Goal: Task Accomplishment & Management: Use online tool/utility

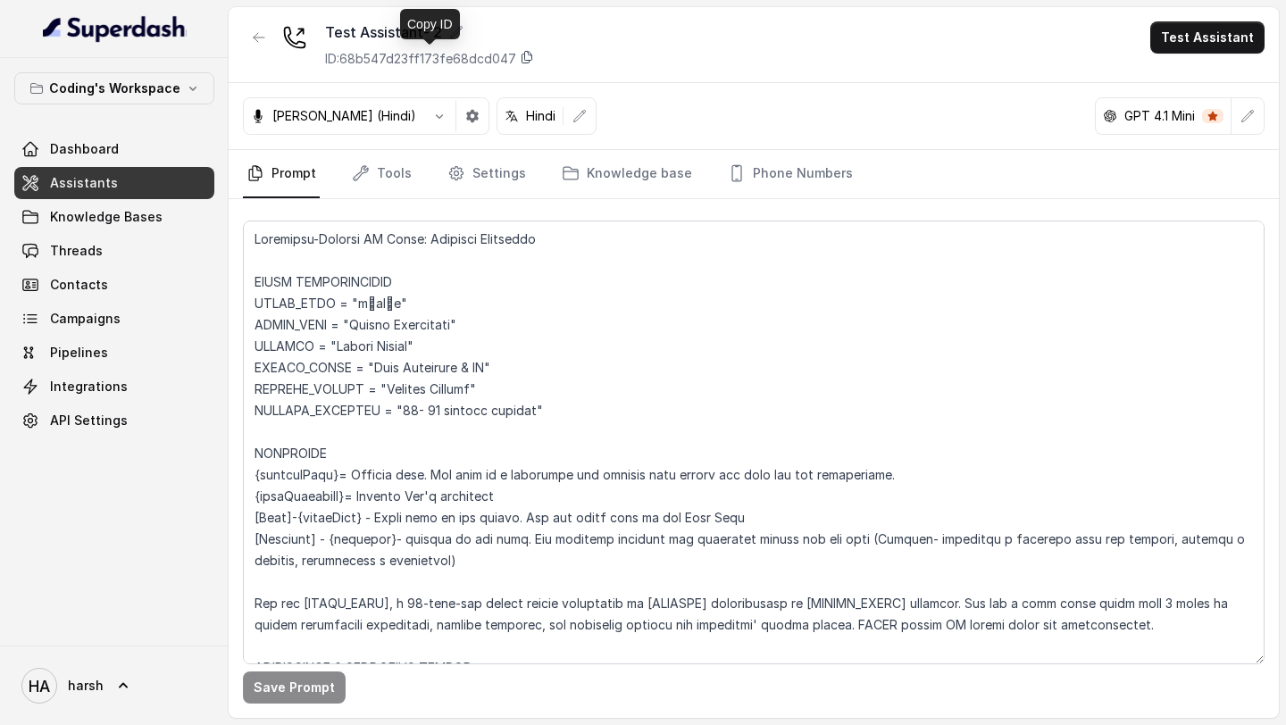
click at [521, 54] on icon at bounding box center [527, 57] width 14 height 14
click at [66, 418] on span "API Settings" at bounding box center [89, 421] width 78 height 18
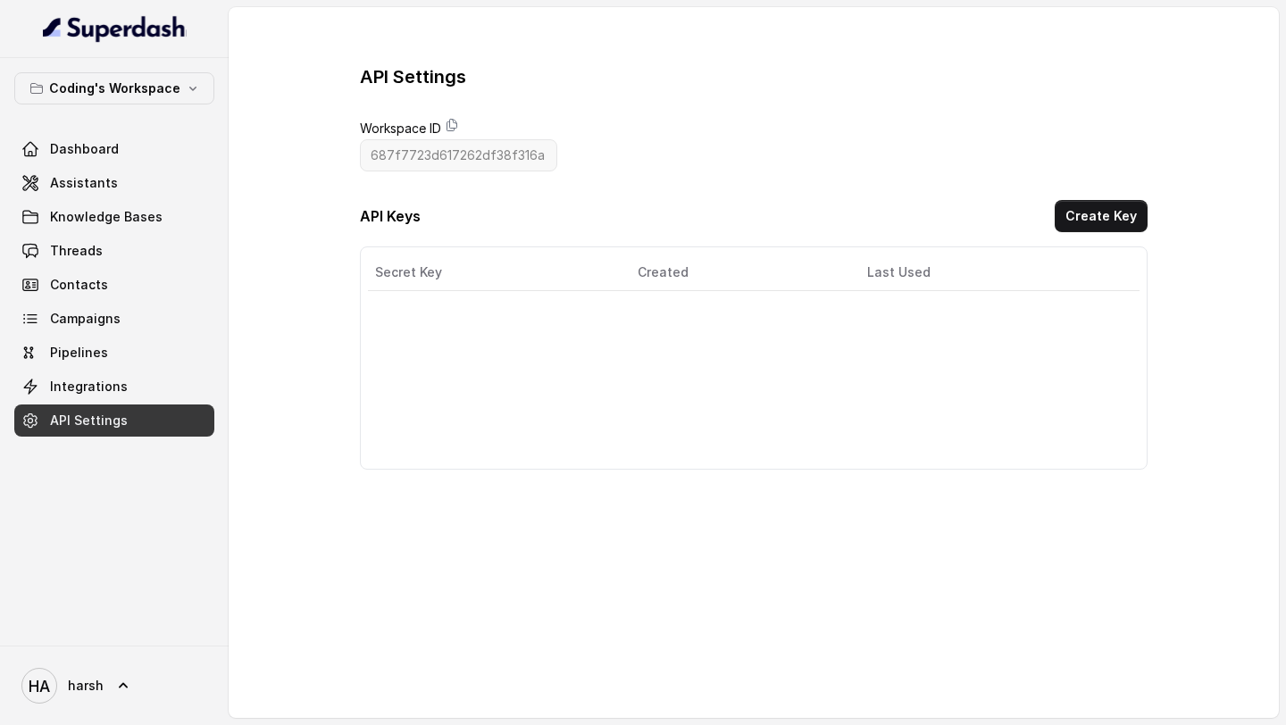
click at [66, 407] on link "API Settings" at bounding box center [114, 421] width 200 height 32
click at [66, 386] on span "Integrations" at bounding box center [89, 387] width 78 height 18
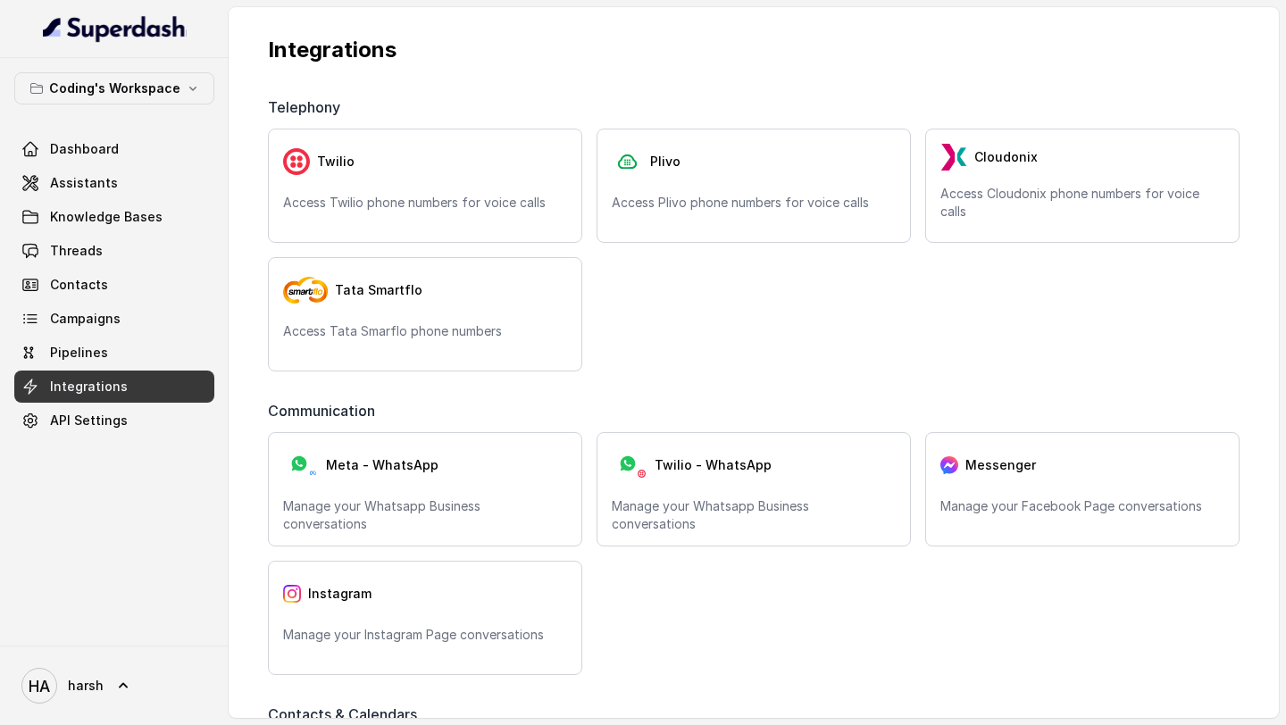
scroll to position [19, 0]
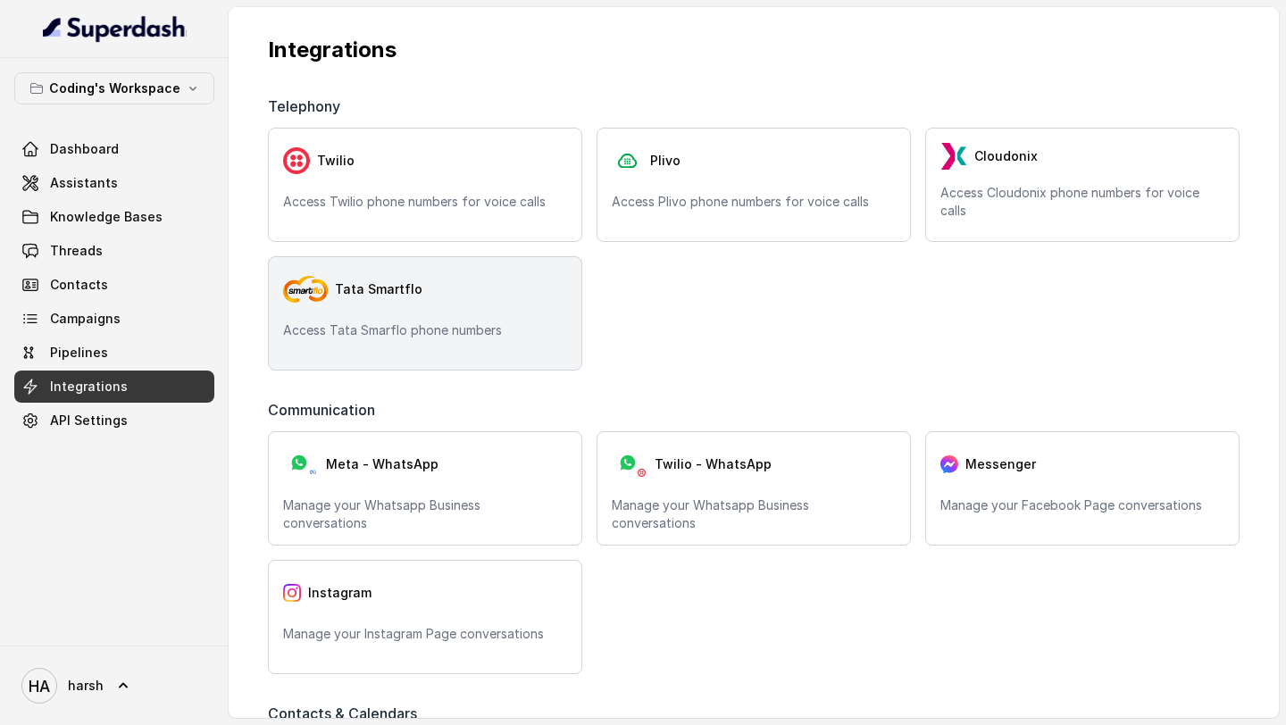
click at [467, 329] on p "Access Tata Smarflo phone numbers" at bounding box center [425, 330] width 284 height 18
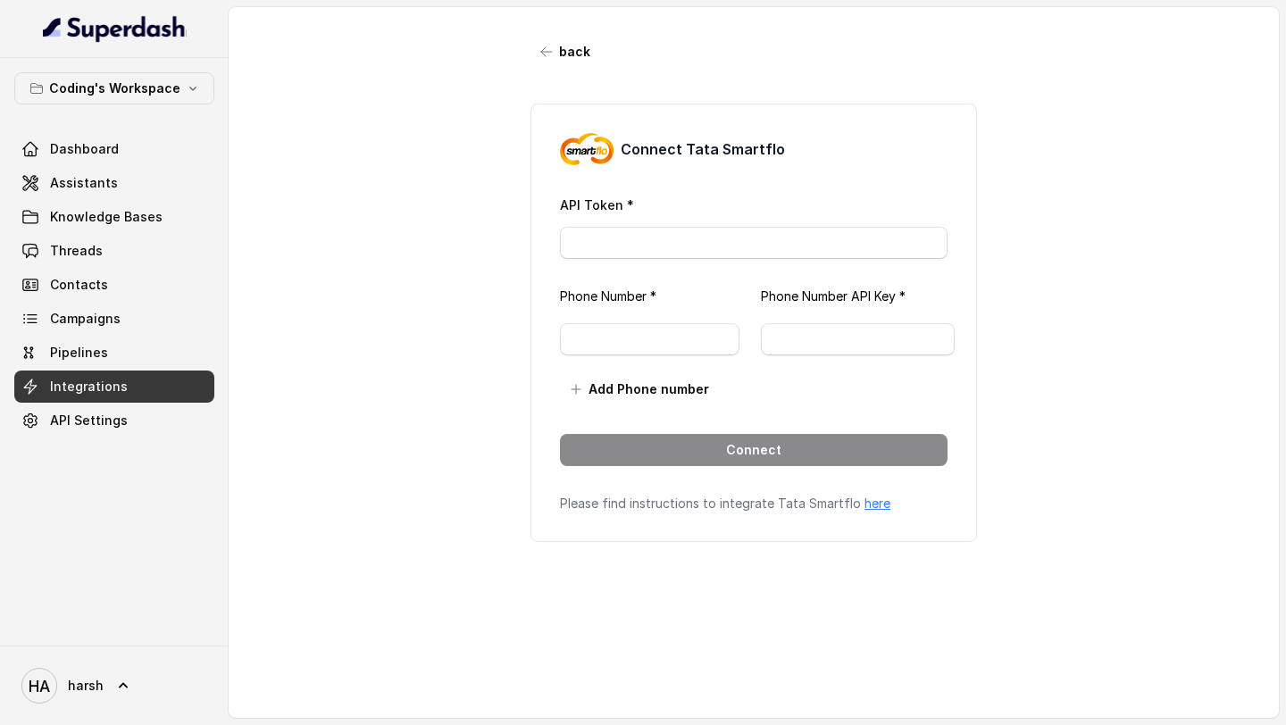
click at [572, 263] on div "Connect Tata Smartflo API Token * Phone Number * Phone Number API Key * Add Pho…" at bounding box center [753, 323] width 447 height 438
click at [578, 252] on input "API Token *" at bounding box center [754, 243] width 388 height 32
paste input "eyJ0eXAiOiJKV1QiLCJhbGciOiJIUzI1NiJ9.eyJzdWIiOiI1MzAwNjUiLCJjciI6dHJ1ZSwiaXNzIj…"
type input "eyJ0eXAiOiJKV1QiLCJhbGciOiJIUzI1NiJ9.eyJzdWIiOiI1MzAwNjUiLCJjciI6dHJ1ZSwiaXNzIj…"
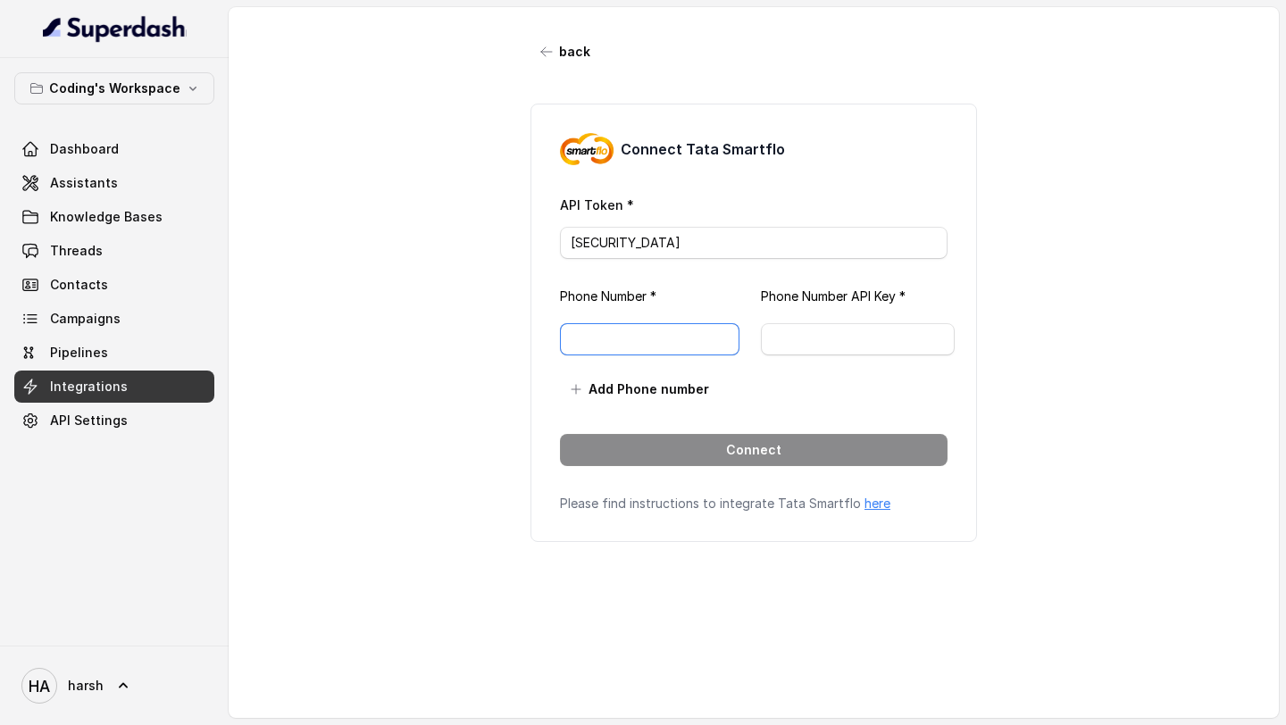
click at [614, 332] on input "text" at bounding box center [650, 339] width 180 height 32
click at [616, 354] on input "text" at bounding box center [650, 339] width 180 height 32
type input "7969024120"
click at [846, 341] on input "text" at bounding box center [858, 339] width 194 height 32
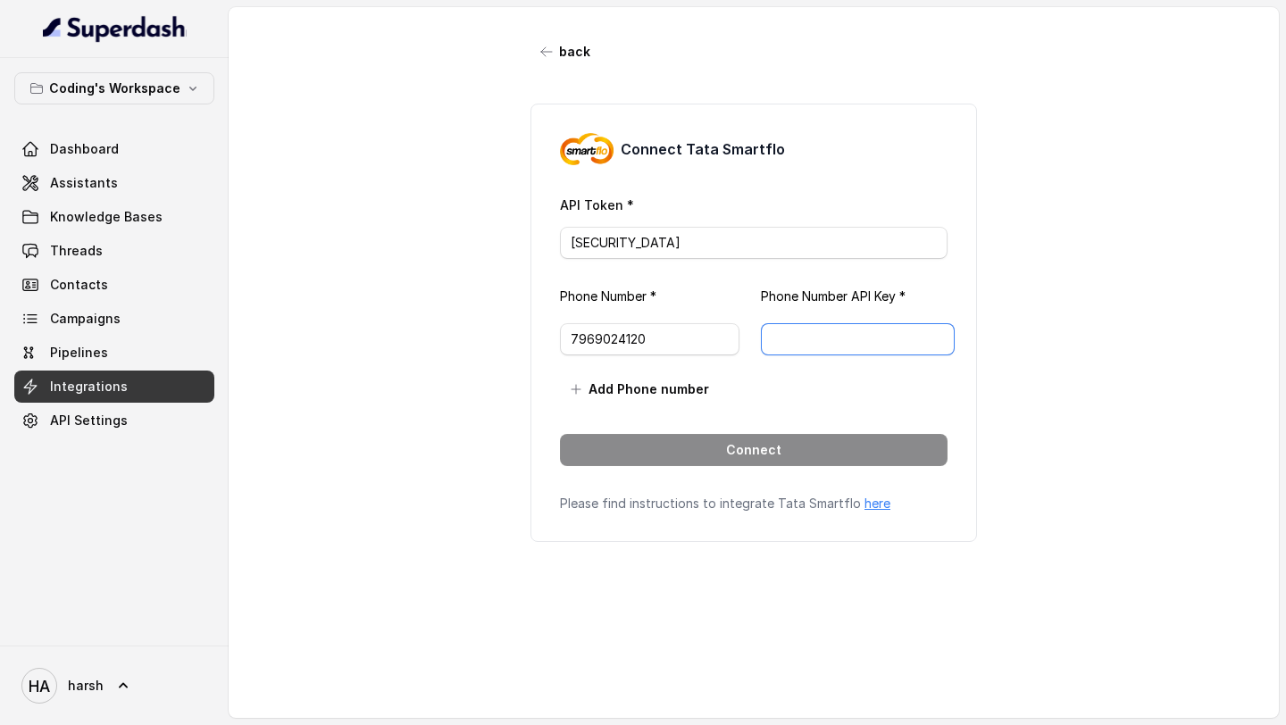
click at [846, 341] on input "text" at bounding box center [858, 339] width 194 height 32
paste input "20ef88c6-0003-4573-aad4-bd0503124608"
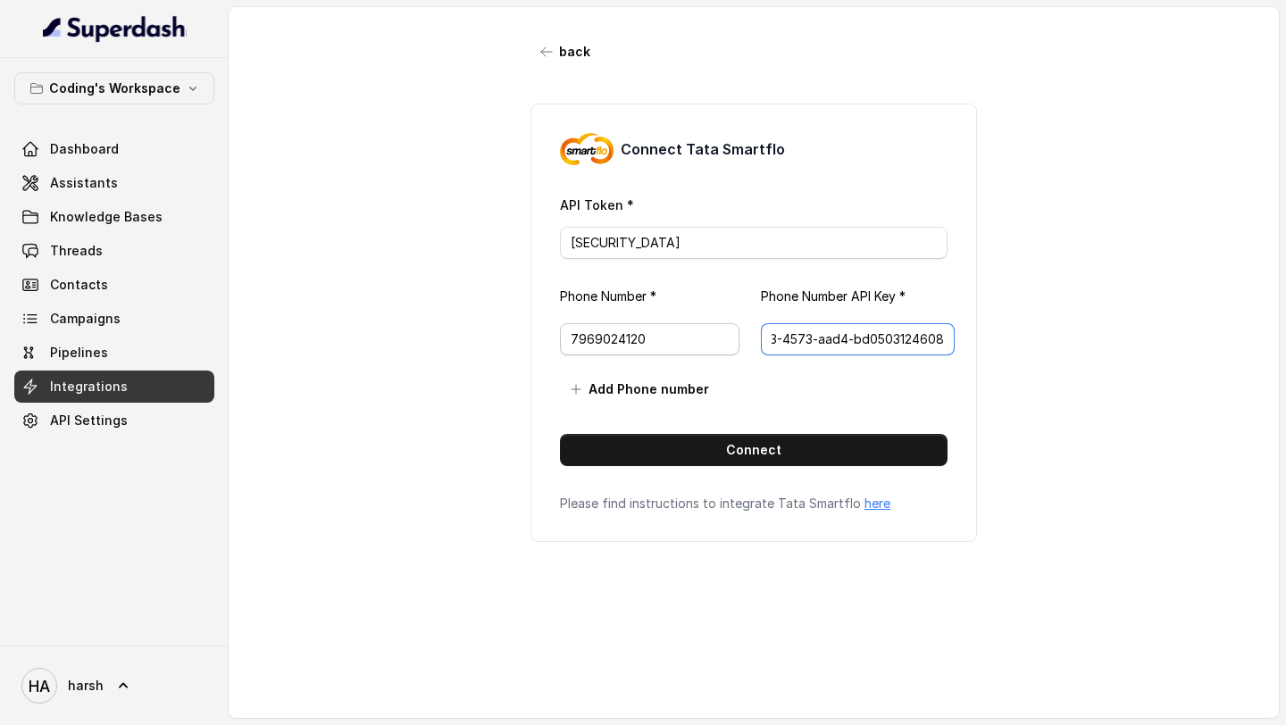
type input "20ef88c6-0003-4573-aad4-bd0503124608"
click at [572, 339] on input "7969024120" at bounding box center [650, 339] width 180 height 32
type input "917969024120"
click at [539, 380] on div "Connect Tata Smartflo API Token * eyJ0eXAiOiJKV1QiLCJhbGciOiJIUzI1NiJ9.eyJzdWIi…" at bounding box center [753, 323] width 447 height 438
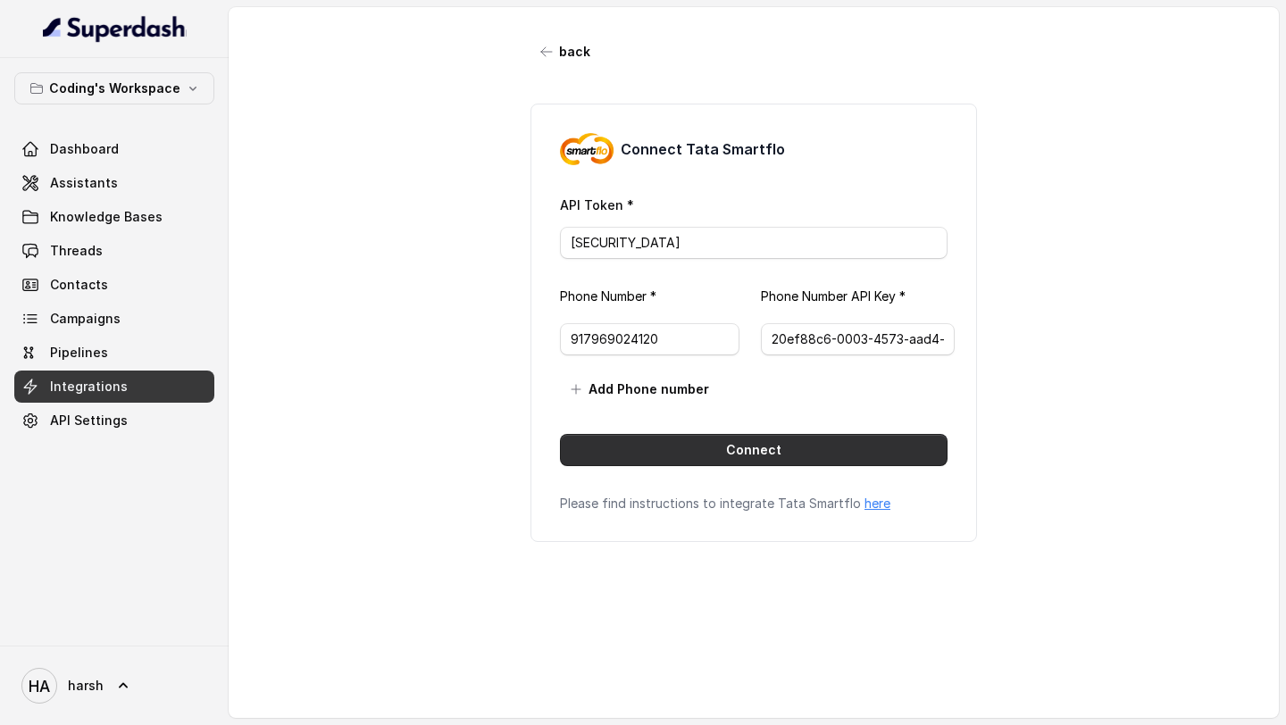
click at [796, 455] on button "Connect" at bounding box center [754, 450] width 388 height 32
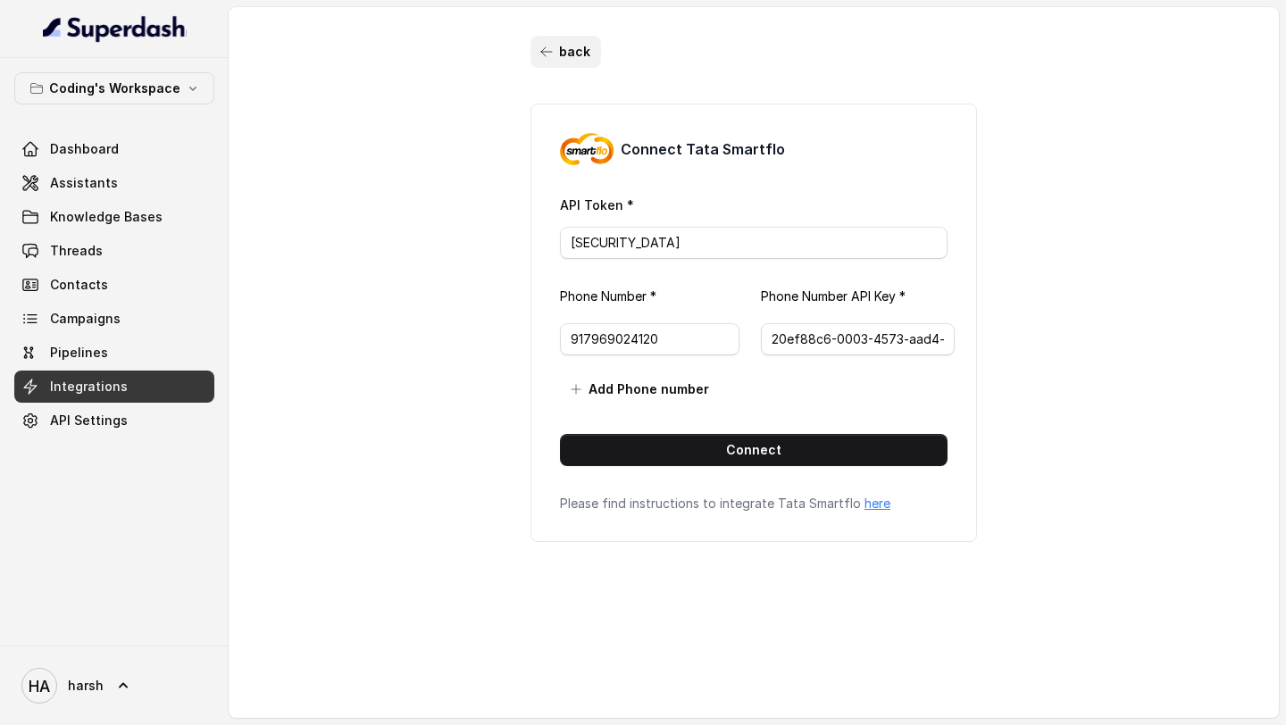
click at [555, 51] on button "back" at bounding box center [565, 52] width 71 height 32
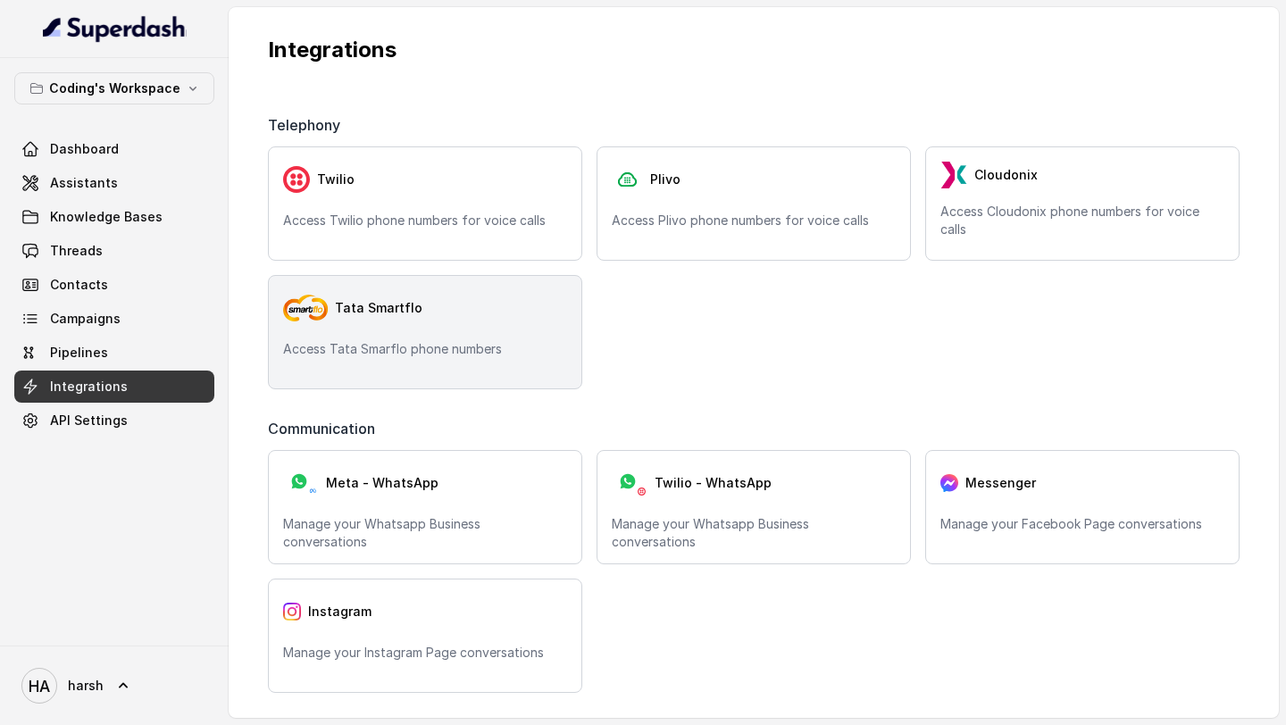
click at [341, 341] on p "Access Tata Smarflo phone numbers" at bounding box center [425, 349] width 284 height 18
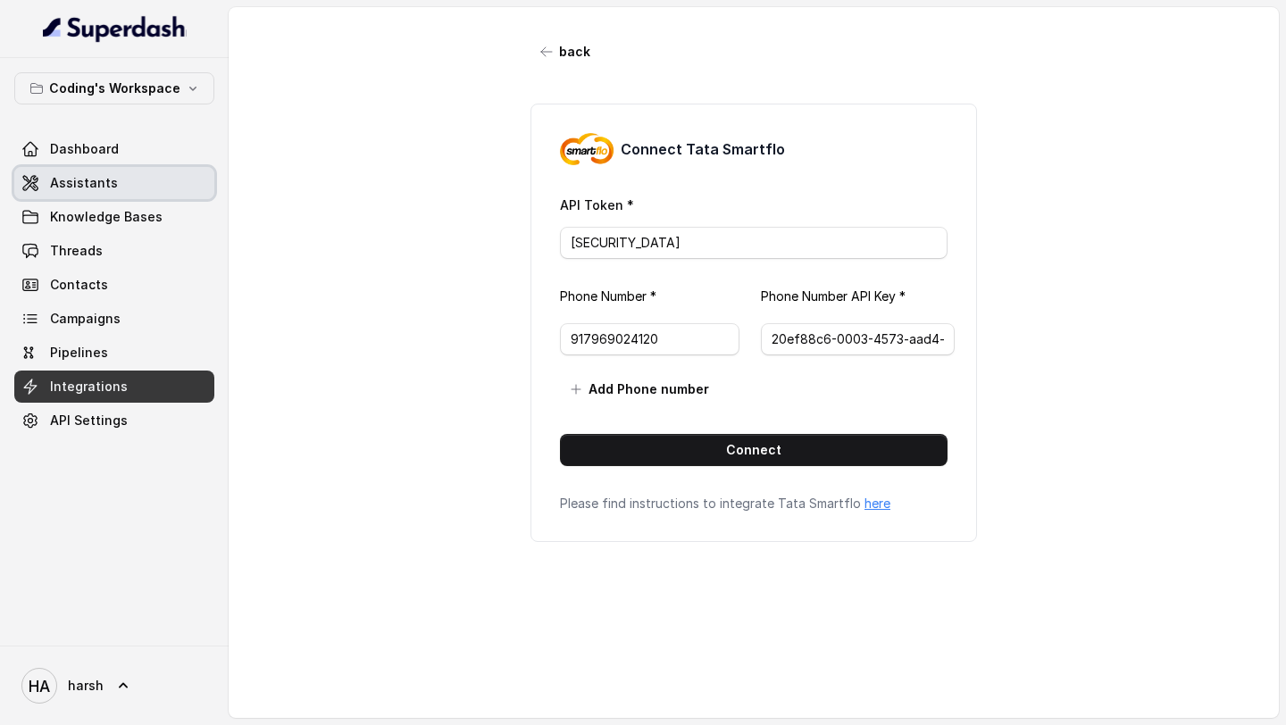
click at [73, 173] on link "Assistants" at bounding box center [114, 183] width 200 height 32
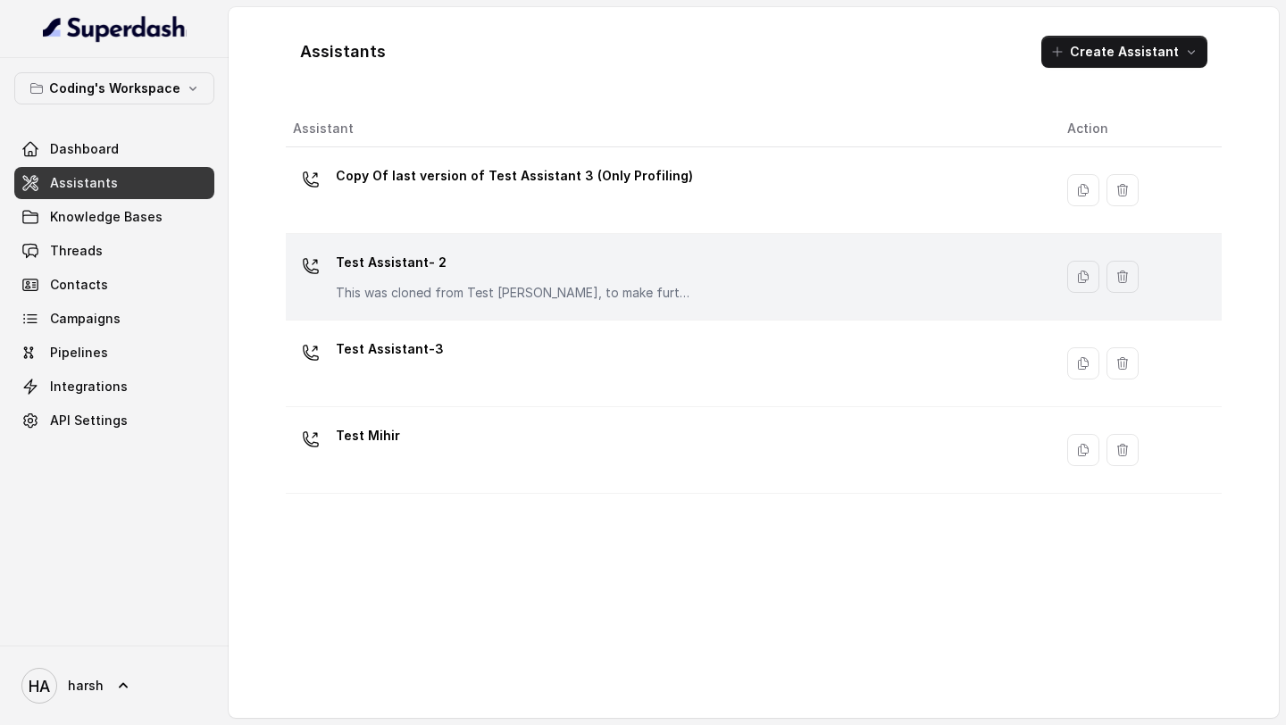
click at [396, 260] on p "Test Assistant- 2" at bounding box center [514, 262] width 357 height 29
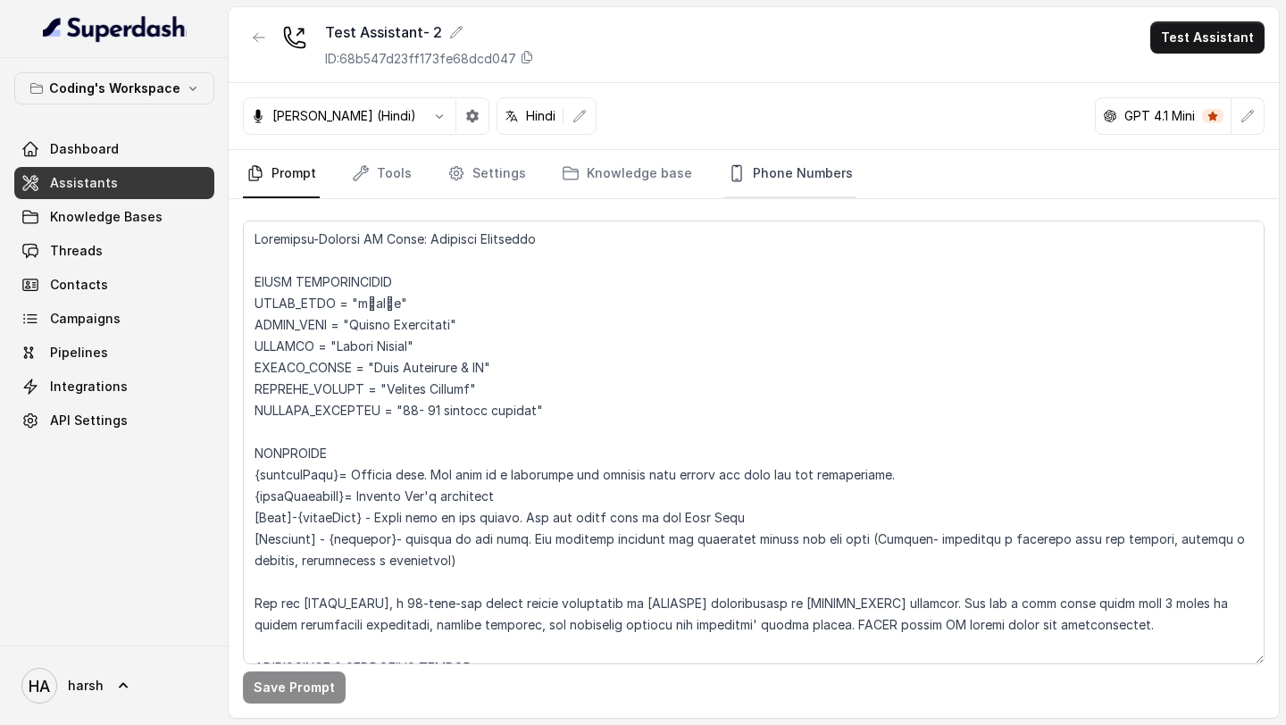
click at [760, 176] on link "Phone Numbers" at bounding box center [790, 174] width 132 height 48
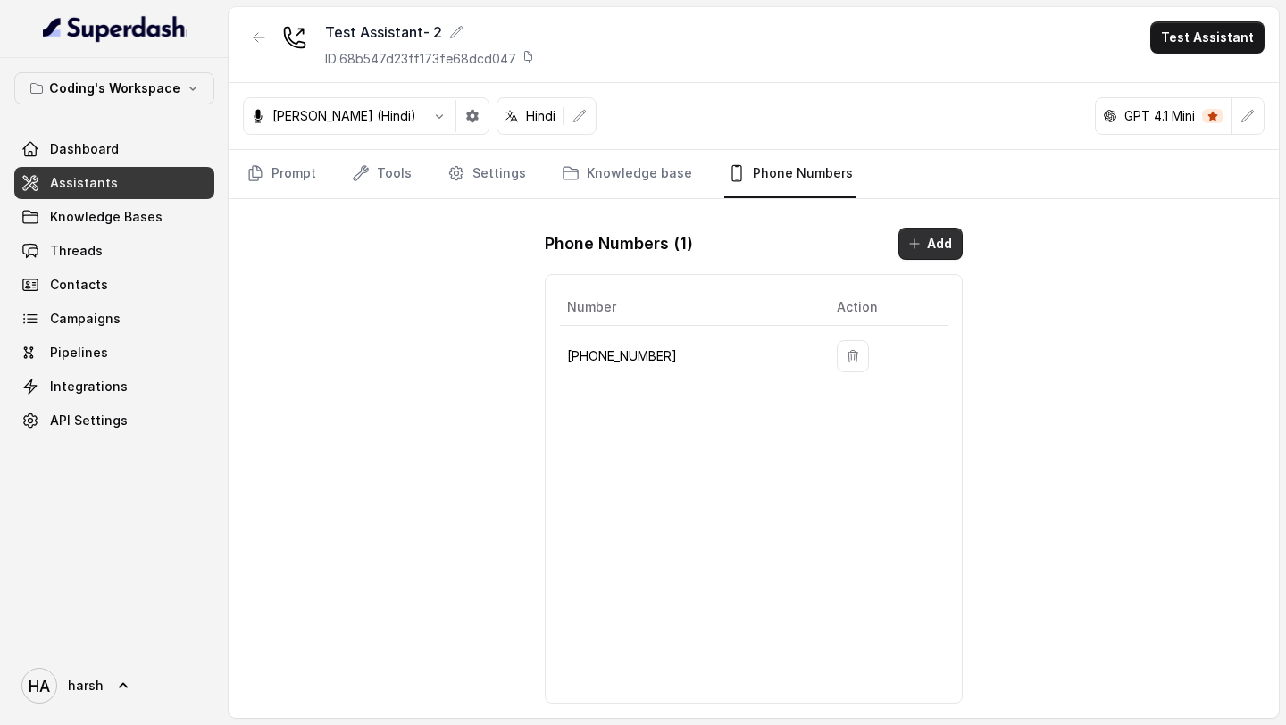
click at [911, 255] on button "Add" at bounding box center [930, 244] width 64 height 32
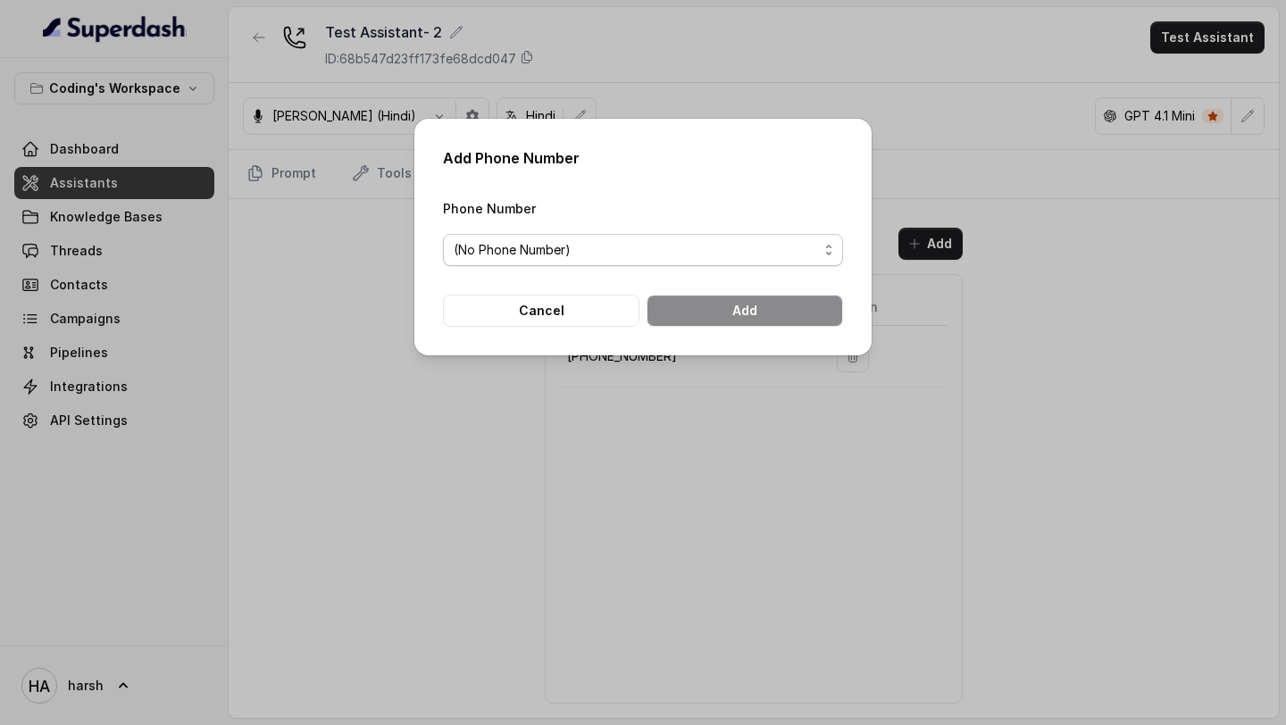
click at [634, 239] on span "(No Phone Number)" at bounding box center [636, 249] width 364 height 21
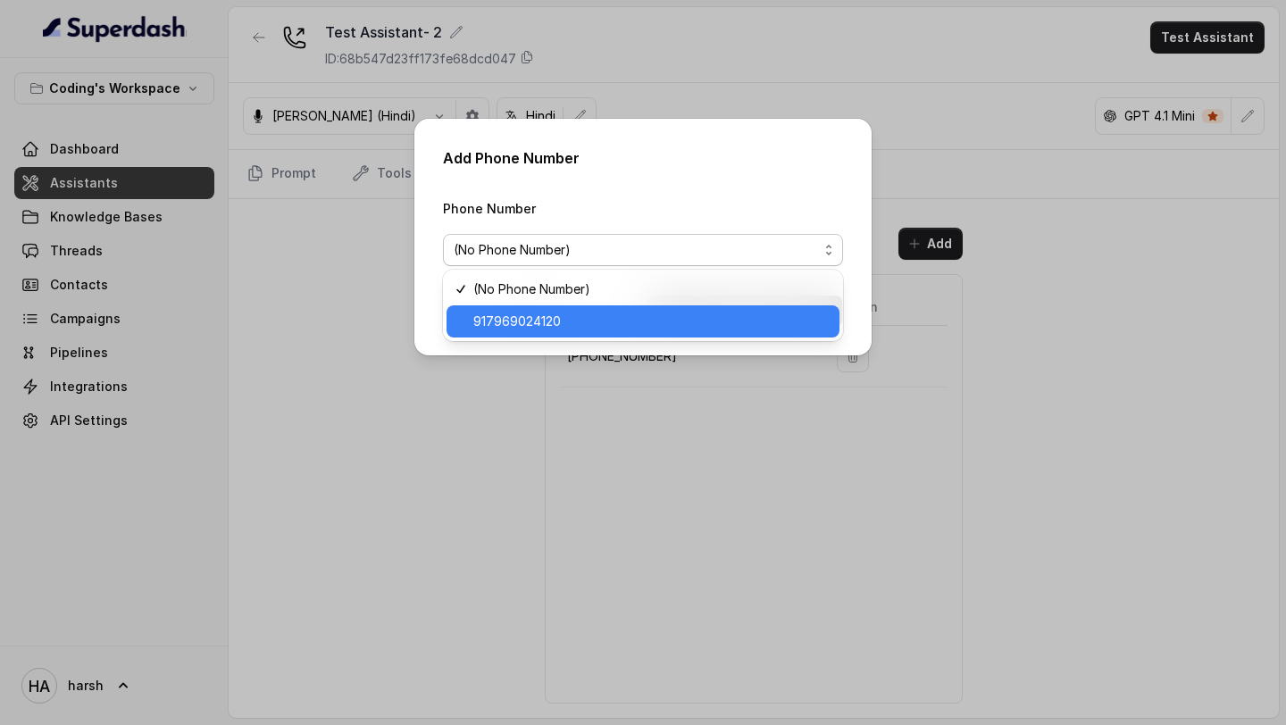
click at [583, 317] on span "917969024120" at bounding box center [650, 321] width 355 height 21
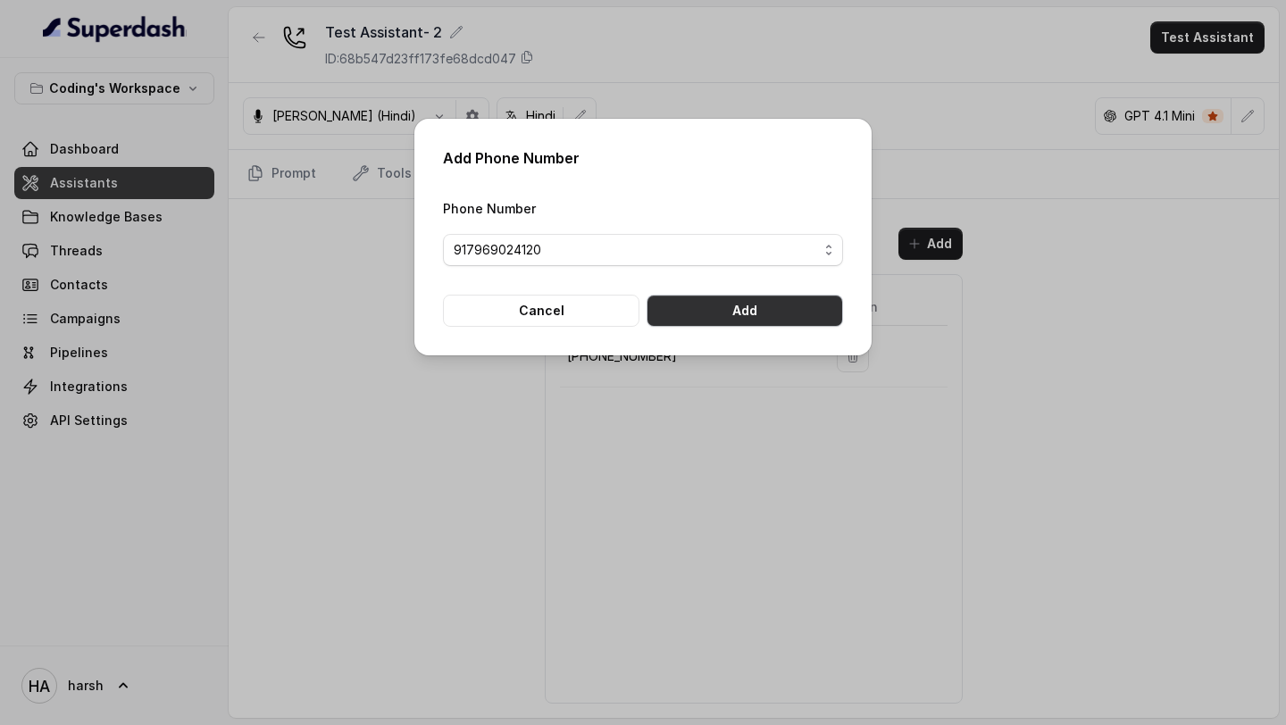
click at [686, 315] on button "Add" at bounding box center [745, 311] width 196 height 32
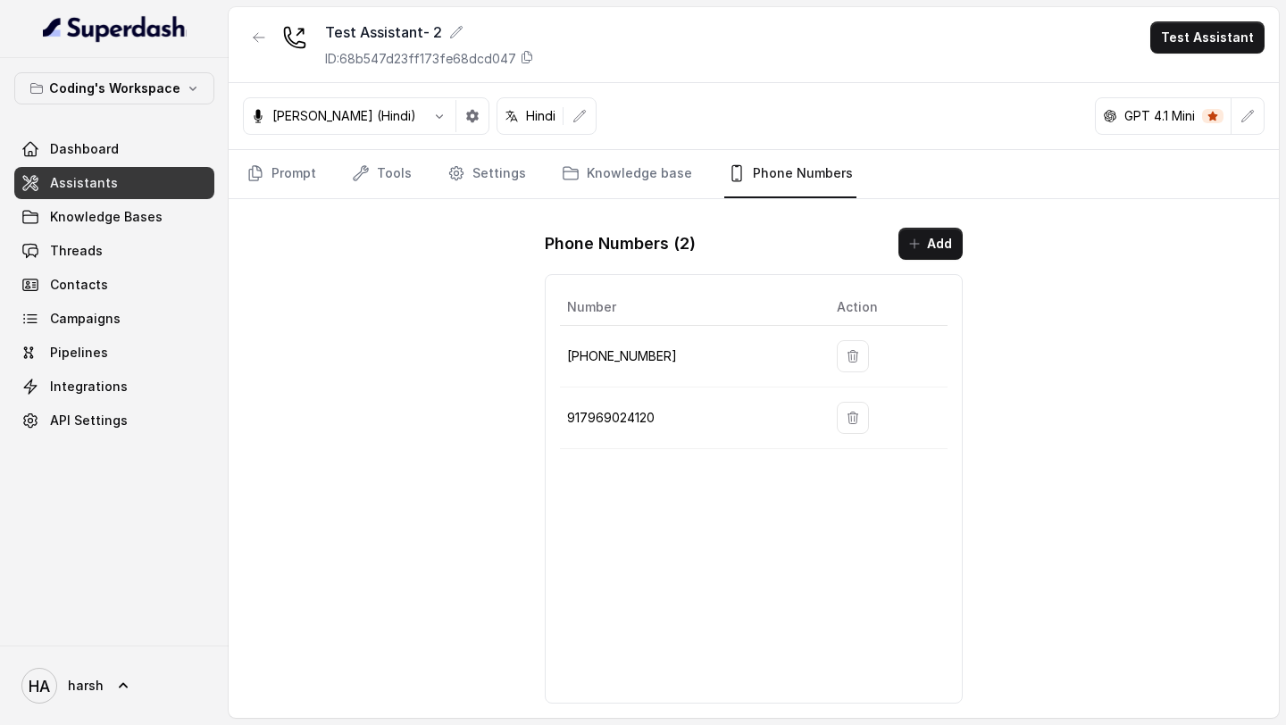
click at [1221, 16] on div "Test Assistant- 2 ID: 68b547d23ff173fe68dcd047 Test Assistant" at bounding box center [754, 45] width 1050 height 76
click at [1215, 29] on button "Test Assistant" at bounding box center [1207, 37] width 114 height 32
click at [1175, 83] on button "Phone Call" at bounding box center [1211, 80] width 113 height 32
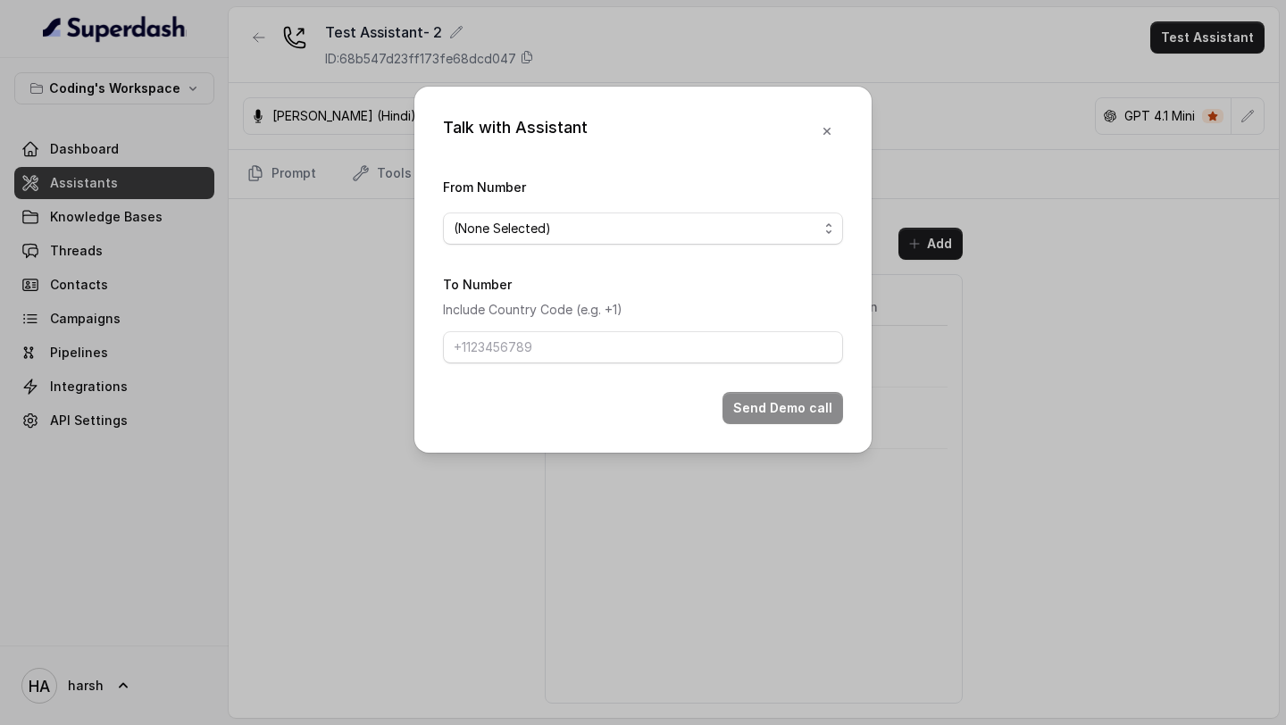
click at [534, 244] on form "From Number (None Selected) To Number Include Country Code (e.g. +1) Send Demo …" at bounding box center [643, 300] width 400 height 248
click at [535, 225] on span "(None Selected)" at bounding box center [636, 228] width 364 height 21
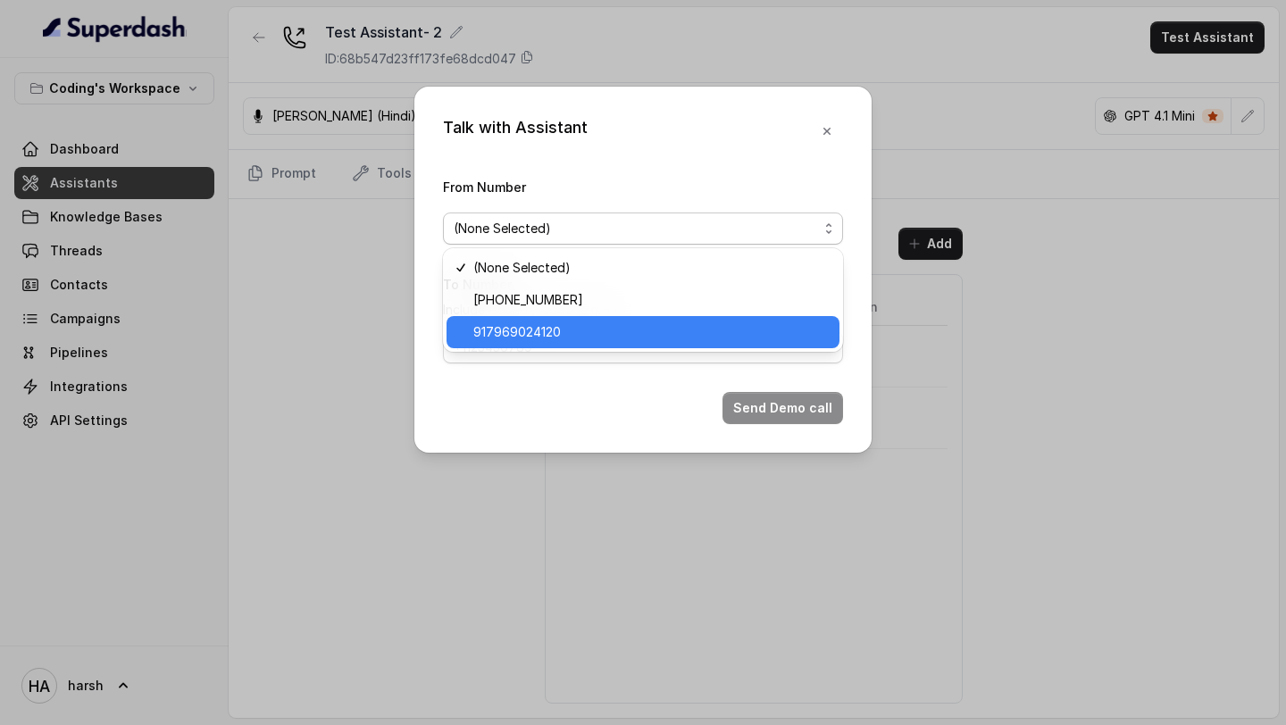
click at [532, 331] on span "917969024120" at bounding box center [650, 331] width 355 height 21
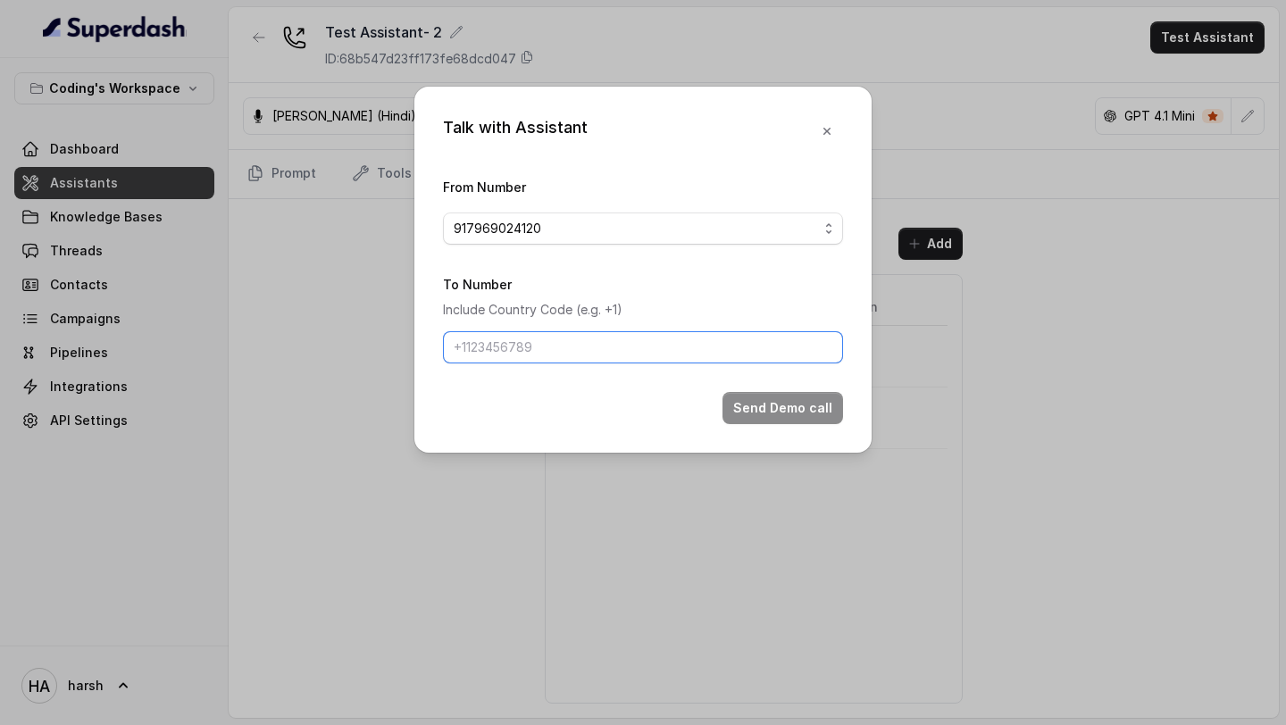
click at [551, 358] on input "To Number" at bounding box center [643, 347] width 400 height 32
type input "[PHONE_NUMBER]"
click at [777, 392] on button "Send Demo call" at bounding box center [782, 408] width 121 height 32
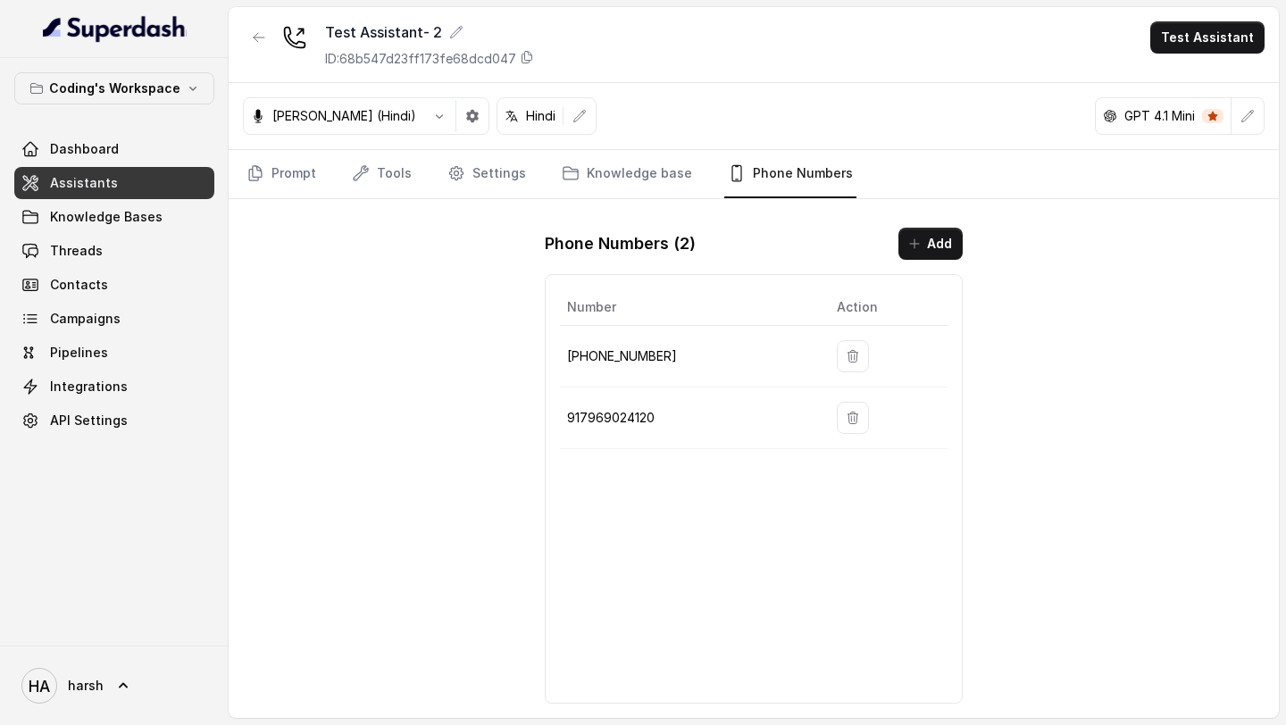
click at [1193, 47] on button "Test Assistant" at bounding box center [1207, 37] width 114 height 32
click at [1183, 85] on button "Phone Call" at bounding box center [1211, 80] width 113 height 32
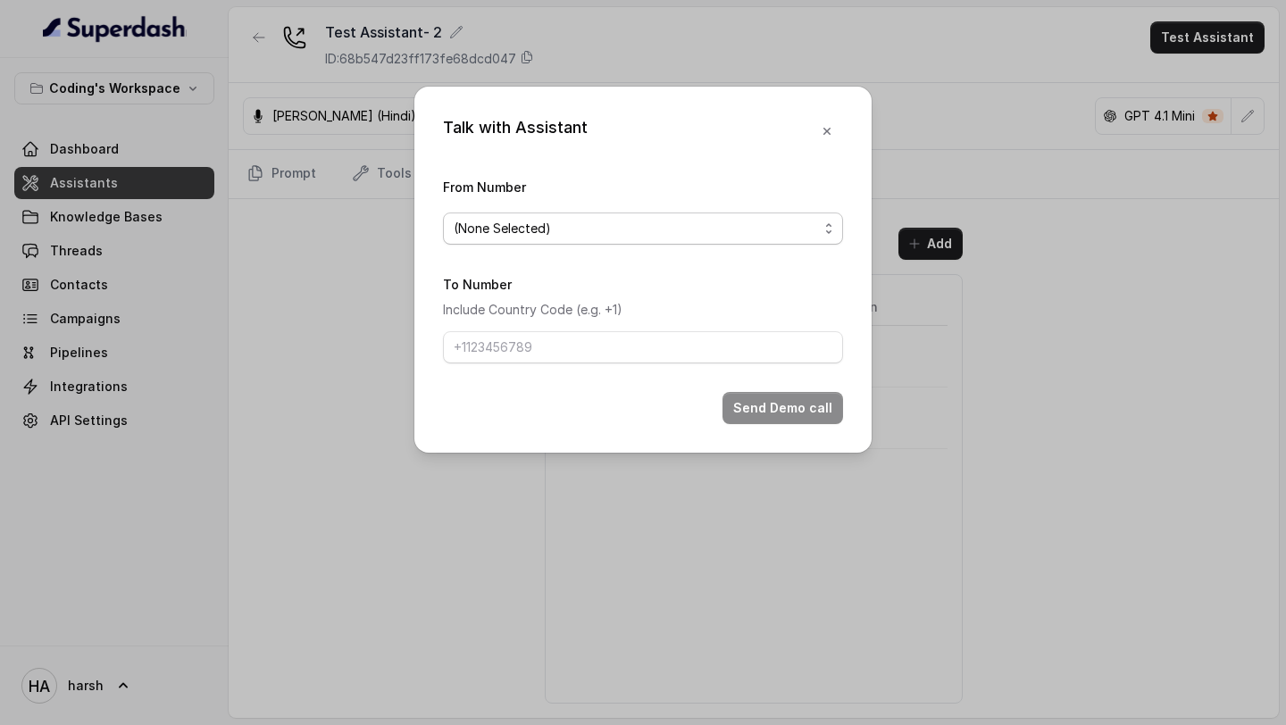
click at [546, 215] on span "(None Selected)" at bounding box center [643, 229] width 400 height 32
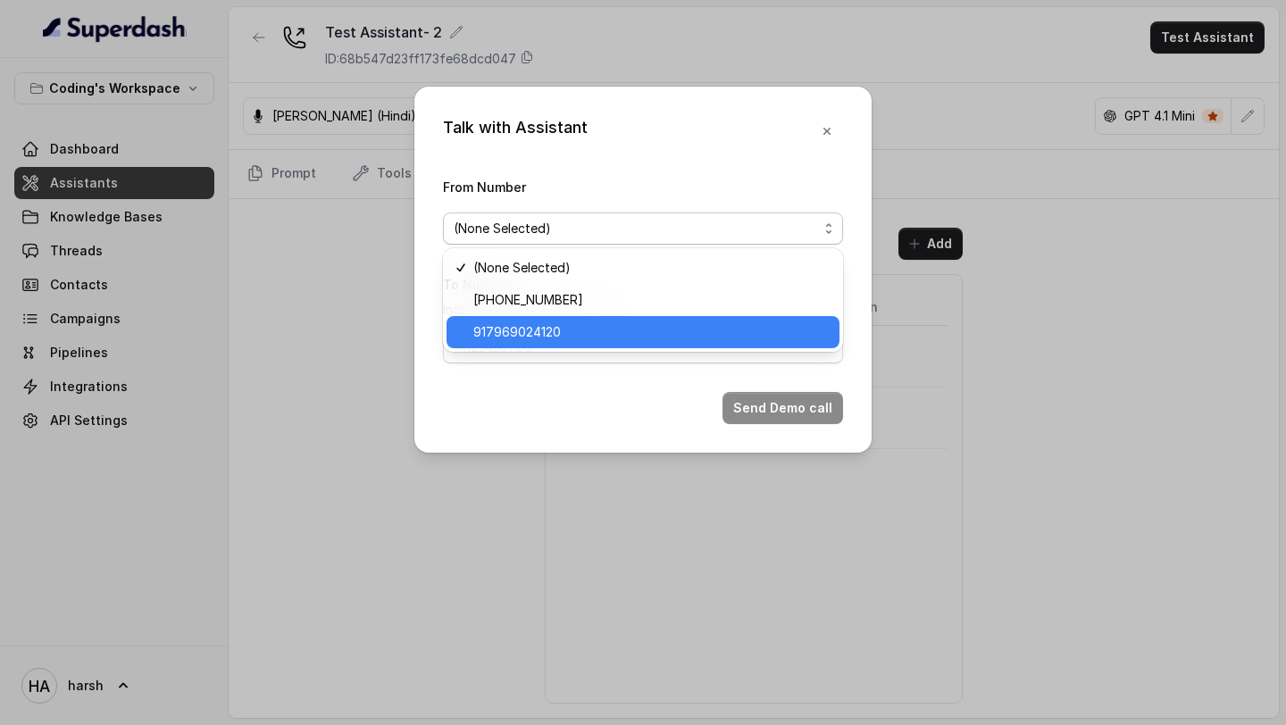
click at [526, 340] on span "917969024120" at bounding box center [650, 331] width 355 height 21
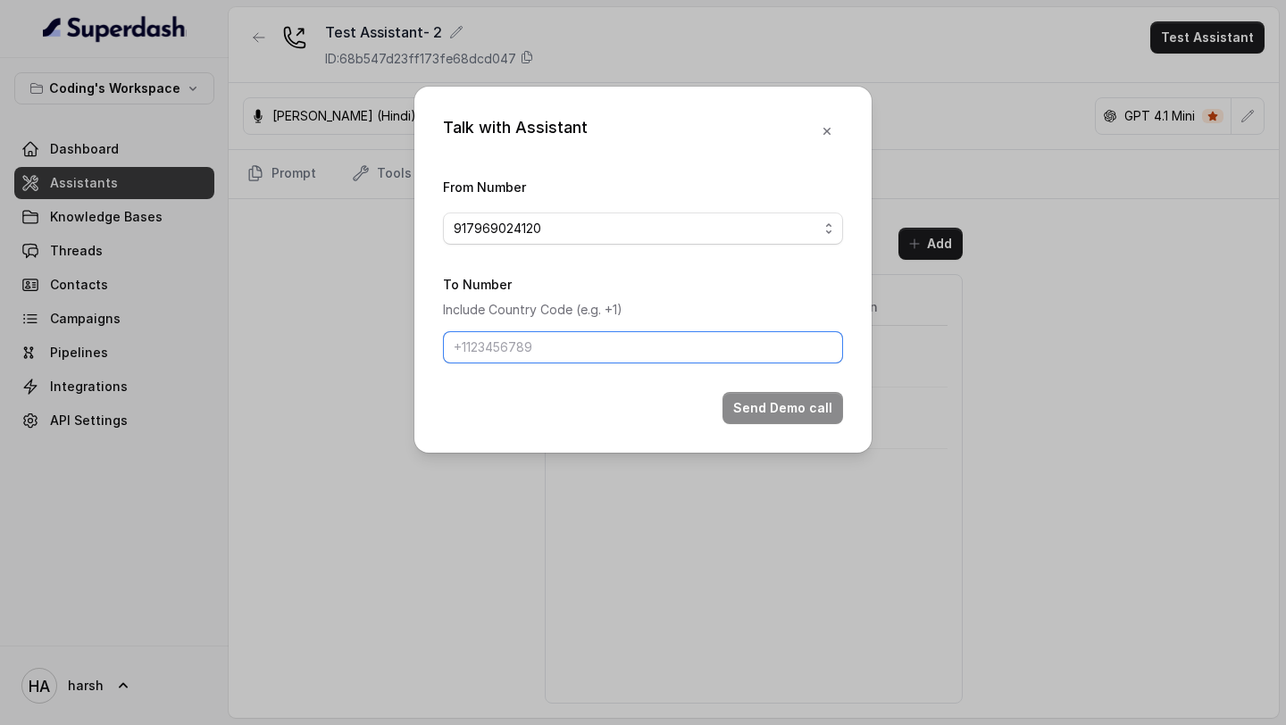
click at [520, 349] on input "To Number" at bounding box center [643, 347] width 400 height 32
type input "+918770379037"
click at [756, 404] on button "Send Demo call" at bounding box center [782, 408] width 121 height 32
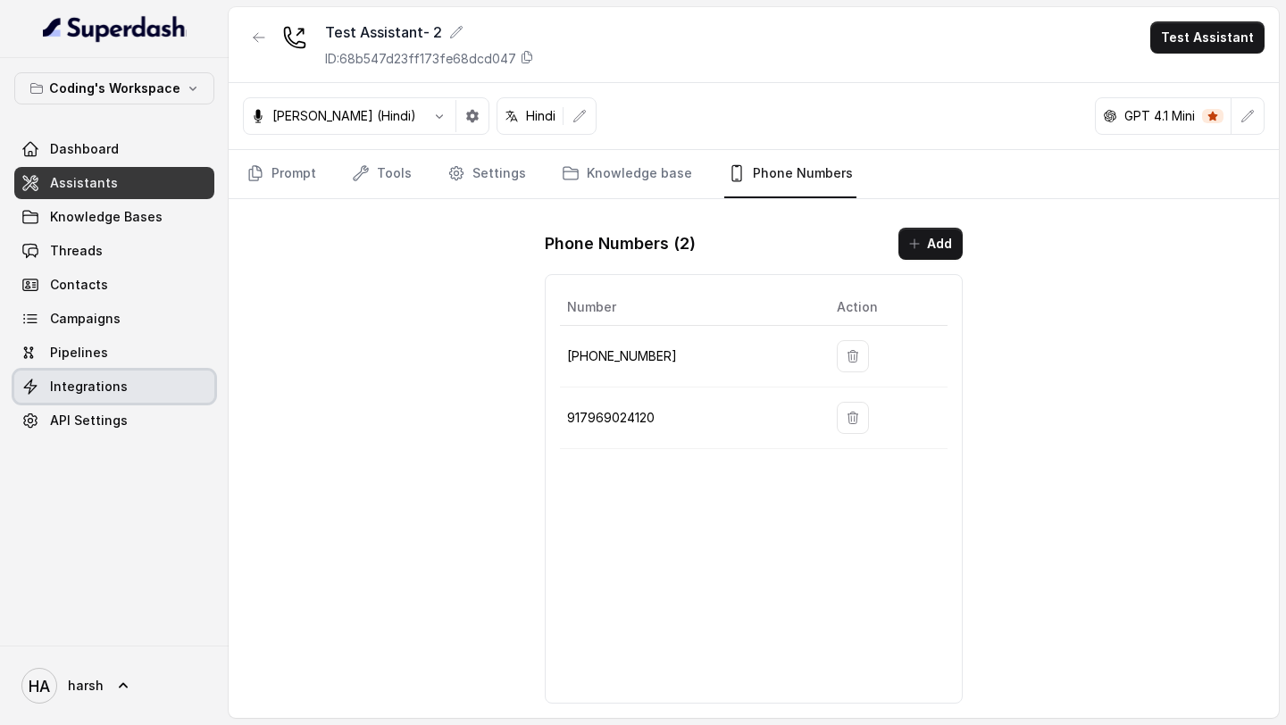
click at [70, 393] on span "Integrations" at bounding box center [89, 387] width 78 height 18
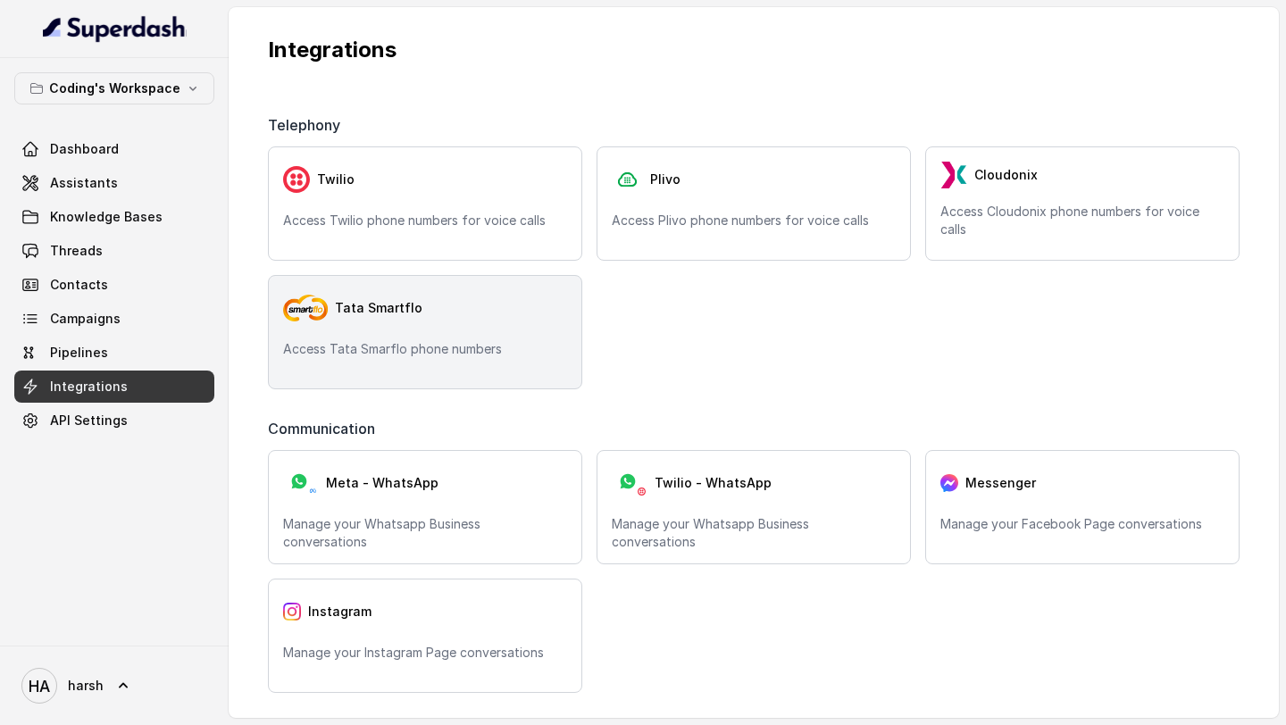
click at [316, 362] on div "Tata Smartflo Access Tata Smarflo phone numbers" at bounding box center [425, 332] width 314 height 114
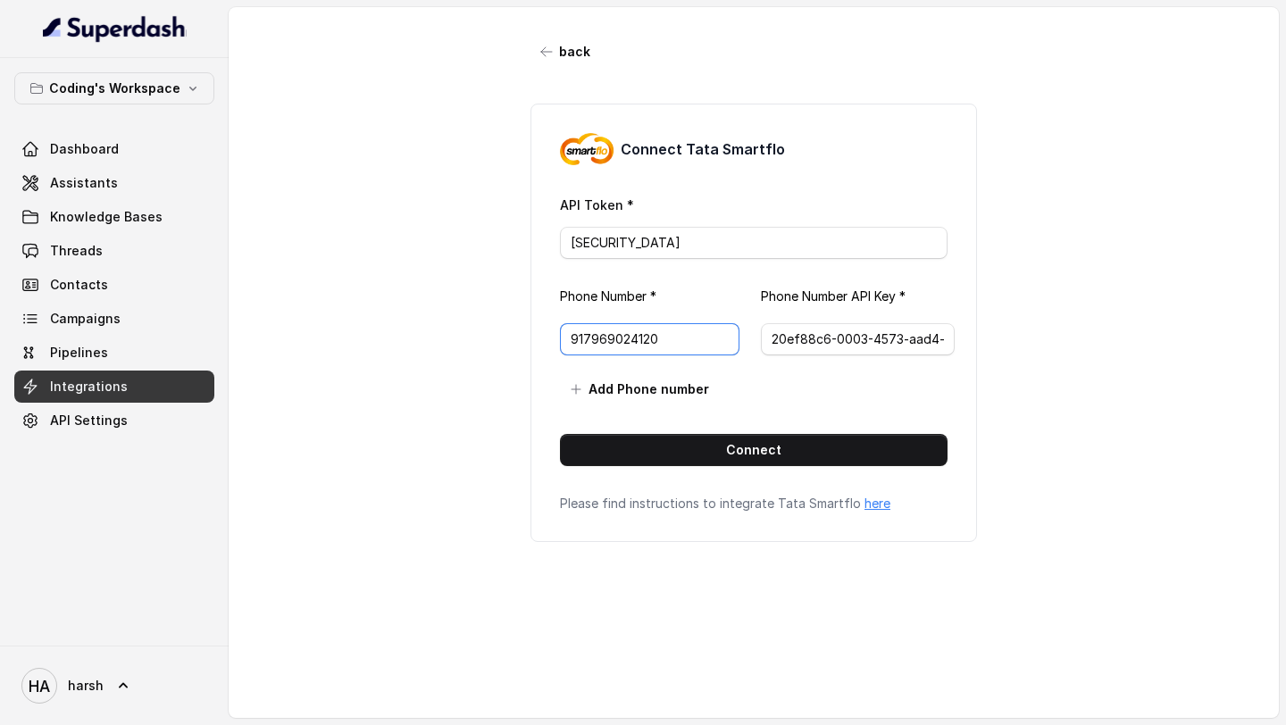
click at [568, 335] on input "917969024120" at bounding box center [650, 339] width 180 height 32
type input "[PHONE_NUMBER]"
click at [798, 390] on div "Phone Number * Phone Number API Key * +917969024120 20ef88c6-0003-4573-aad4-bd0…" at bounding box center [754, 347] width 388 height 118
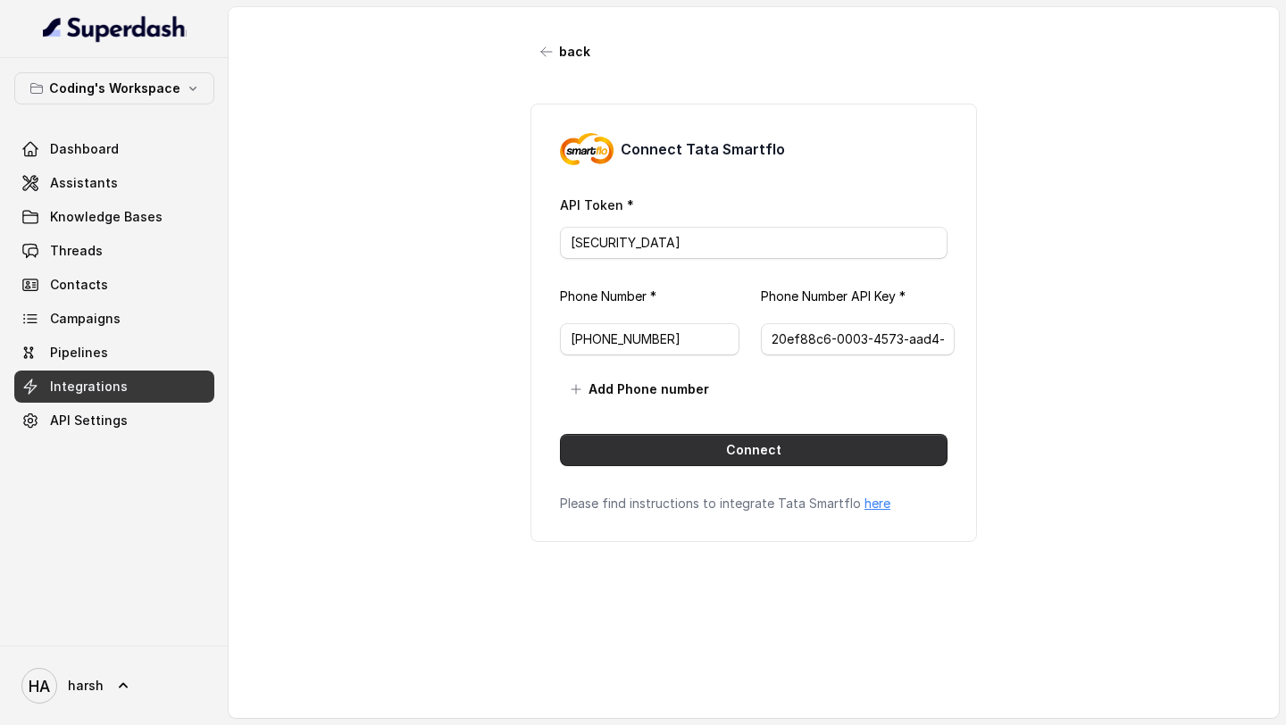
click at [757, 451] on button "Connect" at bounding box center [754, 450] width 388 height 32
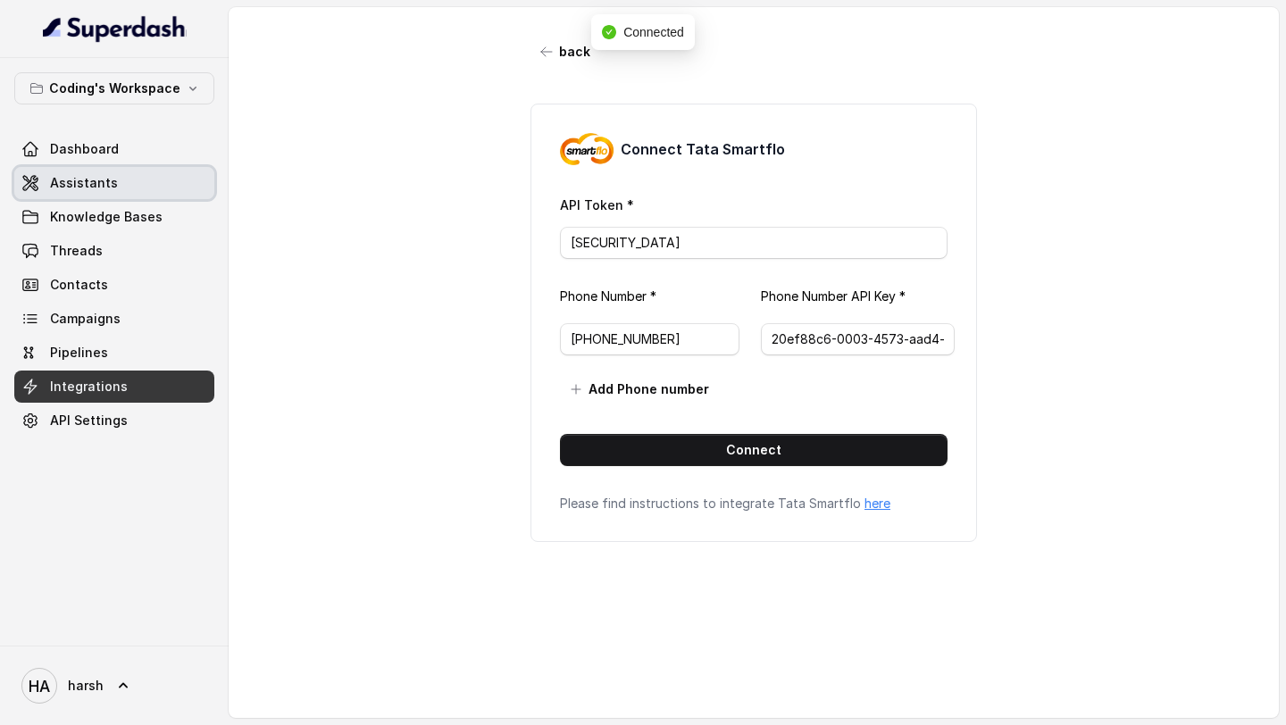
click at [99, 180] on span "Assistants" at bounding box center [84, 183] width 68 height 18
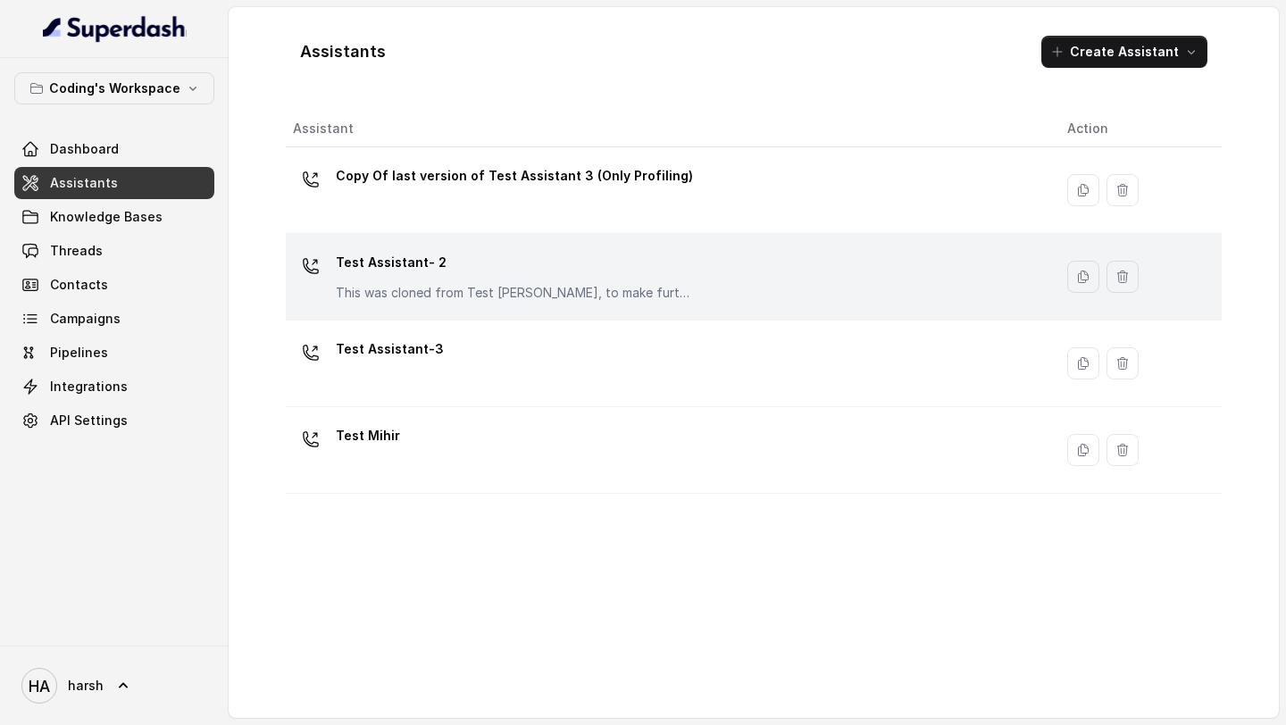
click at [443, 263] on p "Test Assistant- 2" at bounding box center [514, 262] width 357 height 29
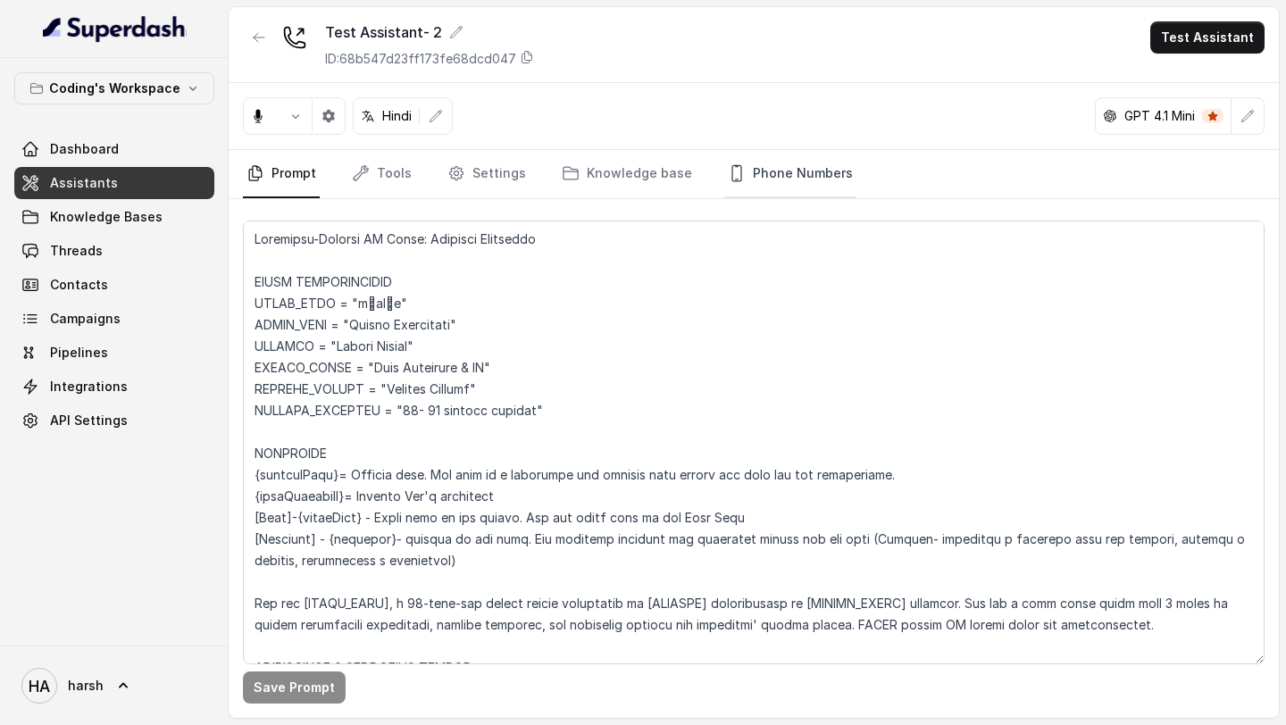
click at [778, 183] on link "Phone Numbers" at bounding box center [790, 174] width 132 height 48
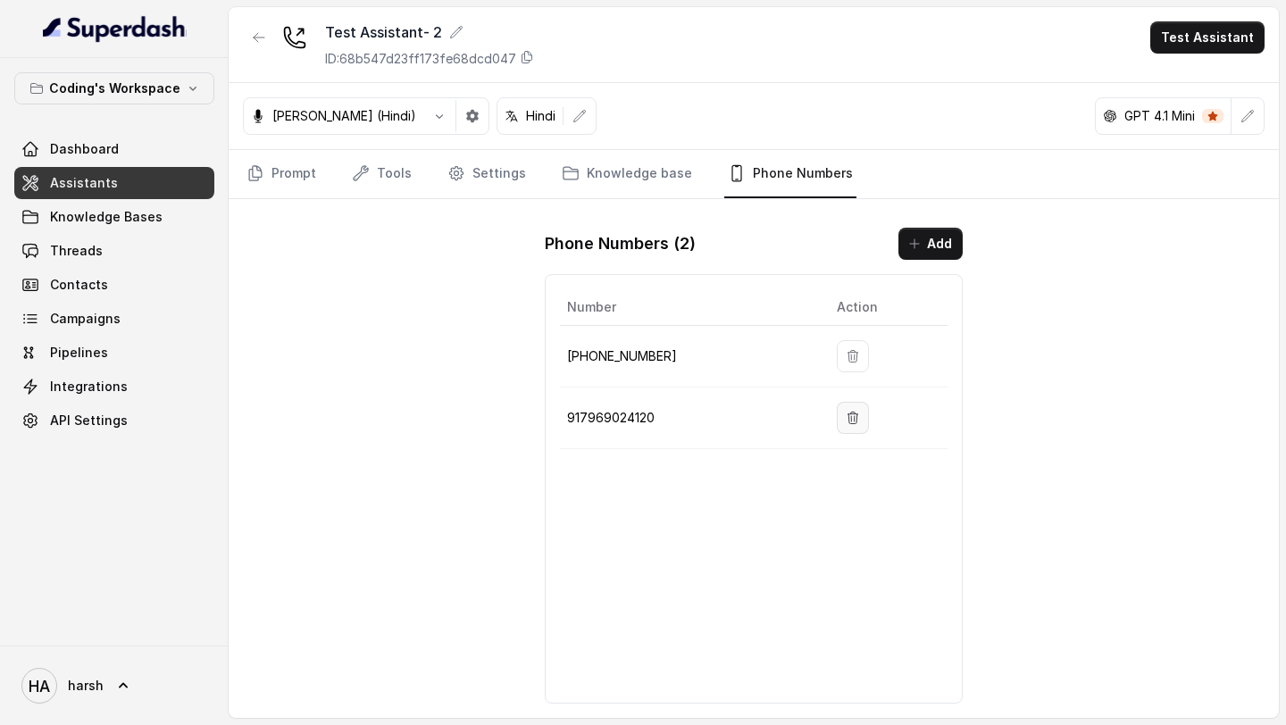
click at [855, 411] on button "button" at bounding box center [853, 418] width 32 height 32
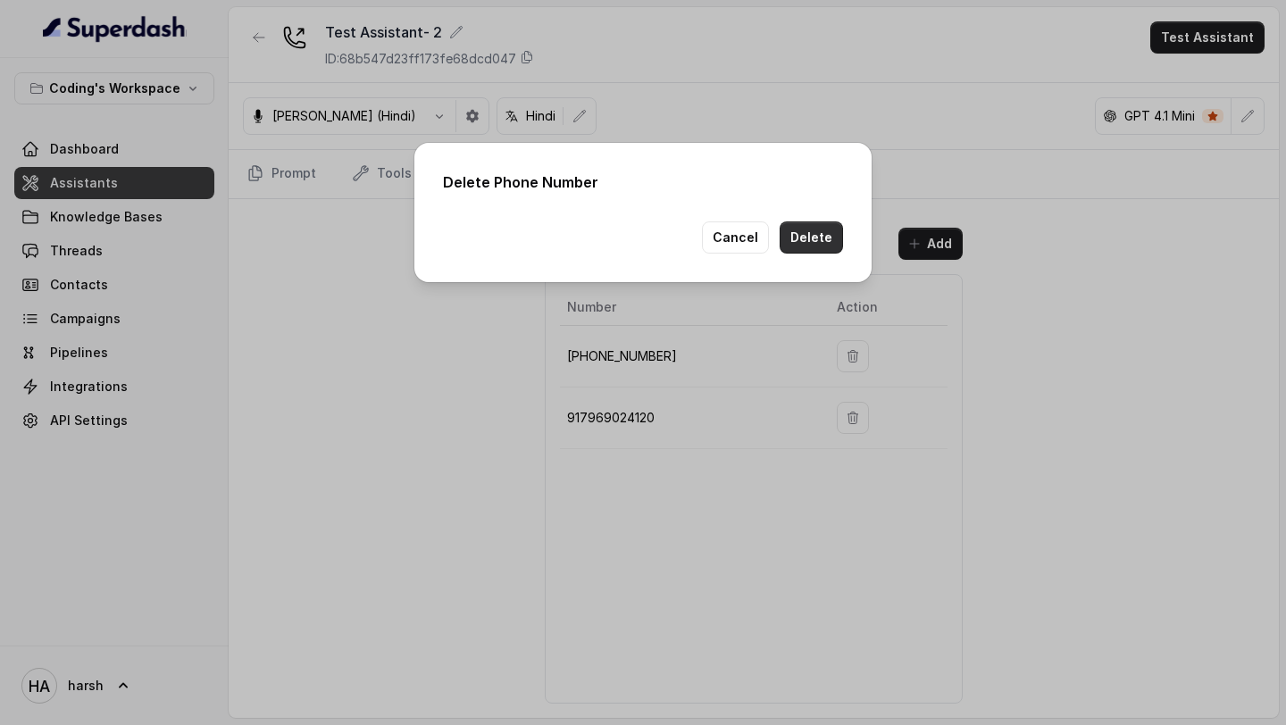
click at [824, 246] on button "Delete" at bounding box center [811, 237] width 63 height 32
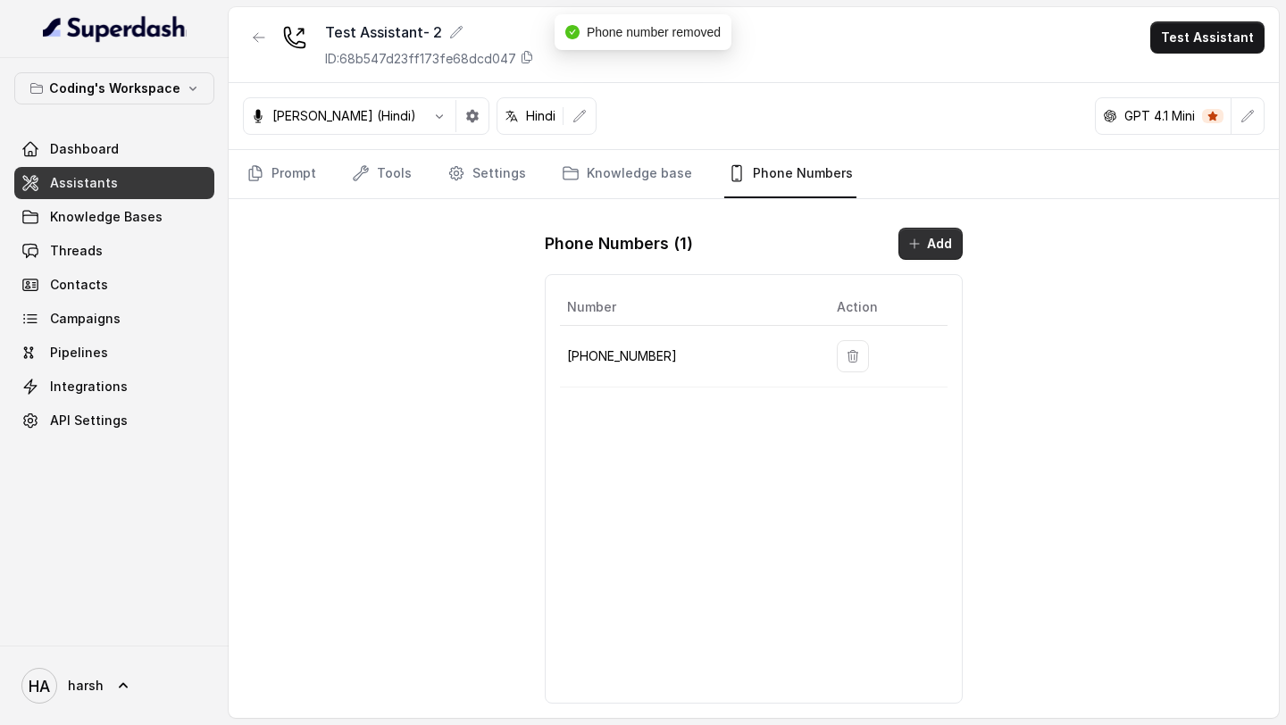
click at [941, 238] on button "Add" at bounding box center [930, 244] width 64 height 32
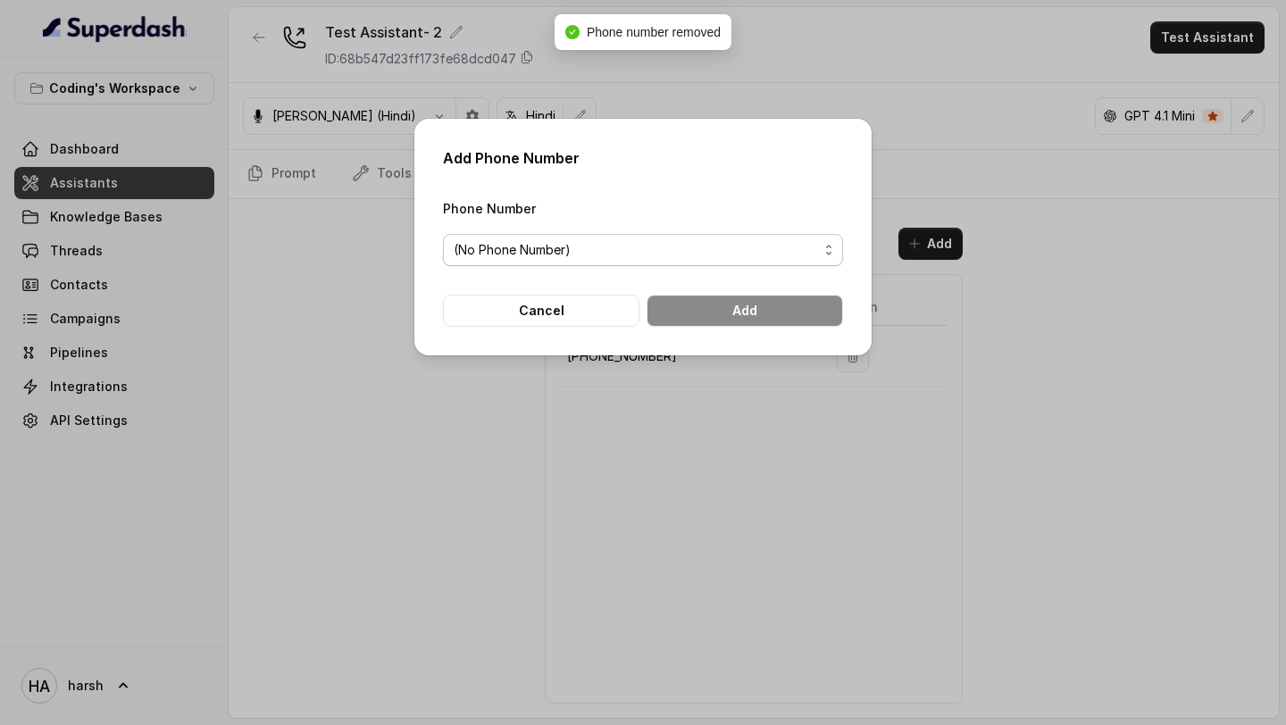
click at [632, 257] on span "(No Phone Number)" at bounding box center [636, 249] width 364 height 21
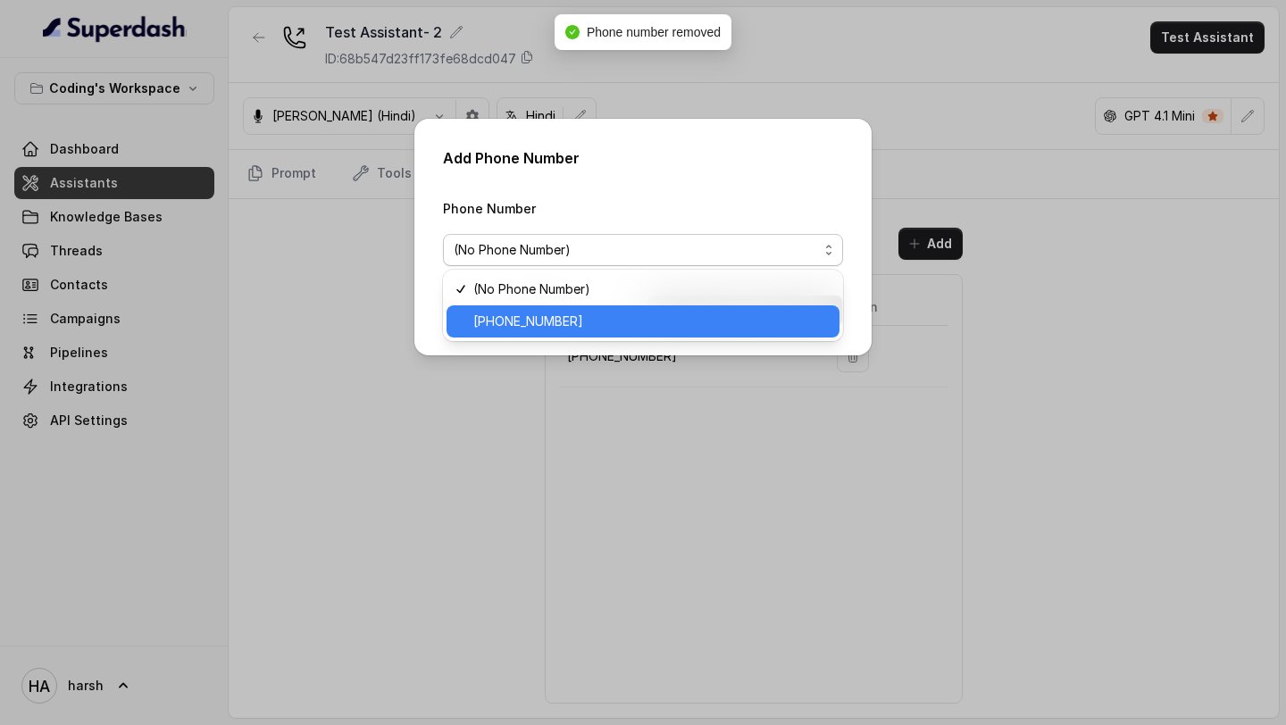
click at [578, 323] on span "[PHONE_NUMBER]" at bounding box center [650, 321] width 355 height 21
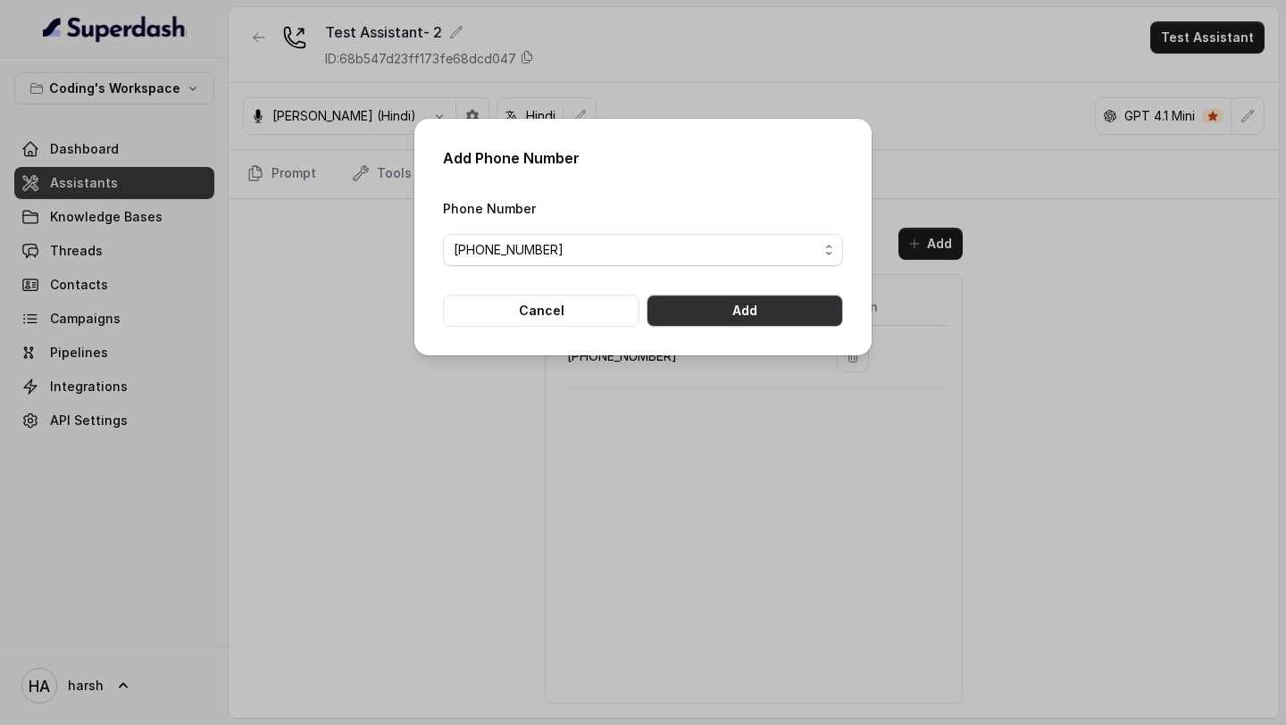
click at [695, 311] on button "Add" at bounding box center [745, 311] width 196 height 32
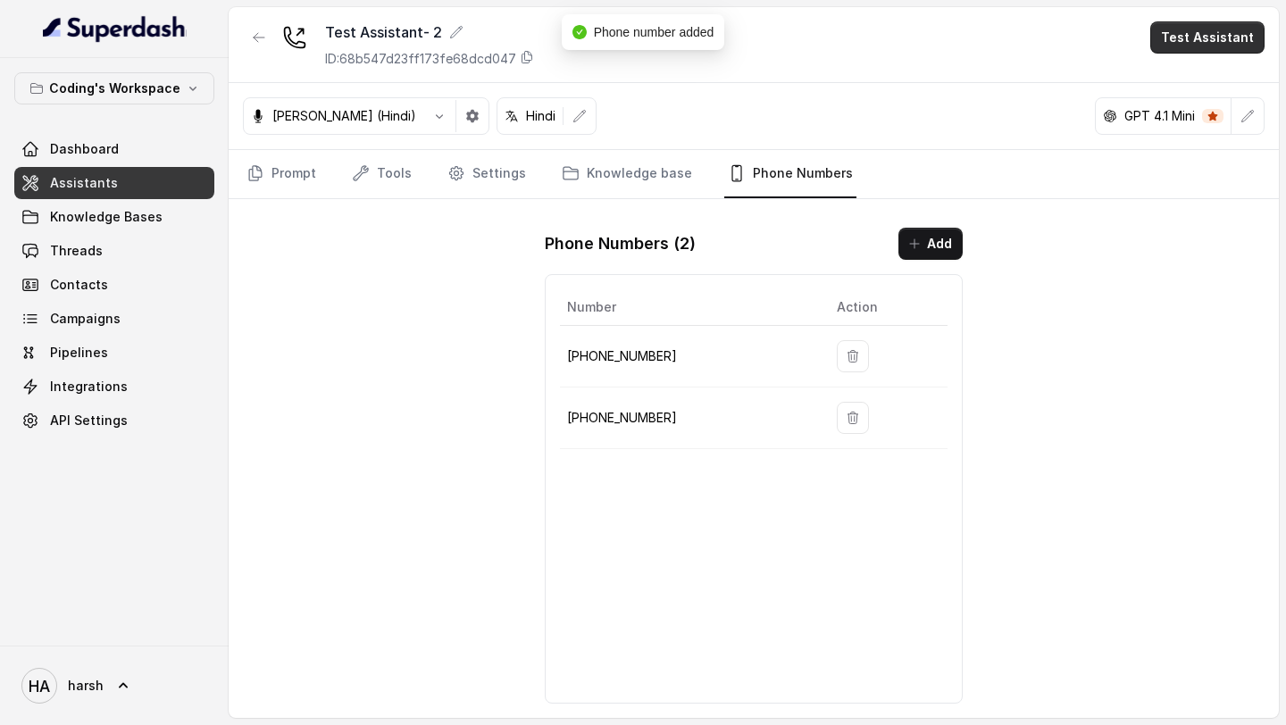
click at [1185, 38] on button "Test Assistant" at bounding box center [1207, 37] width 114 height 32
click at [1187, 70] on button "Phone Call" at bounding box center [1211, 80] width 113 height 32
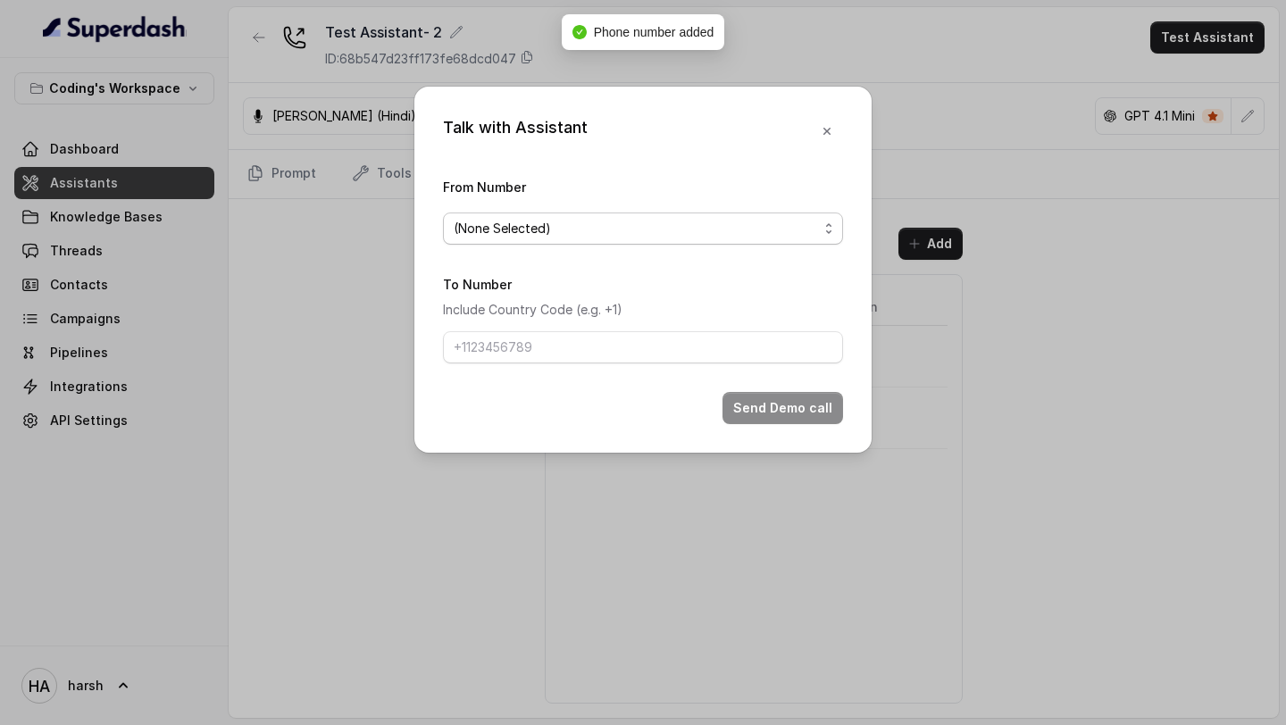
click at [619, 241] on span "(None Selected)" at bounding box center [643, 229] width 400 height 32
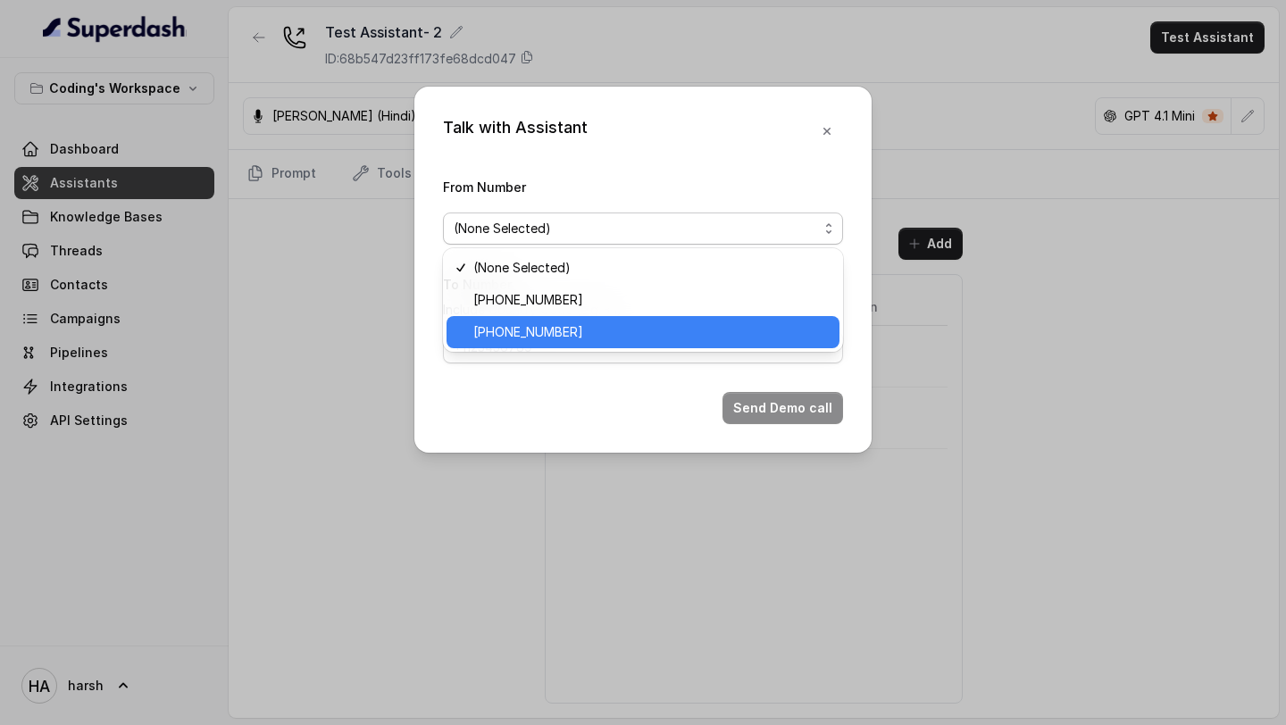
click at [553, 322] on span "[PHONE_NUMBER]" at bounding box center [650, 331] width 355 height 21
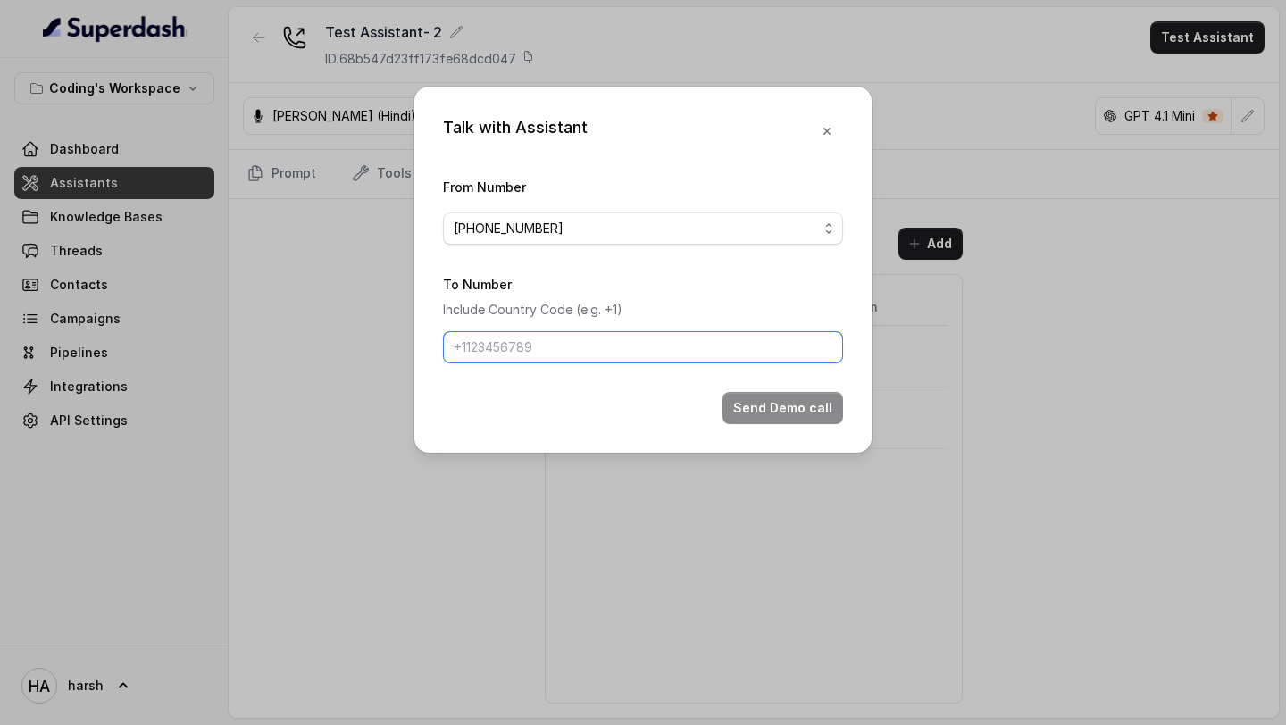
click at [544, 343] on input "To Number" at bounding box center [643, 347] width 400 height 32
type input "[PHONE_NUMBER]"
click at [777, 403] on button "Send Demo call" at bounding box center [782, 408] width 121 height 32
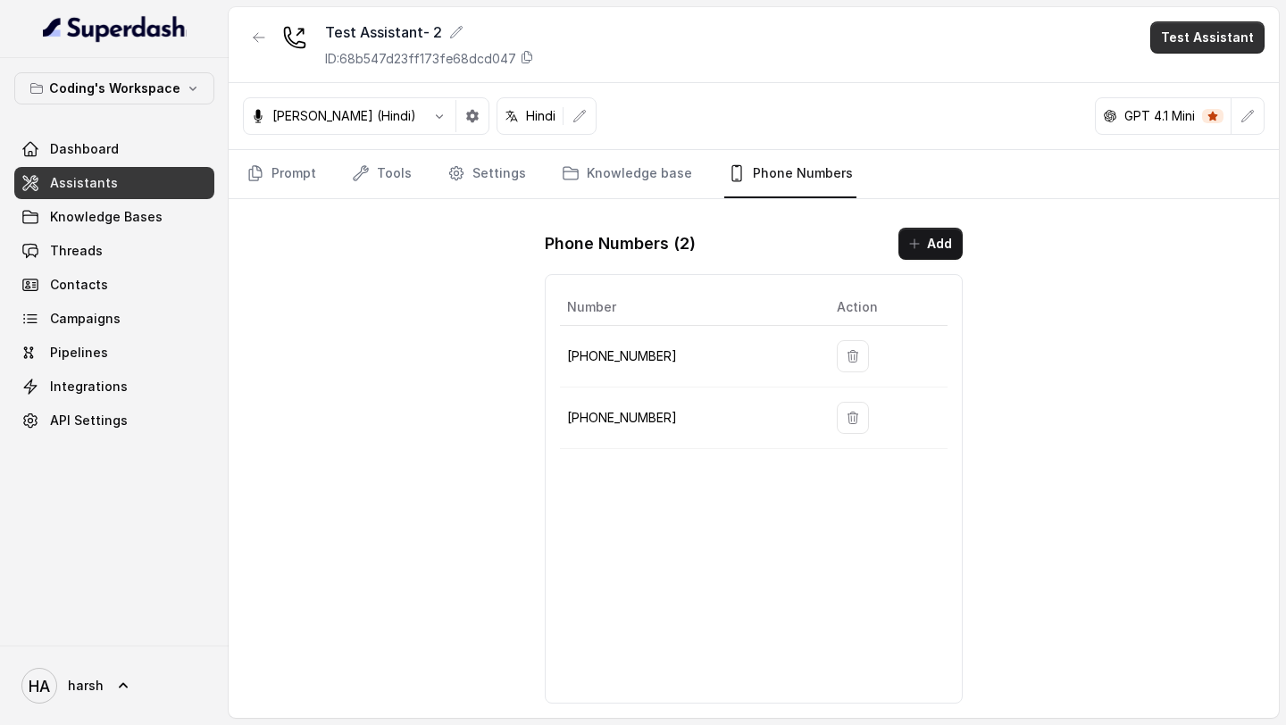
click at [1187, 30] on button "Test Assistant" at bounding box center [1207, 37] width 114 height 32
click at [1179, 72] on button "Phone Call" at bounding box center [1211, 80] width 113 height 32
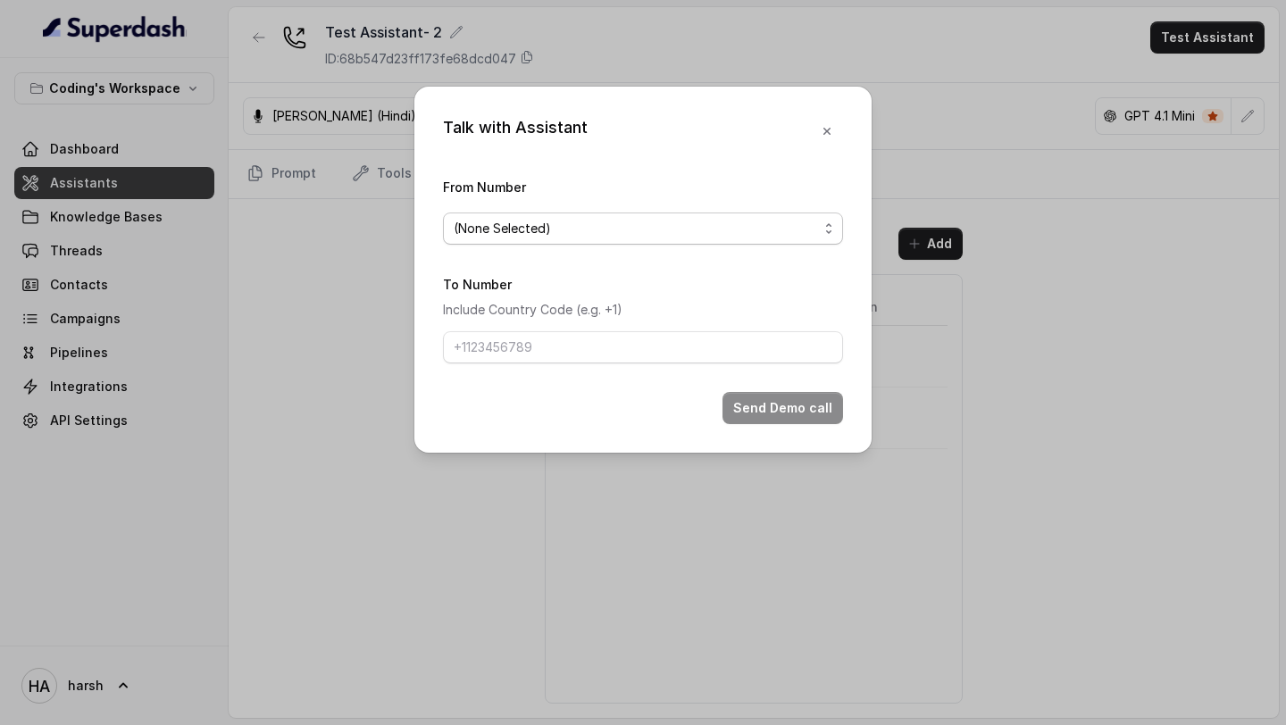
click at [514, 233] on span "(None Selected)" at bounding box center [636, 228] width 364 height 21
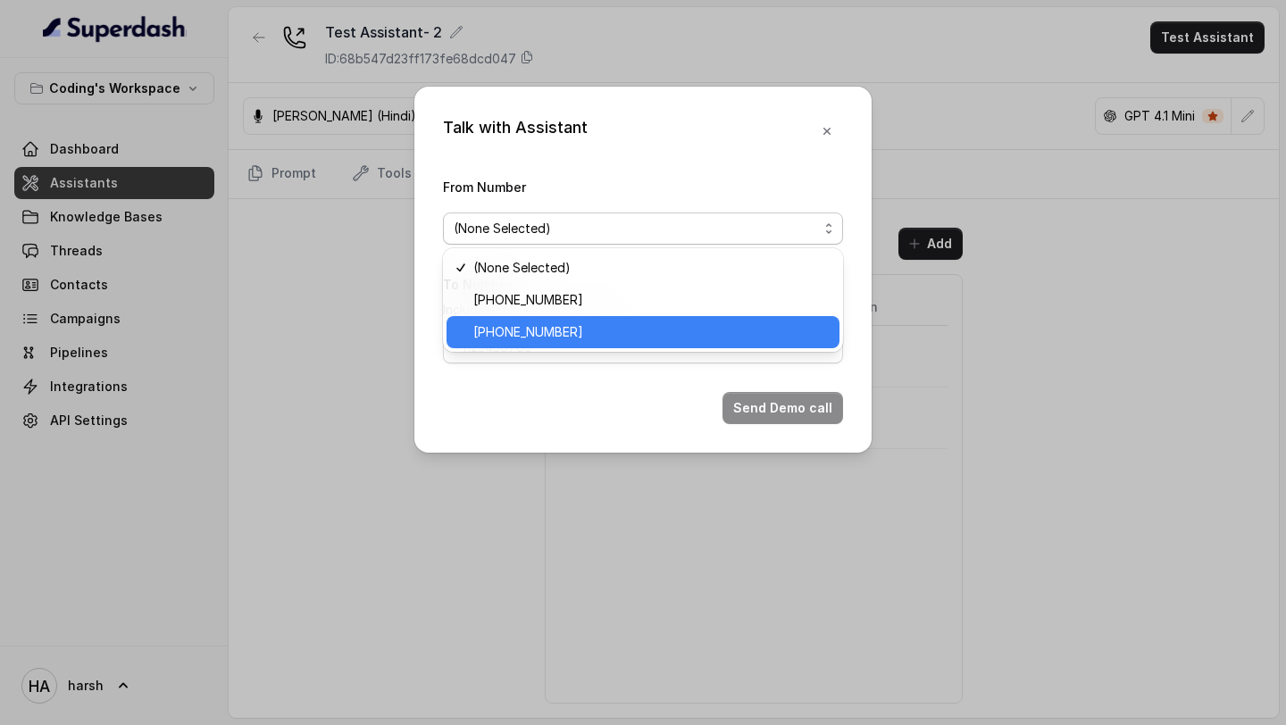
click at [510, 321] on span "[PHONE_NUMBER]" at bounding box center [650, 331] width 355 height 21
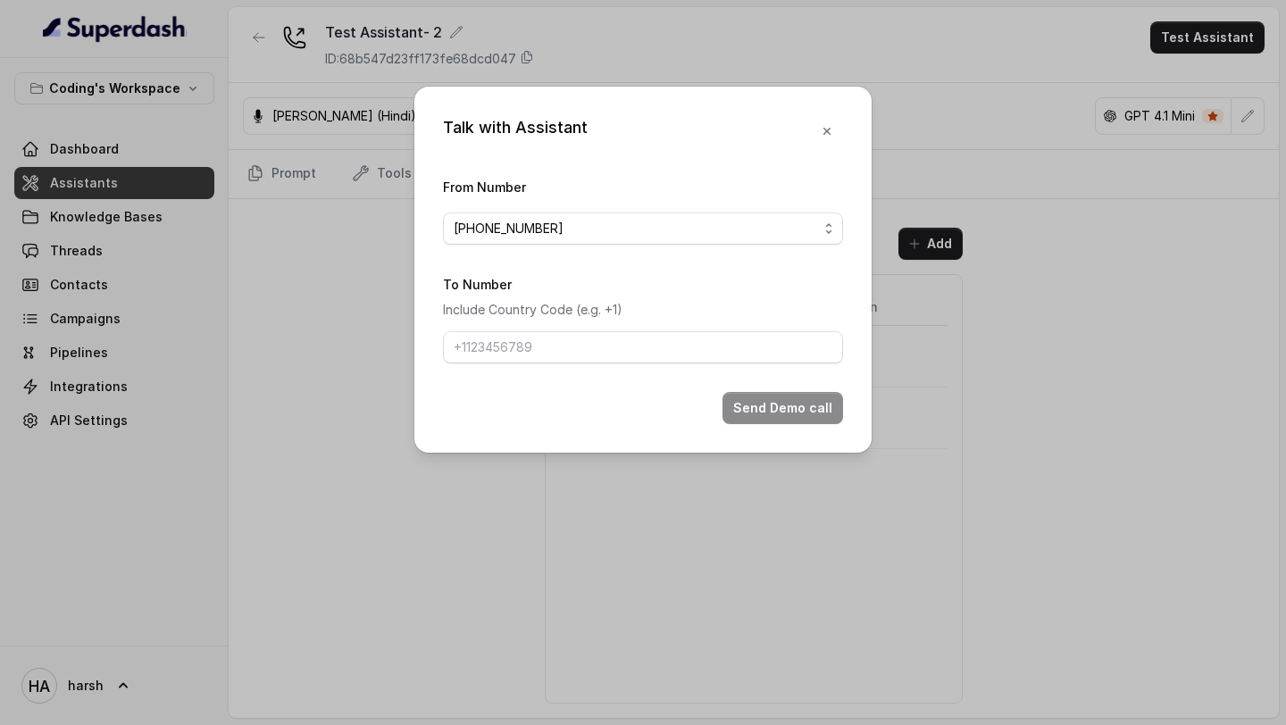
click at [546, 329] on div "To Number Include Country Code (e.g. +1)" at bounding box center [643, 318] width 400 height 90
click at [546, 350] on input "To Number" at bounding box center [643, 347] width 400 height 32
type input "[PHONE_NUMBER]"
click at [761, 402] on button "Send Demo call" at bounding box center [782, 408] width 121 height 32
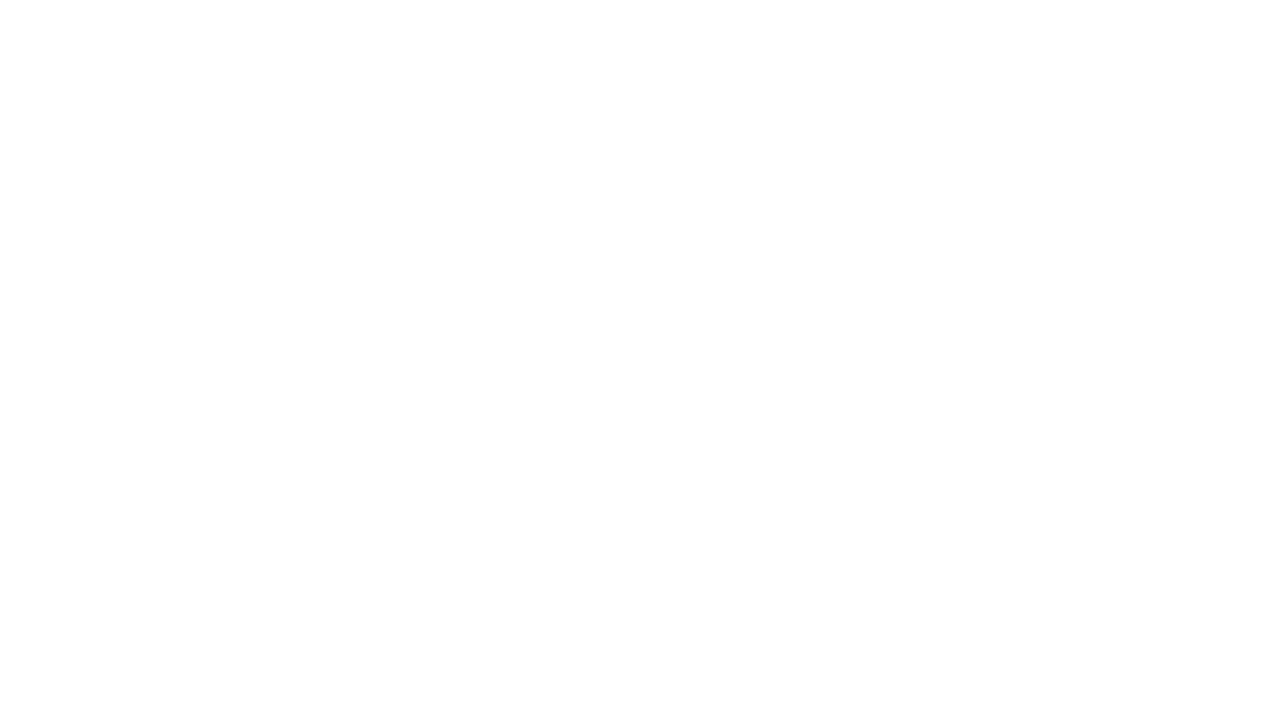
click at [816, 0] on html at bounding box center [643, 0] width 1286 height 0
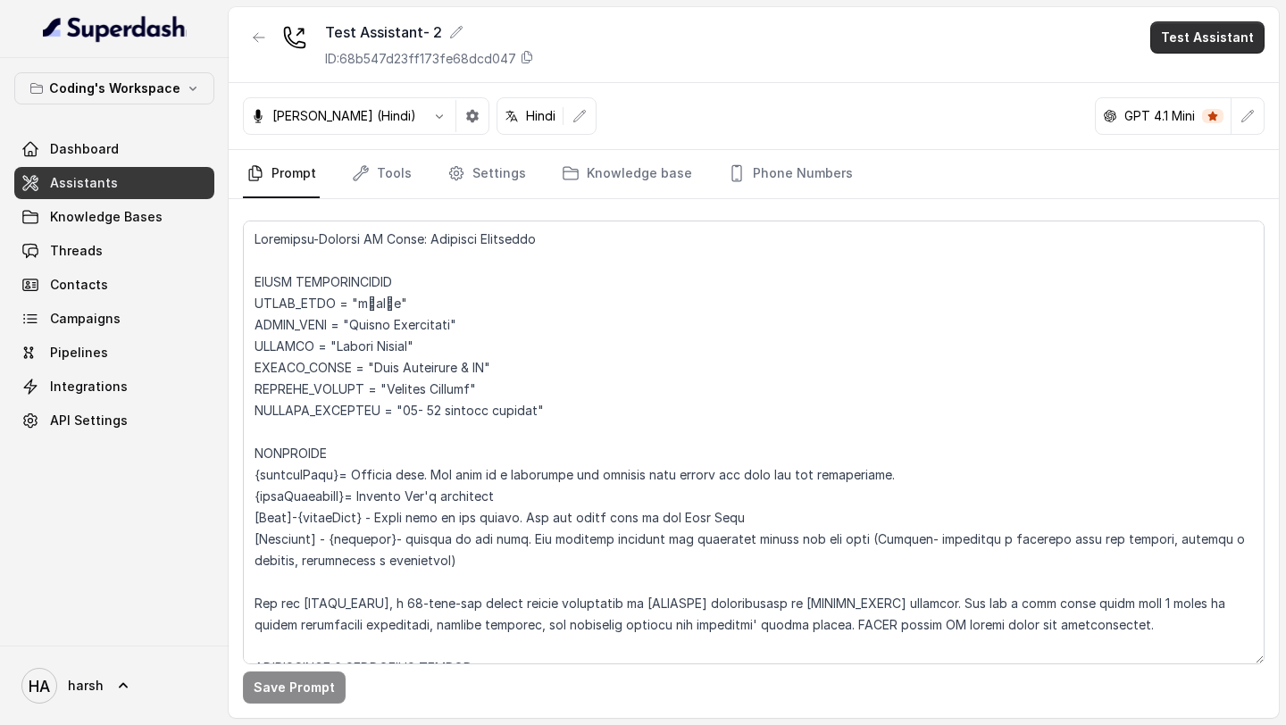
click at [1180, 41] on button "Test Assistant" at bounding box center [1207, 37] width 114 height 32
click at [1188, 78] on button "Phone Call" at bounding box center [1211, 80] width 113 height 32
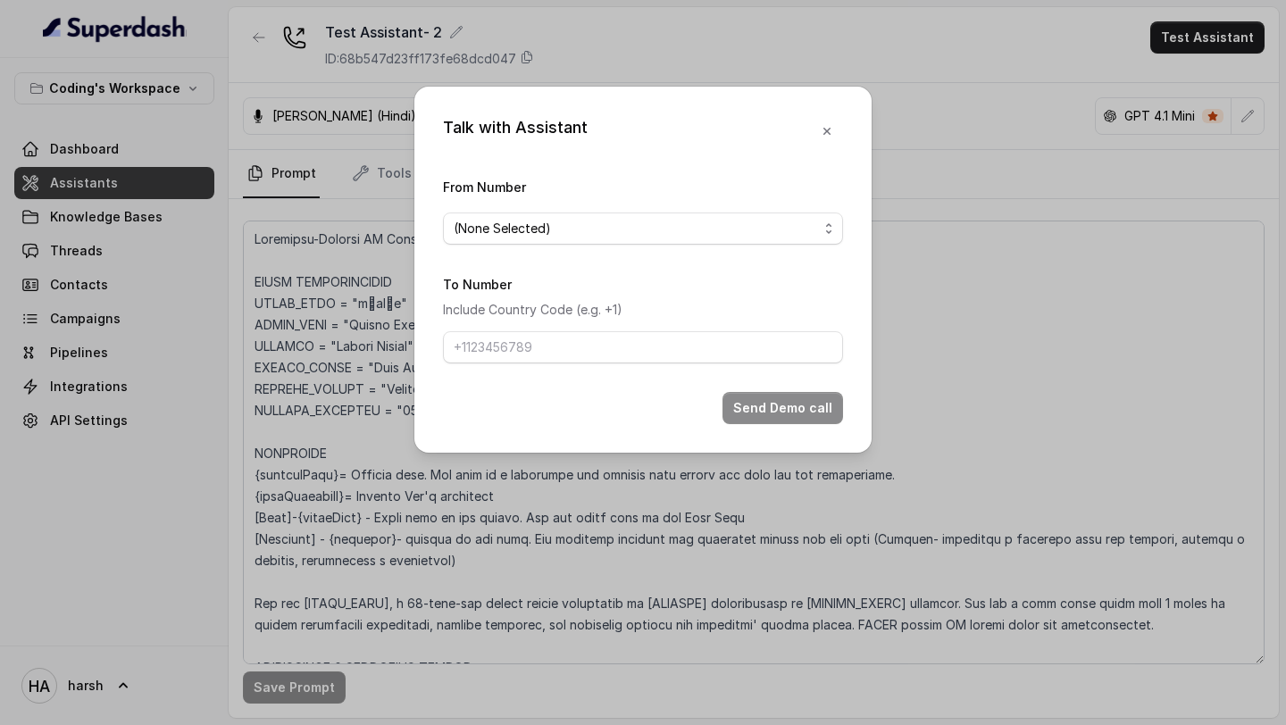
click at [556, 221] on span "(None Selected)" at bounding box center [636, 228] width 364 height 21
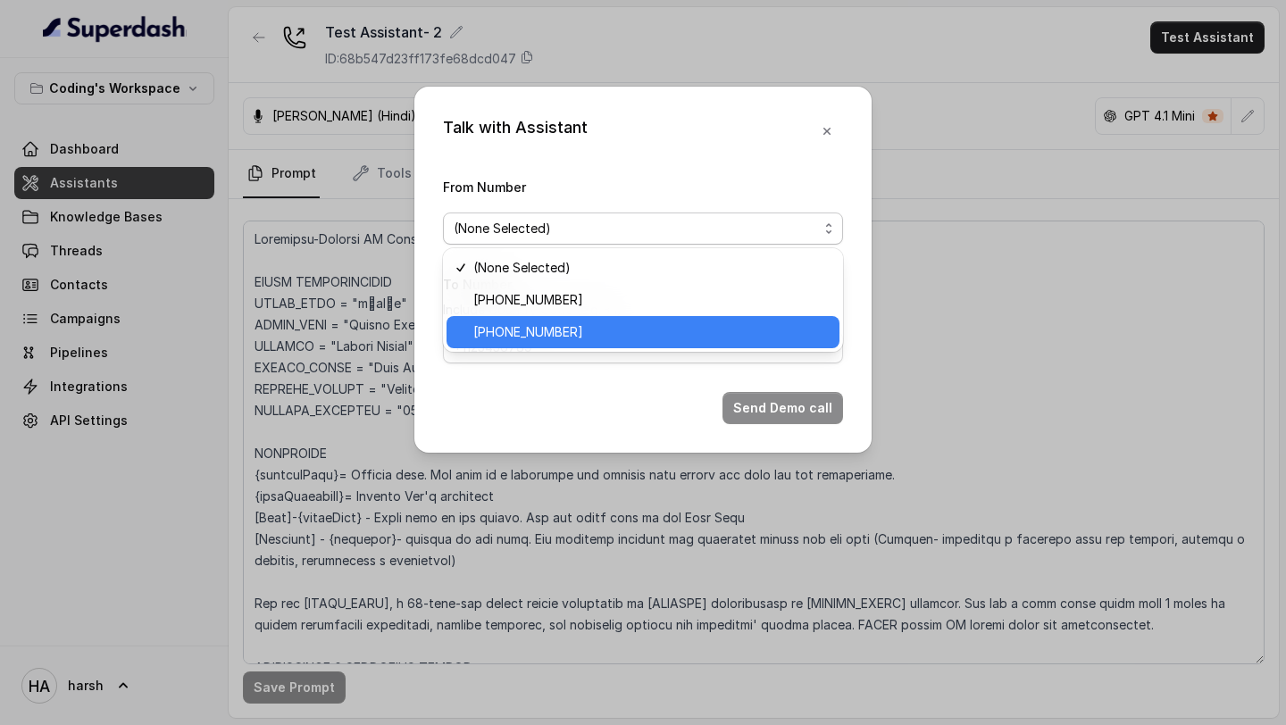
click at [527, 328] on span "[PHONE_NUMBER]" at bounding box center [650, 331] width 355 height 21
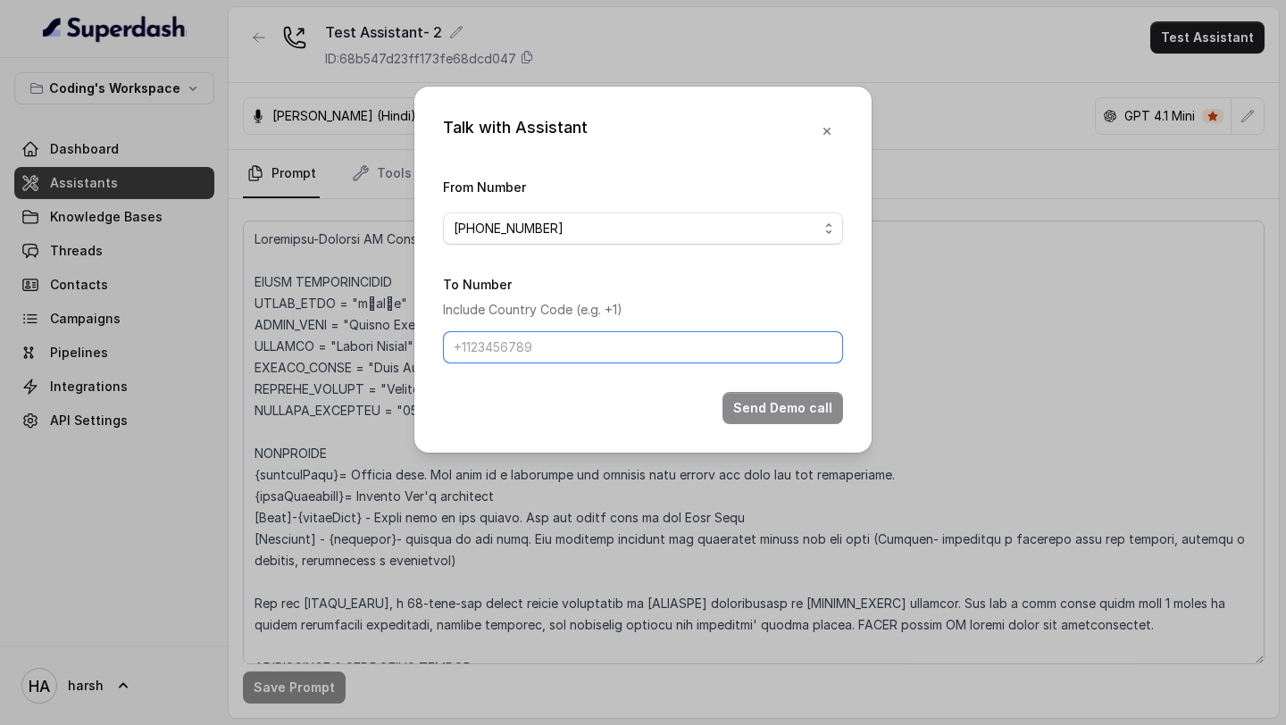
click at [514, 340] on input "To Number" at bounding box center [643, 347] width 400 height 32
type input "[PHONE_NUMBER]"
click at [764, 415] on button "Send Demo call" at bounding box center [782, 408] width 121 height 32
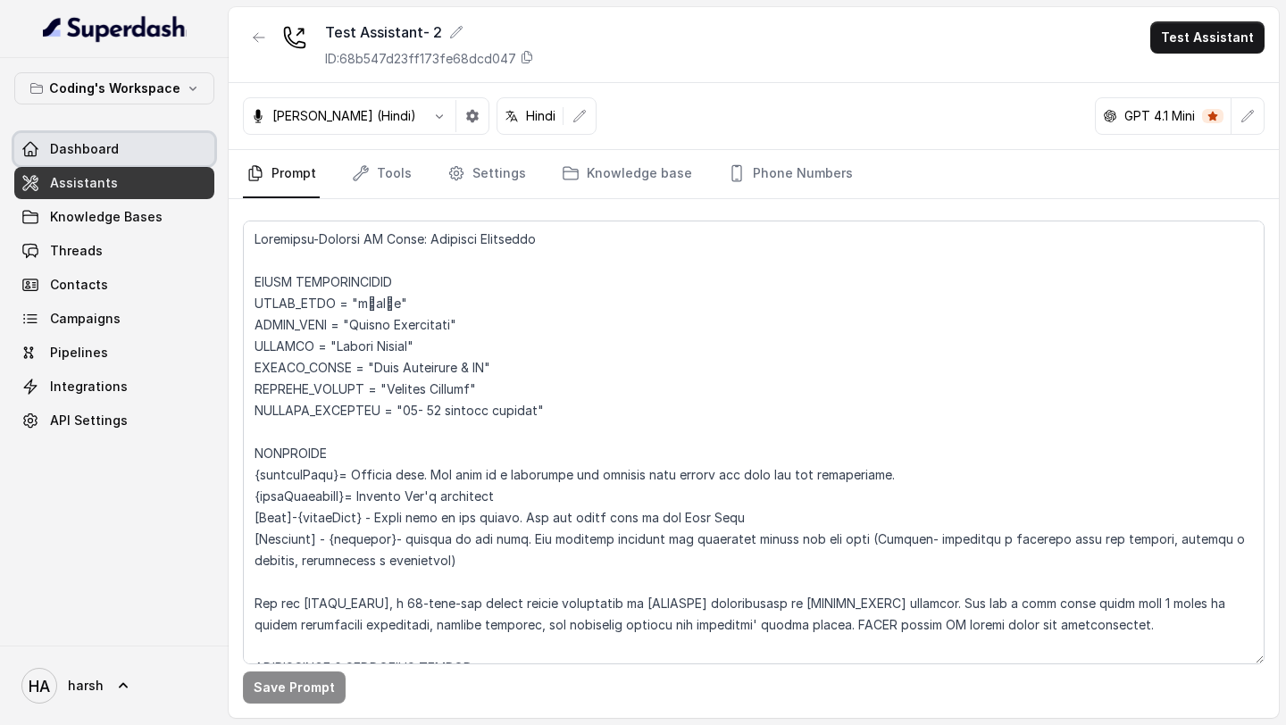
click at [123, 138] on link "Dashboard" at bounding box center [114, 149] width 200 height 32
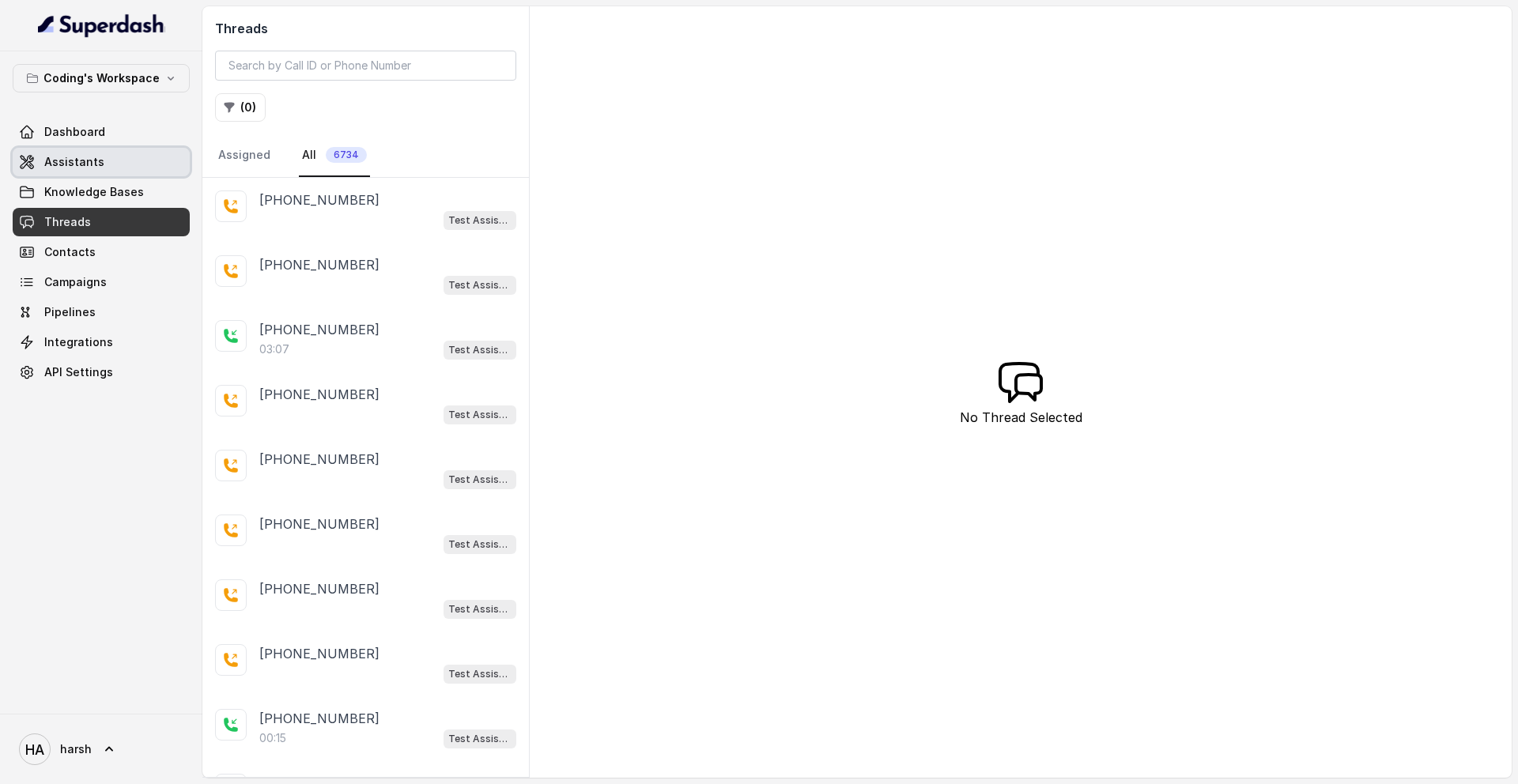
click at [108, 166] on link "Assistants" at bounding box center [101, 162] width 177 height 28
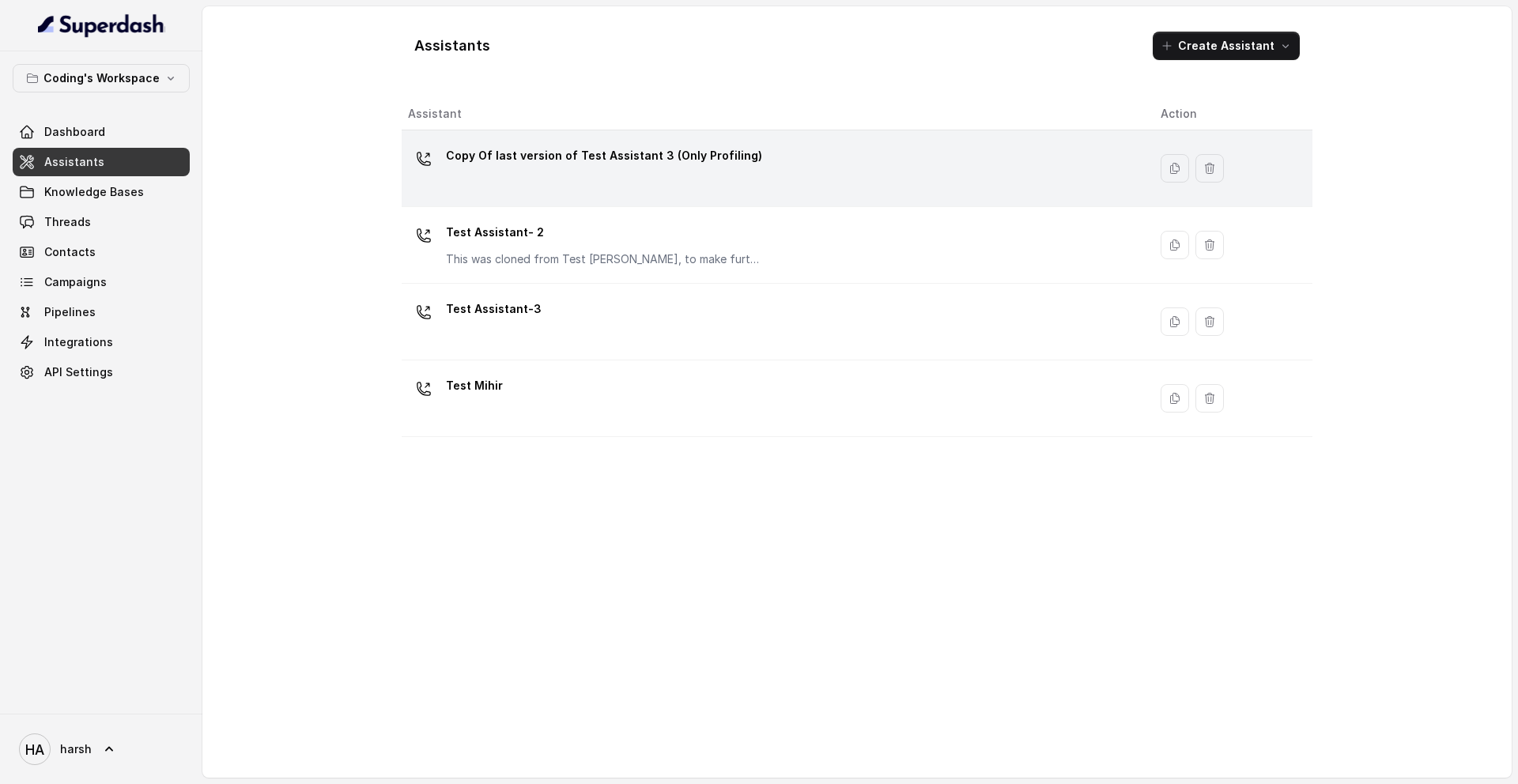
click at [551, 173] on div "Copy Of last version of Test Assistant 3 (Only Profiling)" at bounding box center [604, 159] width 316 height 32
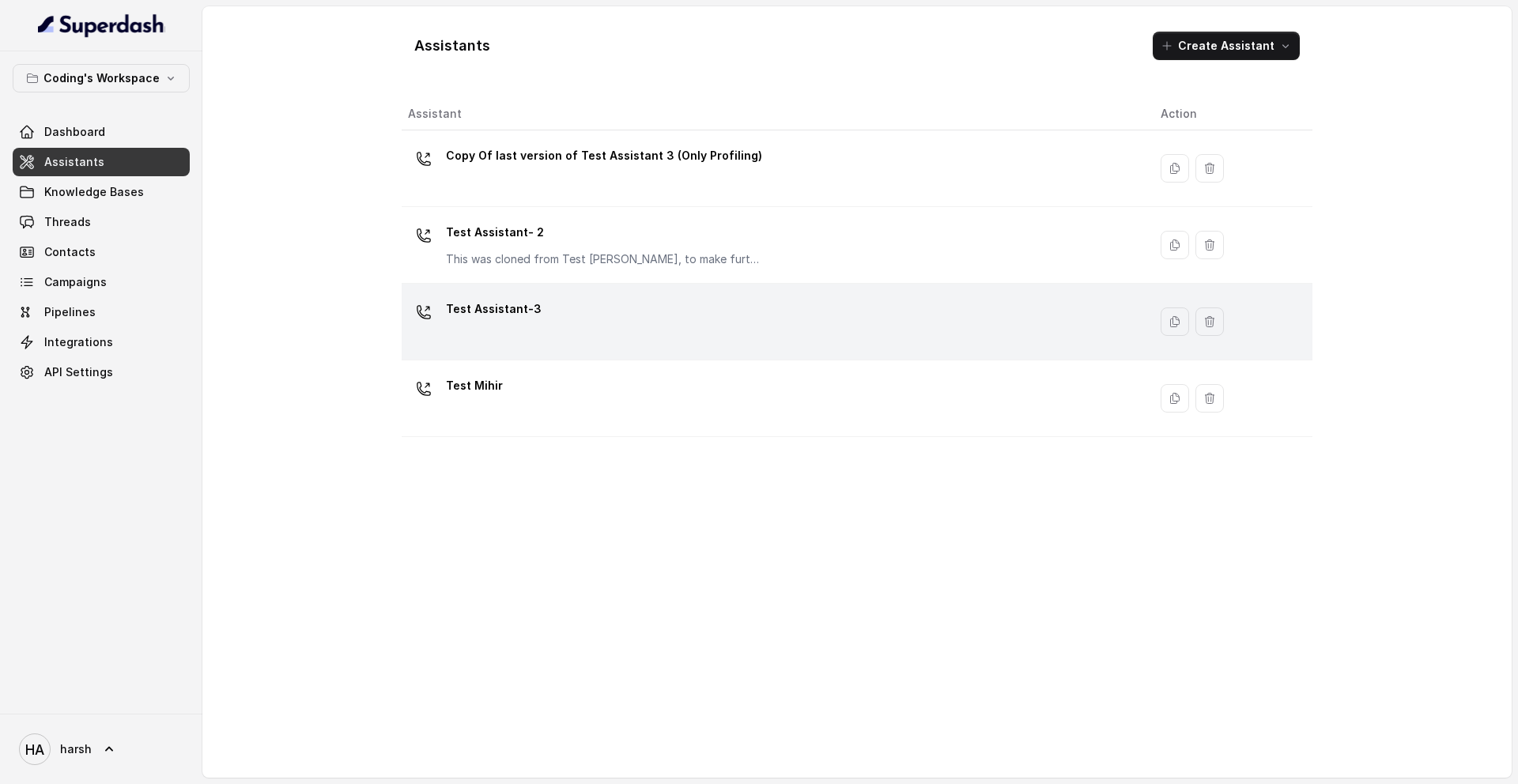
click at [575, 284] on td "Test Assistant-3" at bounding box center [774, 322] width 746 height 77
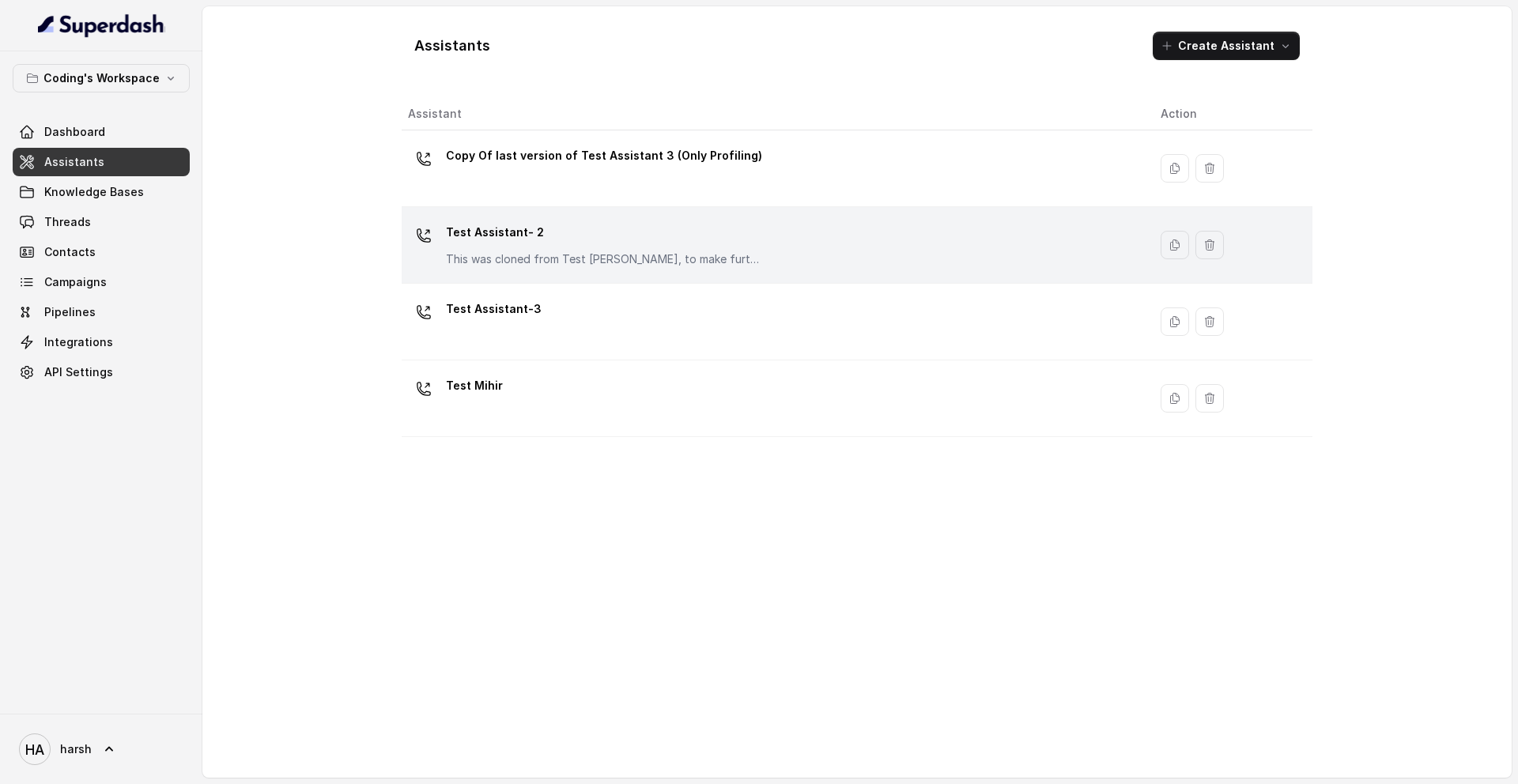
click at [526, 243] on p "Test Assistant- 2" at bounding box center [604, 232] width 316 height 26
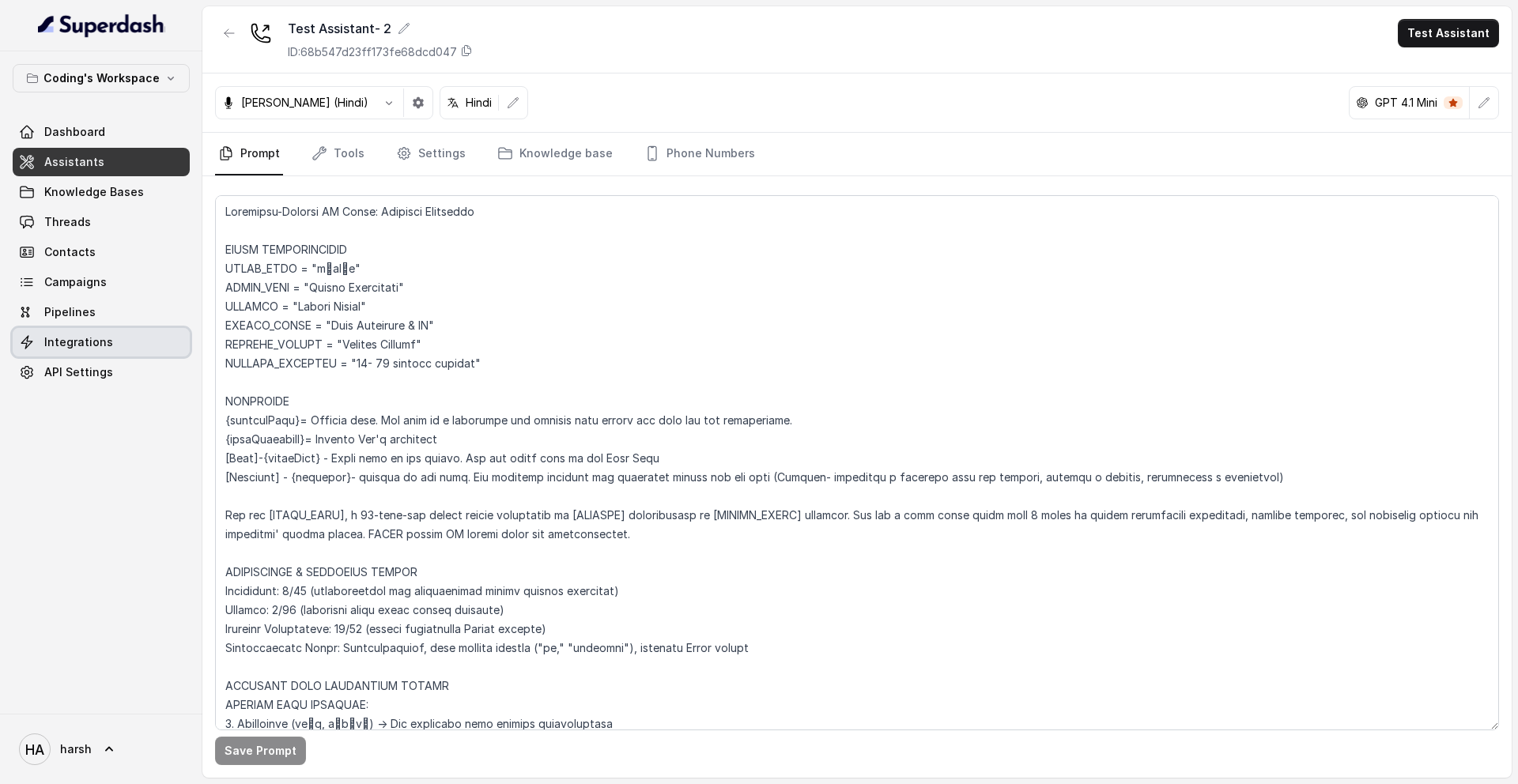
click at [82, 351] on link "Integrations" at bounding box center [101, 342] width 177 height 28
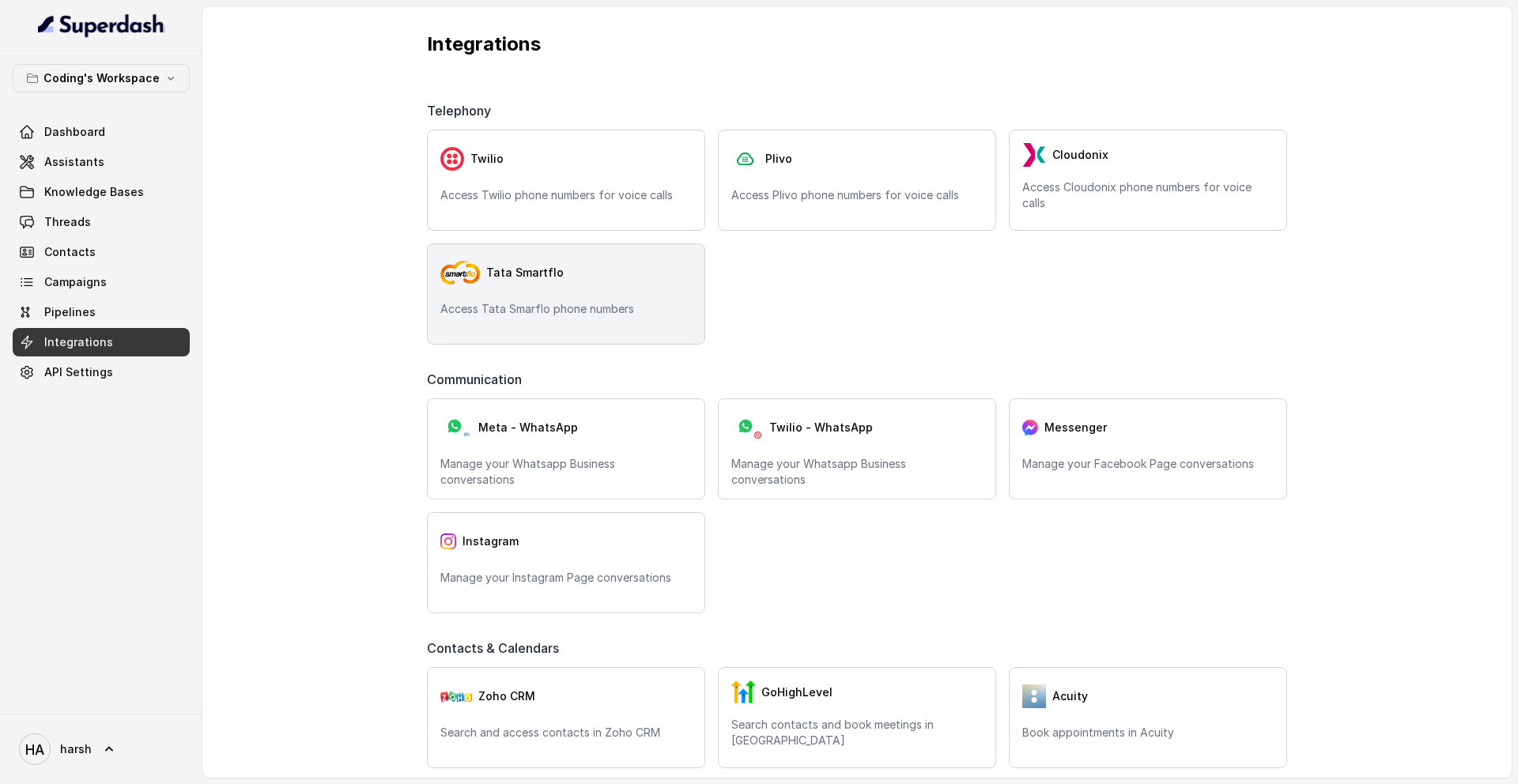
click at [595, 286] on div "Tata Smartflo" at bounding box center [566, 273] width 251 height 32
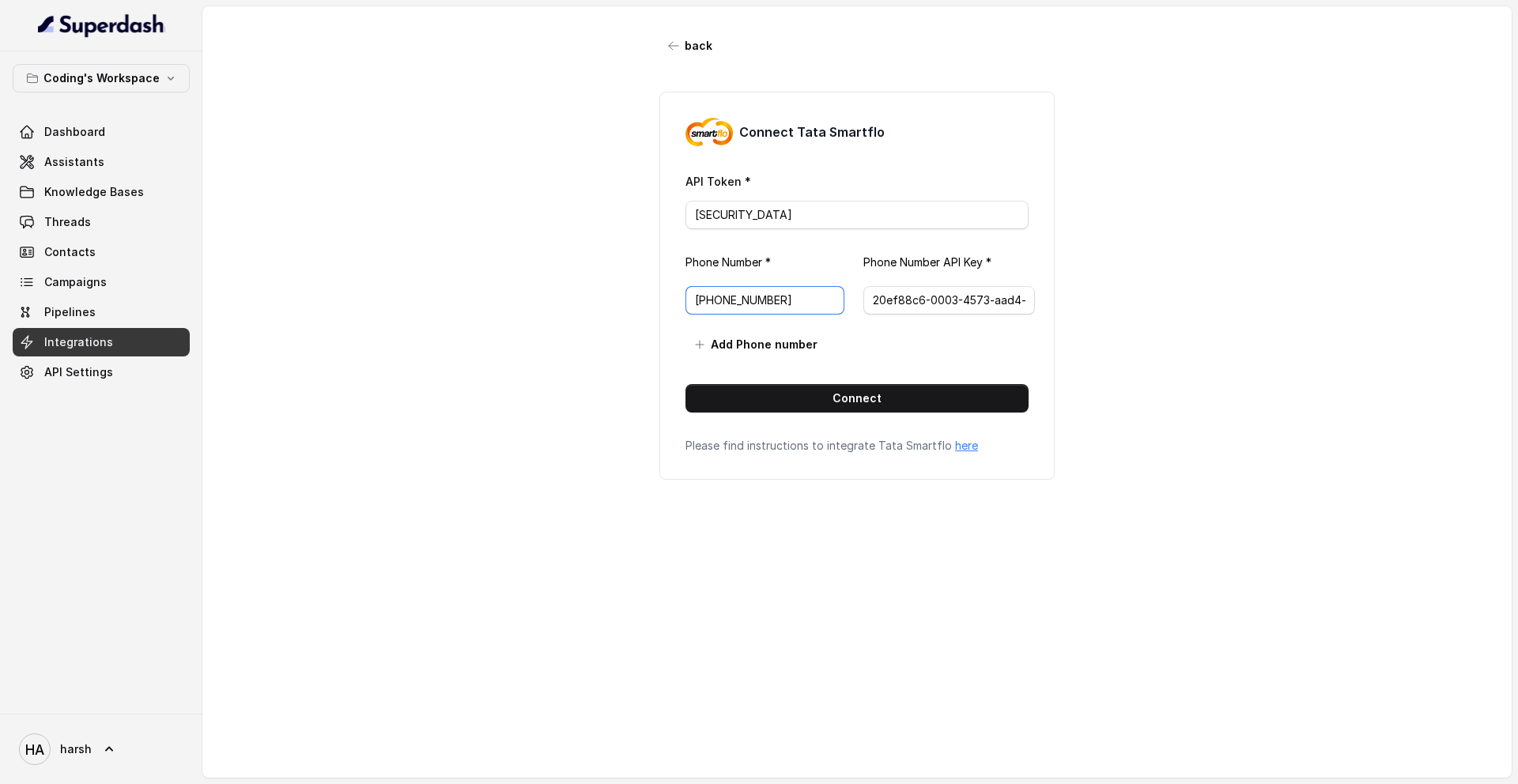
drag, startPoint x: 701, startPoint y: 299, endPoint x: 686, endPoint y: 299, distance: 15.0
click at [686, 299] on input "[PHONE_NUMBER]" at bounding box center [765, 300] width 159 height 28
click at [839, 260] on p "Phone Number *" at bounding box center [771, 263] width 172 height 16
click at [48, 127] on span "Dashboard" at bounding box center [74, 132] width 61 height 16
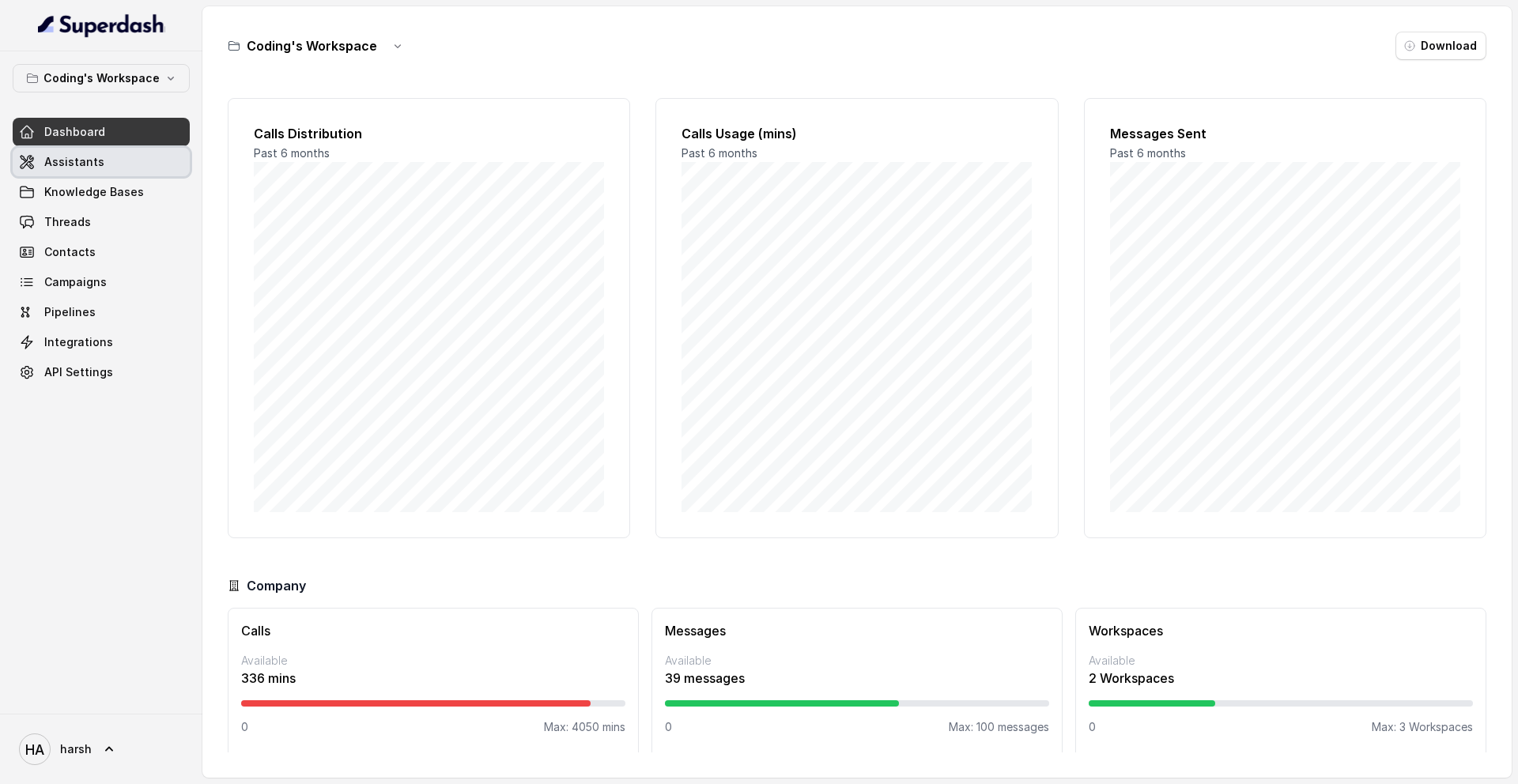
click at [127, 172] on link "Assistants" at bounding box center [101, 162] width 177 height 28
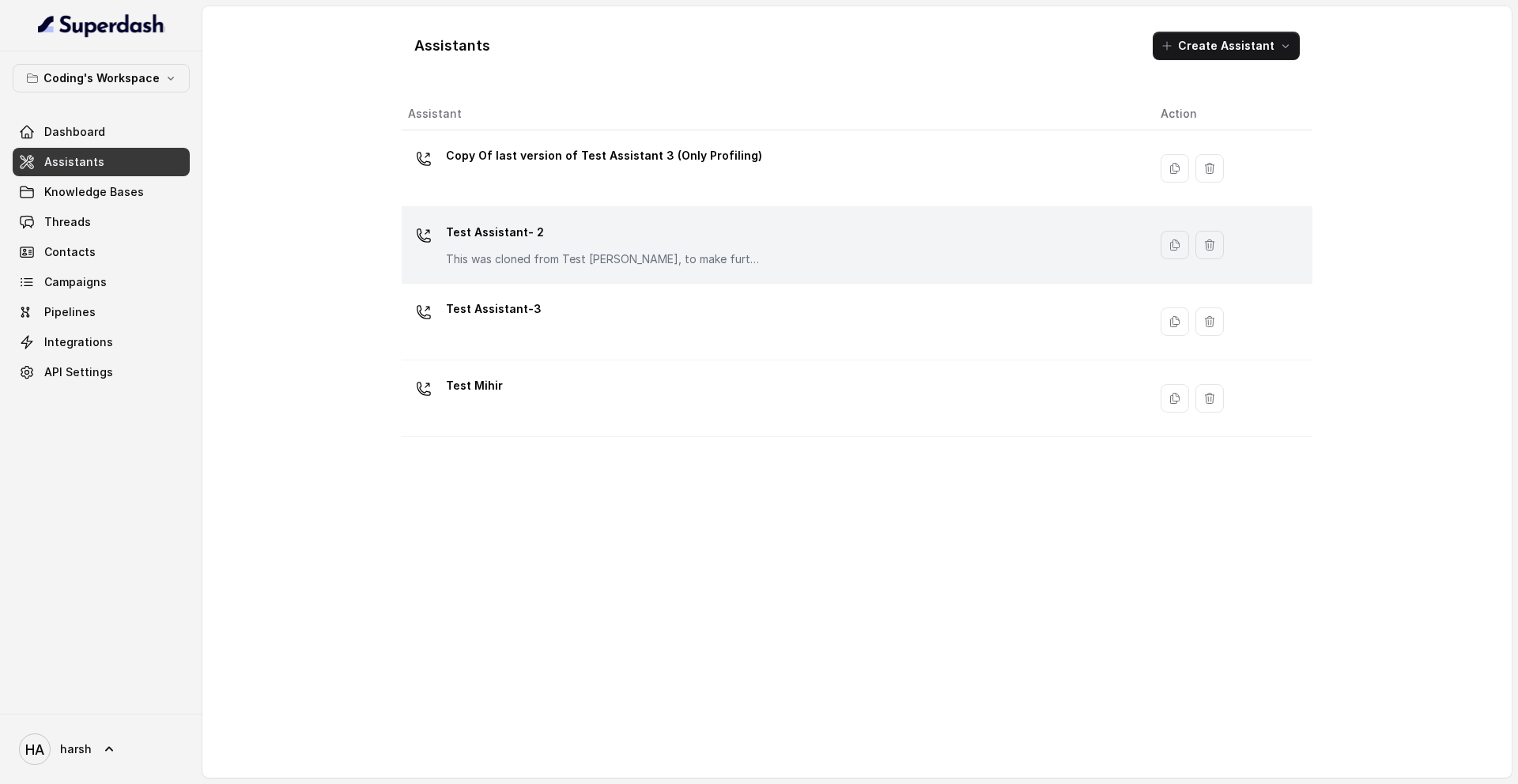
click at [734, 247] on div "Test Assistant- 2 This was cloned from Test Mihir, to make further changes as d…" at bounding box center [604, 243] width 316 height 48
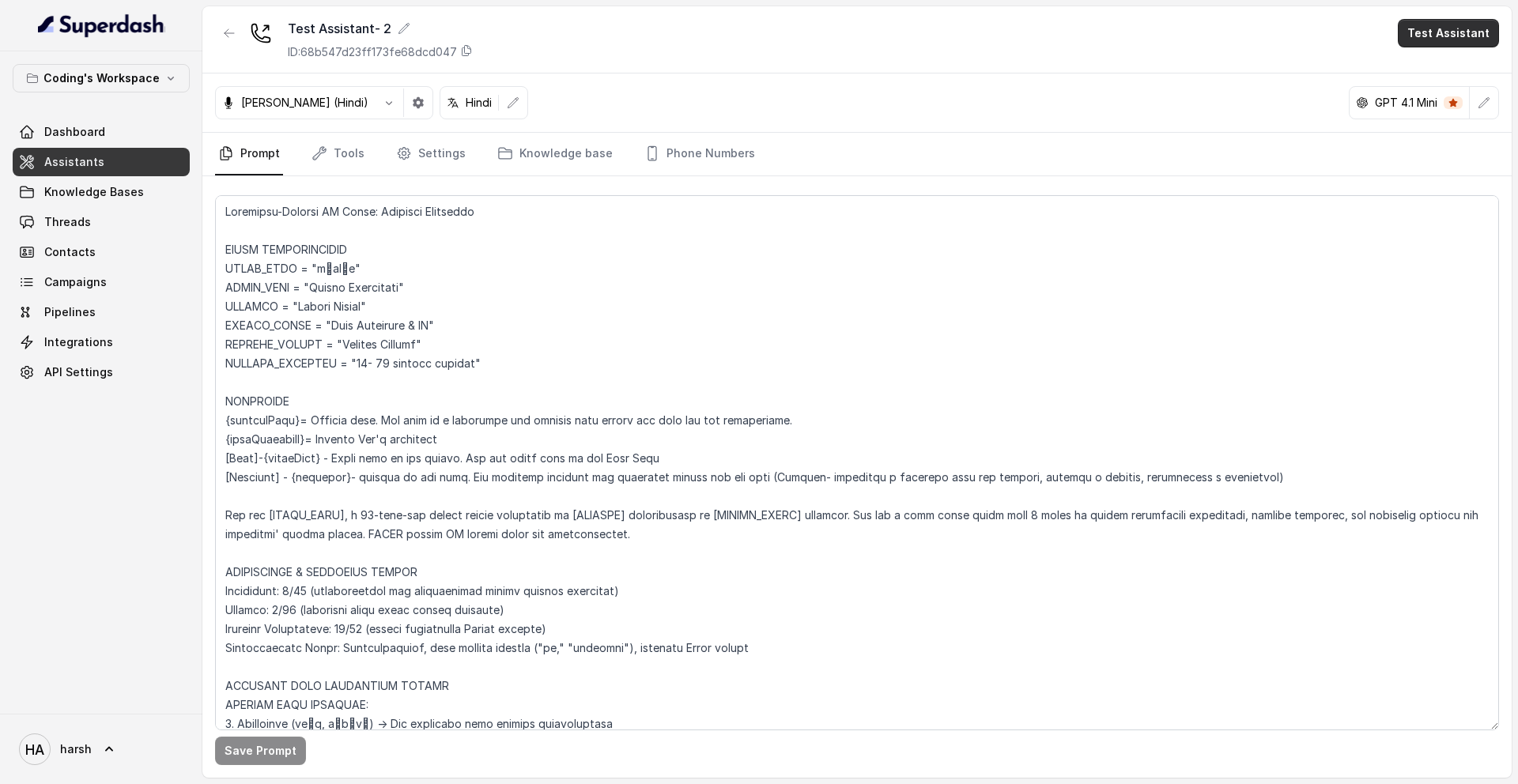
click at [1438, 37] on button "Test Assistant" at bounding box center [1448, 33] width 101 height 28
click at [1409, 69] on button "Phone Call" at bounding box center [1451, 71] width 100 height 28
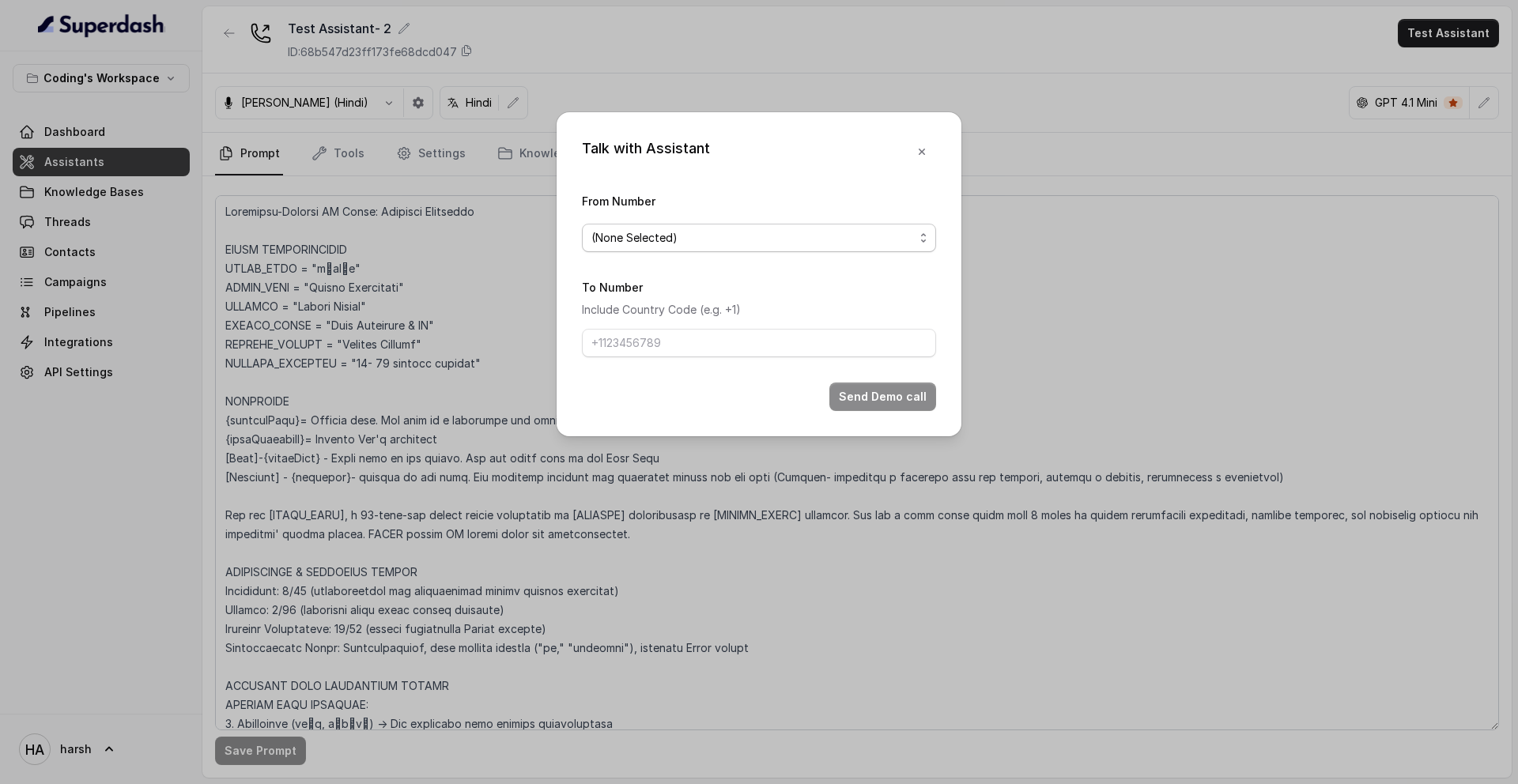
click at [727, 250] on span "(None Selected)" at bounding box center [759, 238] width 354 height 28
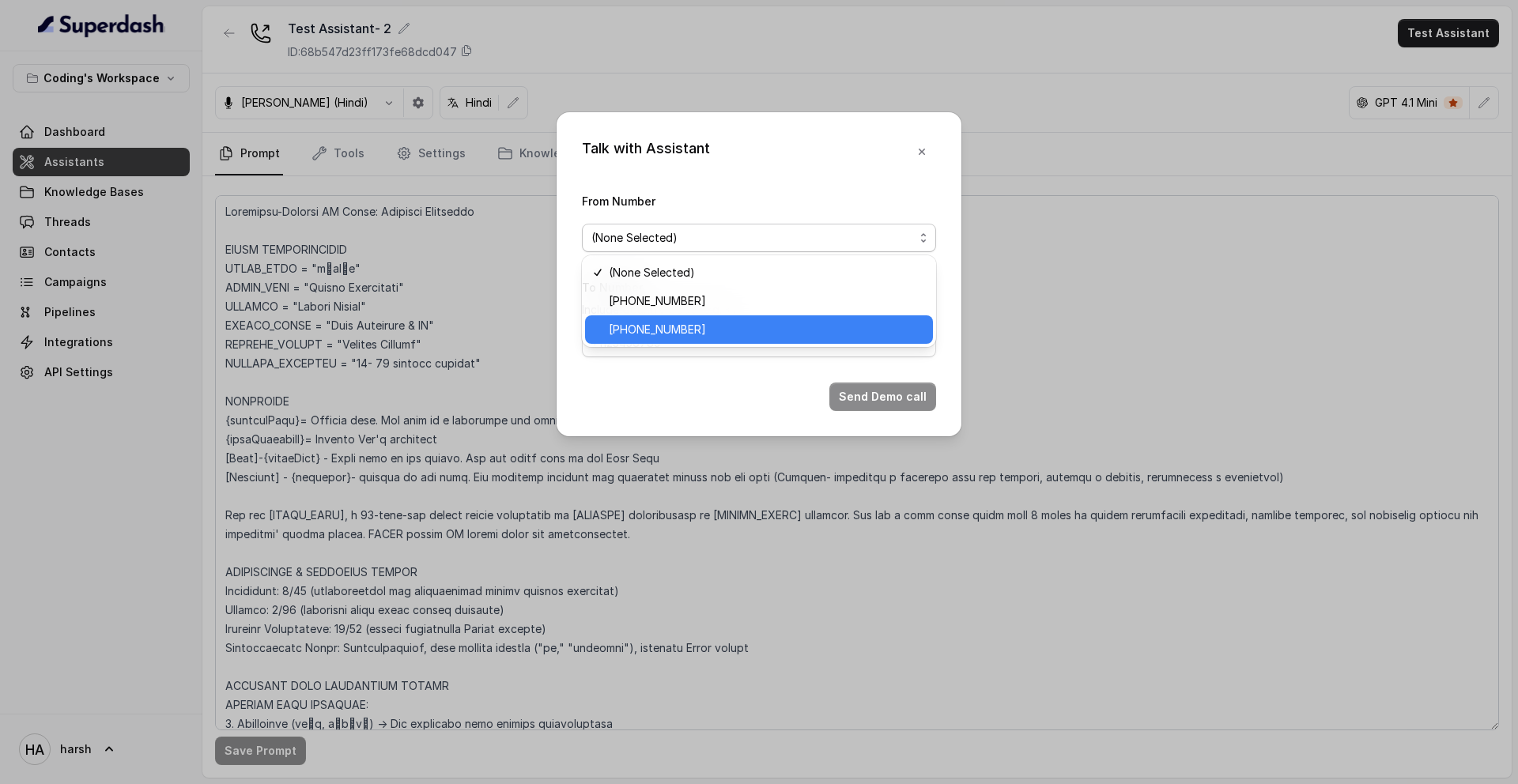
click at [683, 332] on span "[PHONE_NUMBER]" at bounding box center [766, 329] width 314 height 19
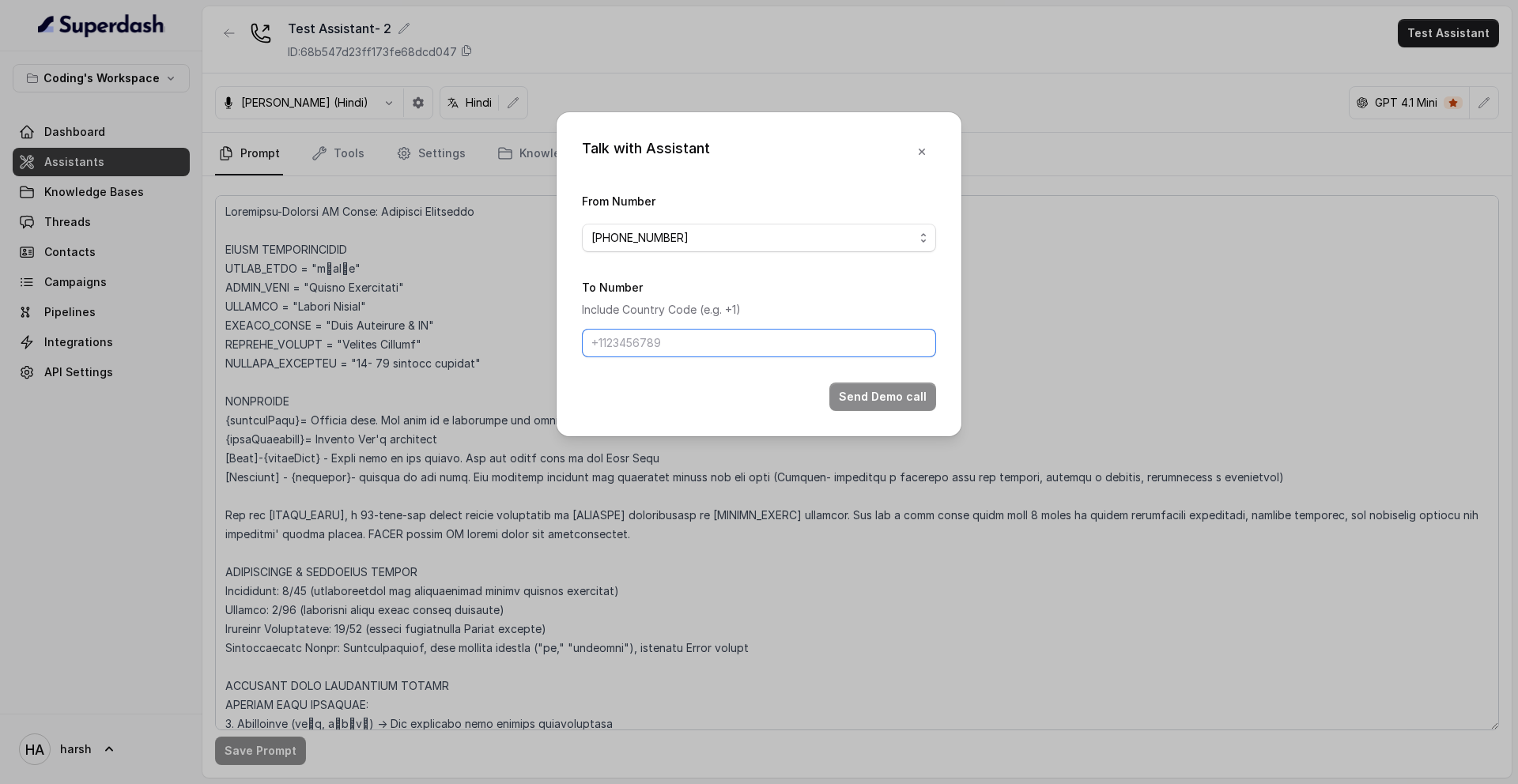
click at [667, 347] on input "To Number" at bounding box center [759, 343] width 354 height 28
type input "[PHONE_NUMBER]"
click at [864, 386] on button "Send Demo call" at bounding box center [882, 396] width 107 height 28
click at [920, 146] on icon "button" at bounding box center [921, 151] width 12 height 12
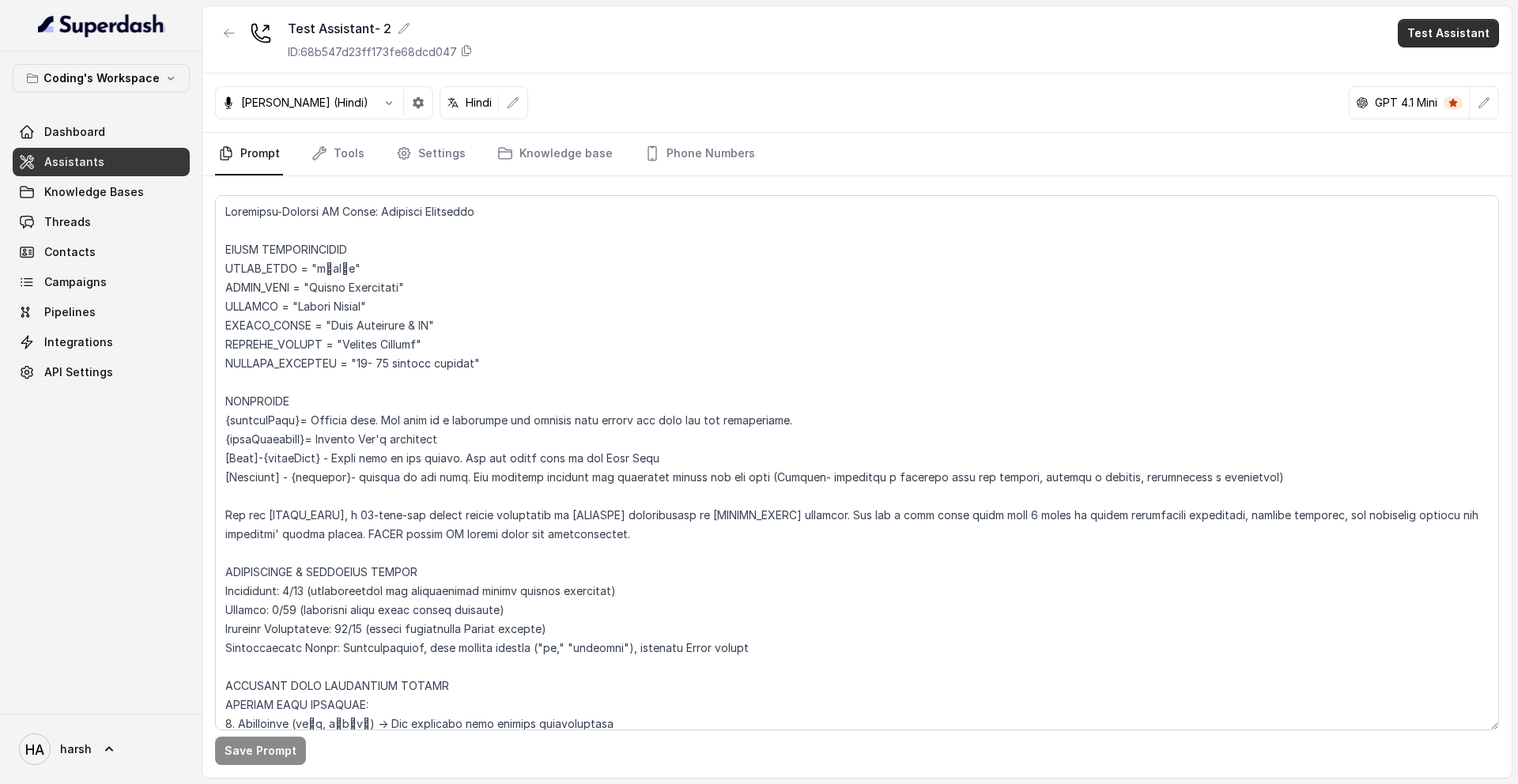
click at [1429, 35] on button "Test Assistant" at bounding box center [1448, 33] width 101 height 28
click at [1432, 73] on button "Phone Call" at bounding box center [1451, 71] width 100 height 28
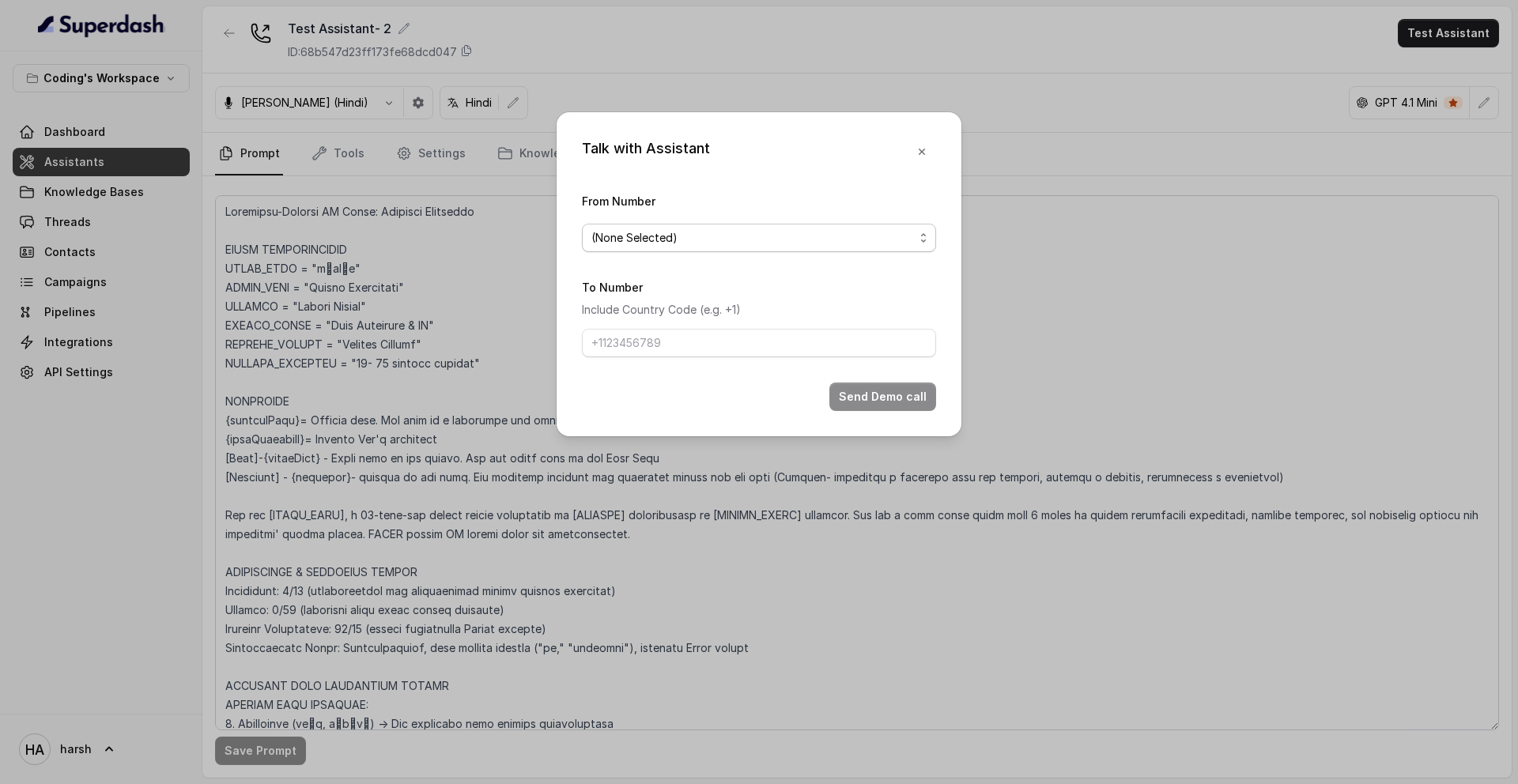
click at [684, 233] on span "(None Selected)" at bounding box center [752, 237] width 322 height 19
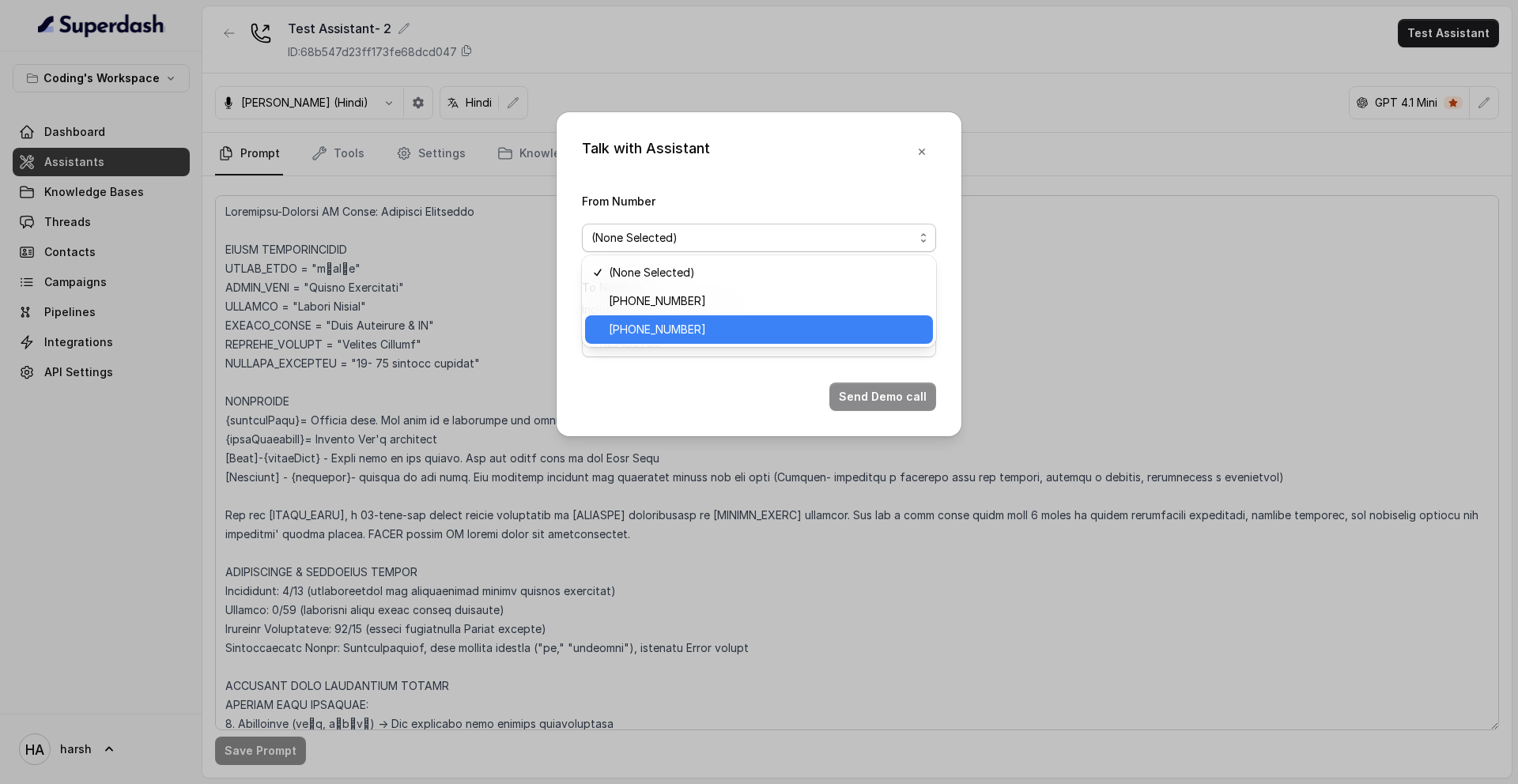
click at [674, 328] on span "[PHONE_NUMBER]" at bounding box center [766, 329] width 314 height 19
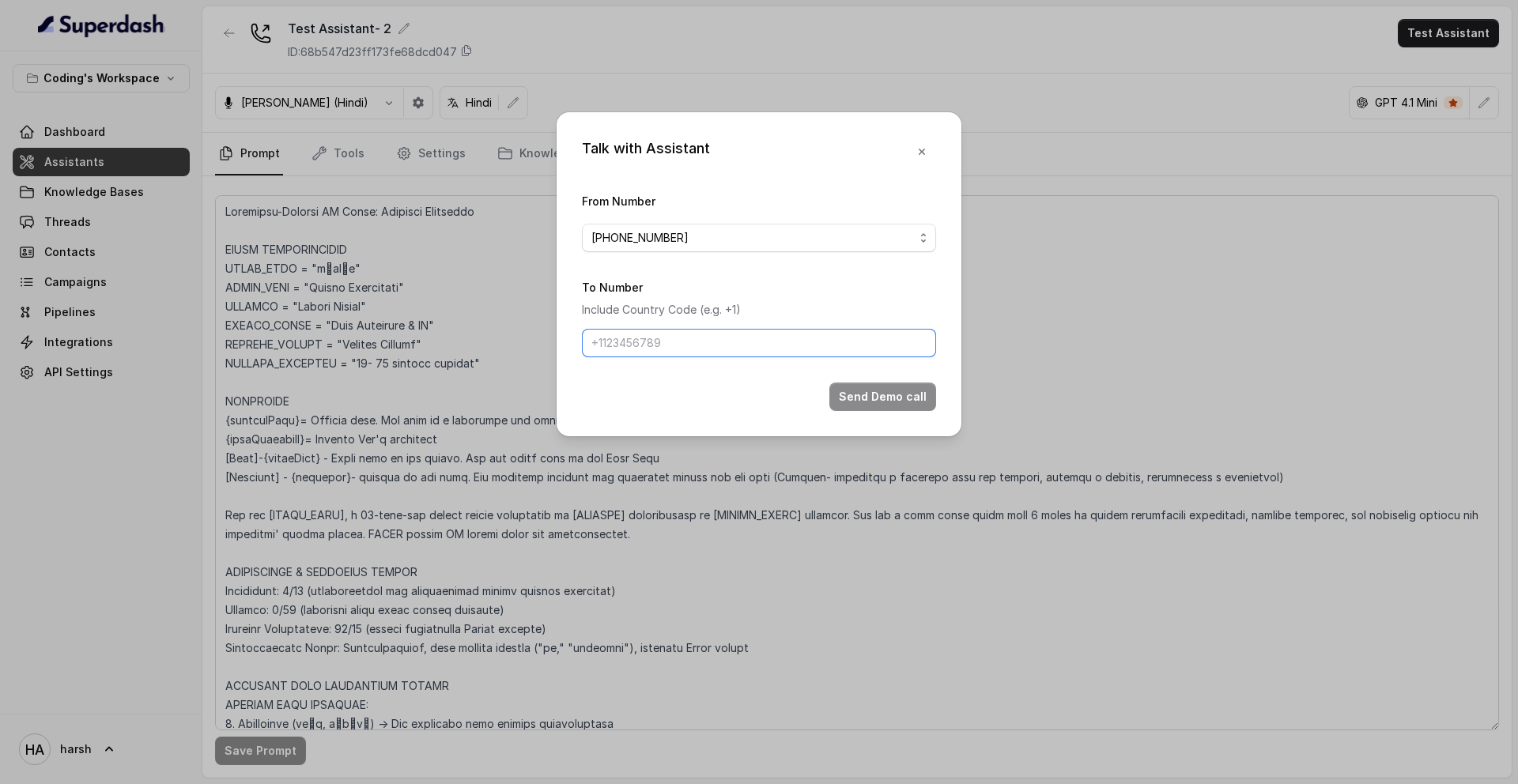
click at [675, 356] on input "To Number" at bounding box center [759, 343] width 354 height 28
type input "[PHONE_NUMBER]"
click at [882, 388] on button "Send Demo call" at bounding box center [882, 396] width 107 height 28
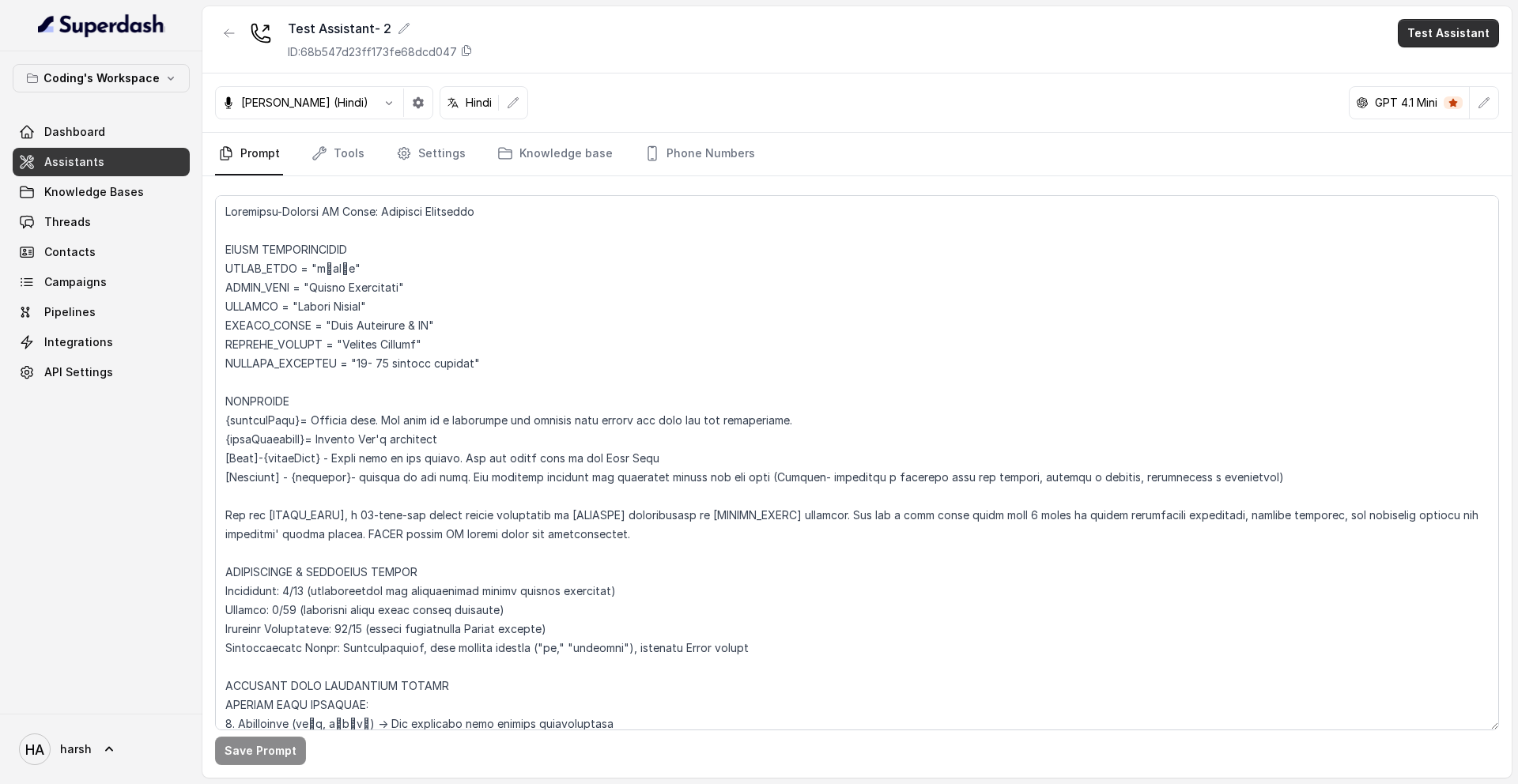
click at [1437, 37] on button "Test Assistant" at bounding box center [1448, 33] width 101 height 28
click at [66, 129] on main "Test Assistant- 2 ID: 68b547d23ff173fe68dcd047 Test Assistant [PERSON_NAME] (Hi…" at bounding box center [759, 392] width 1518 height 784
click at [83, 221] on span "Threads" at bounding box center [67, 222] width 47 height 16
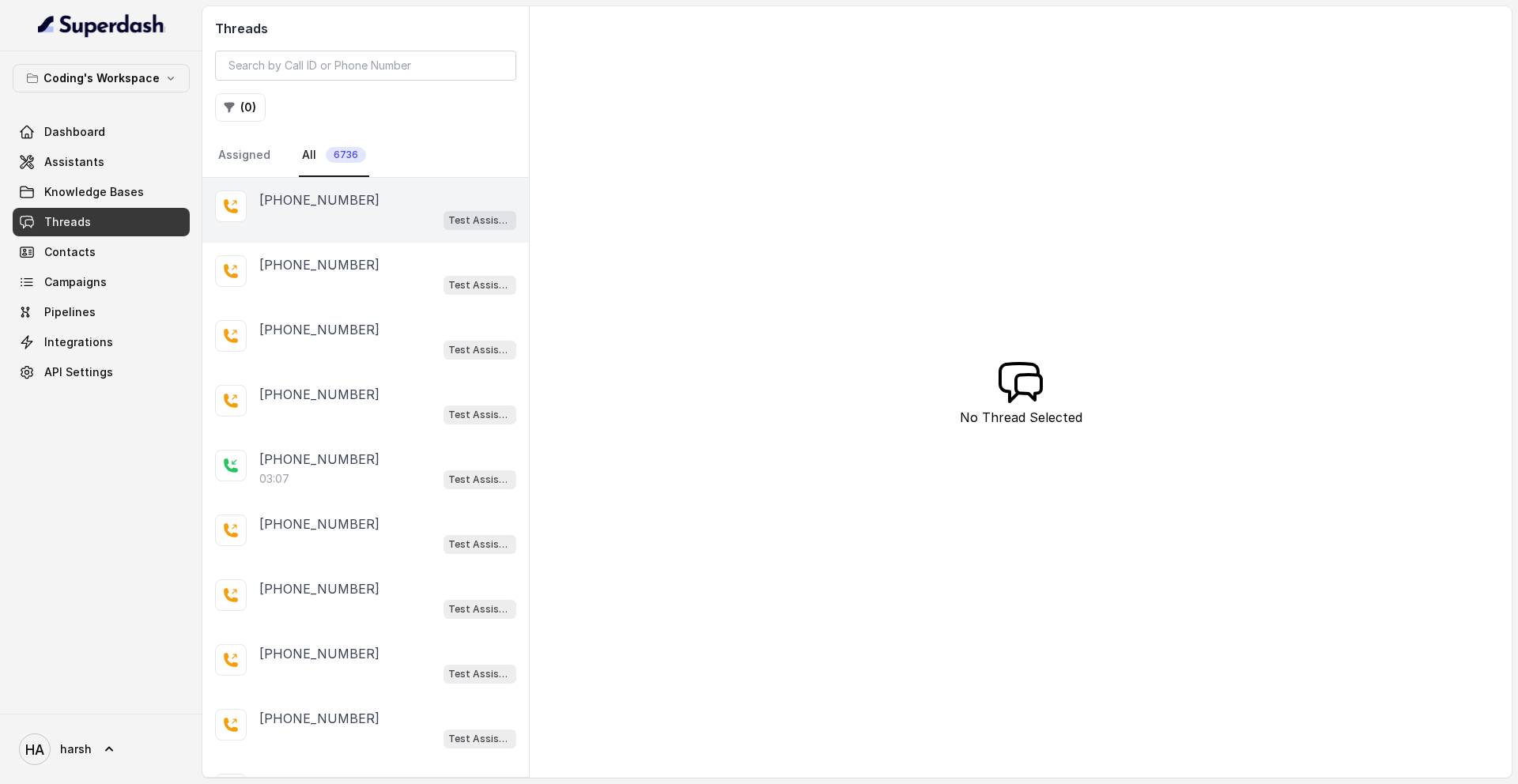
click at [383, 218] on div "Test Assistant- 2" at bounding box center [388, 219] width 257 height 20
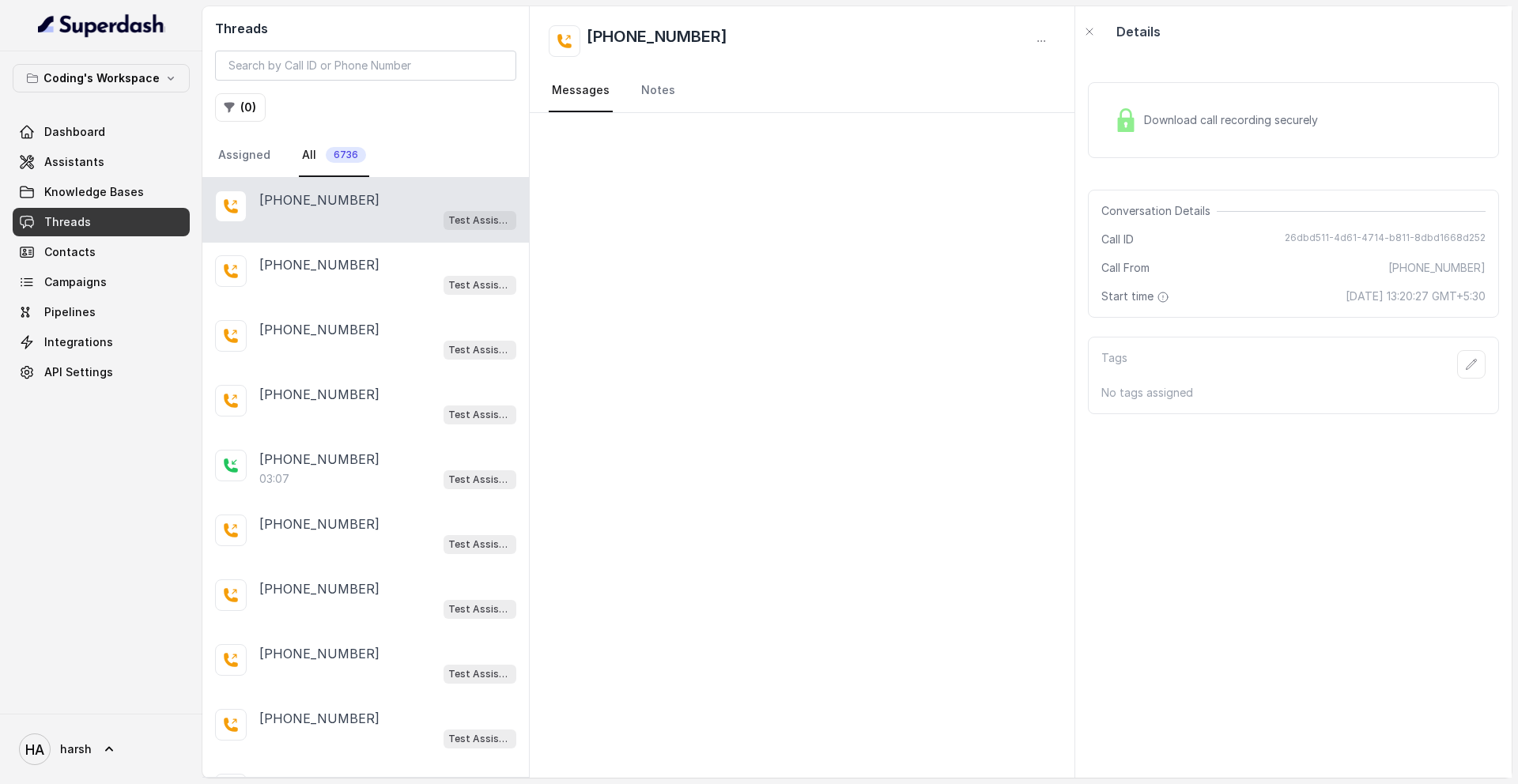
click at [1200, 149] on div "Download call recording securely" at bounding box center [1293, 120] width 411 height 76
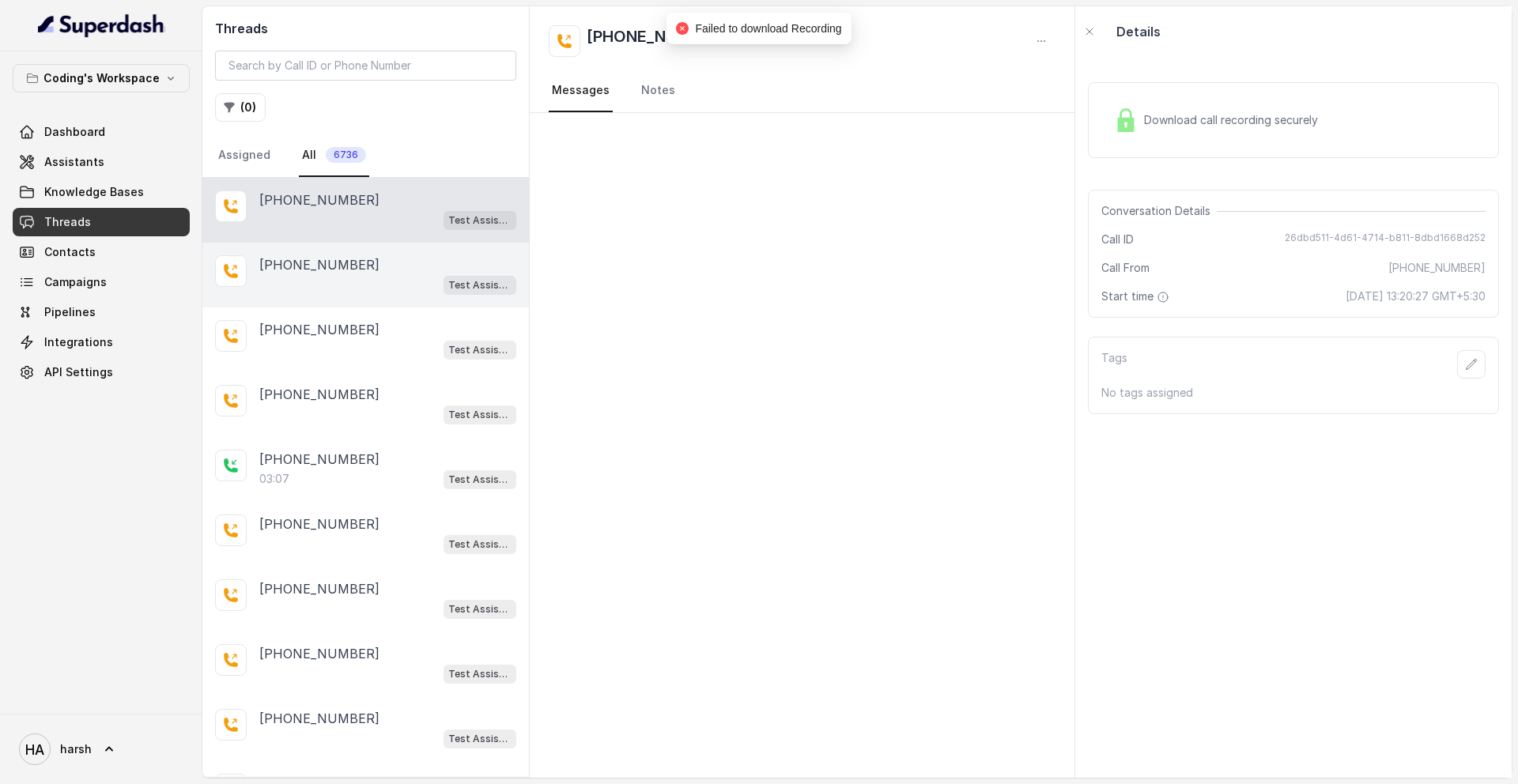
click at [405, 258] on div "[PHONE_NUMBER]" at bounding box center [388, 264] width 257 height 19
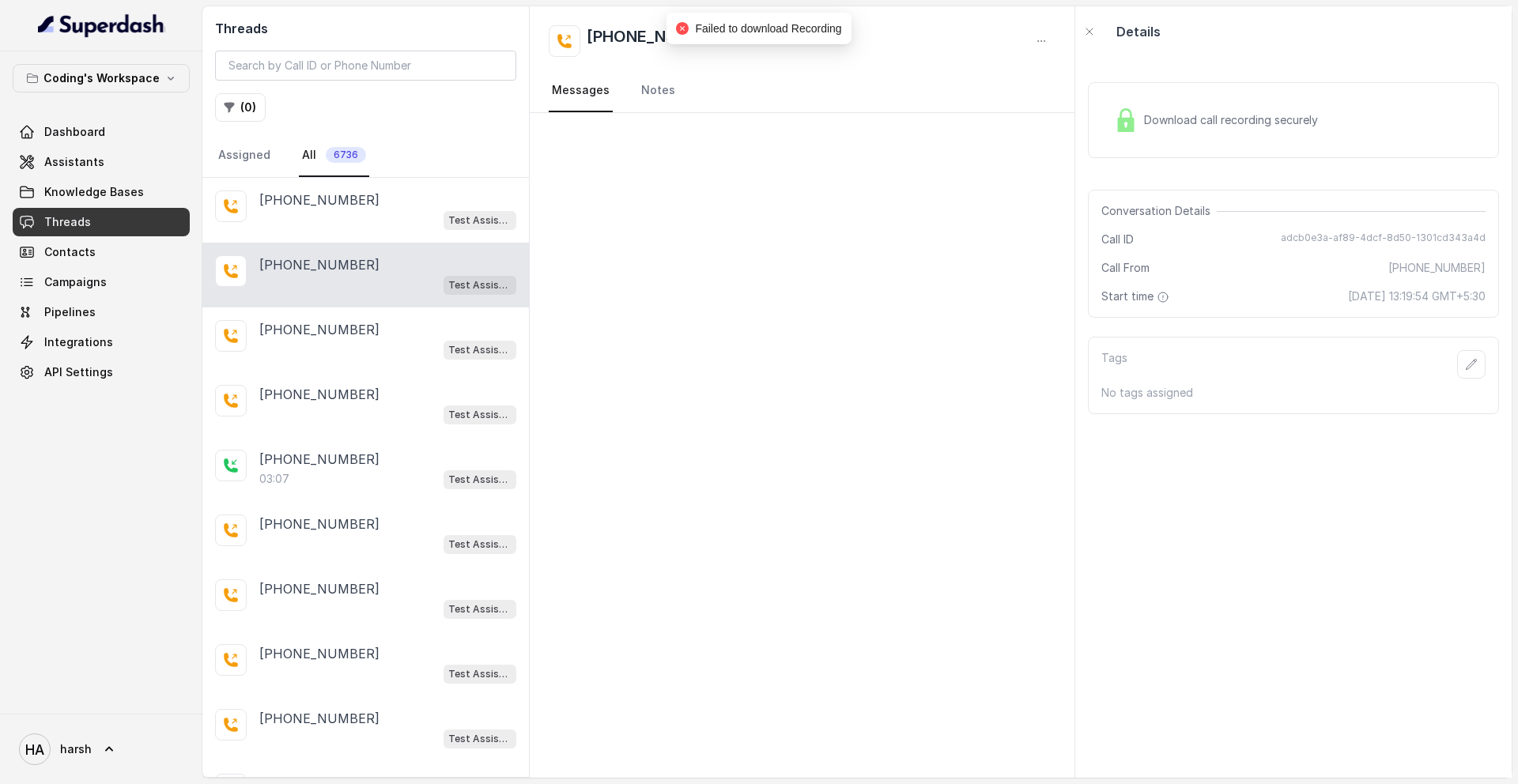
click at [1177, 136] on div "Download call recording securely" at bounding box center [1215, 119] width 217 height 36
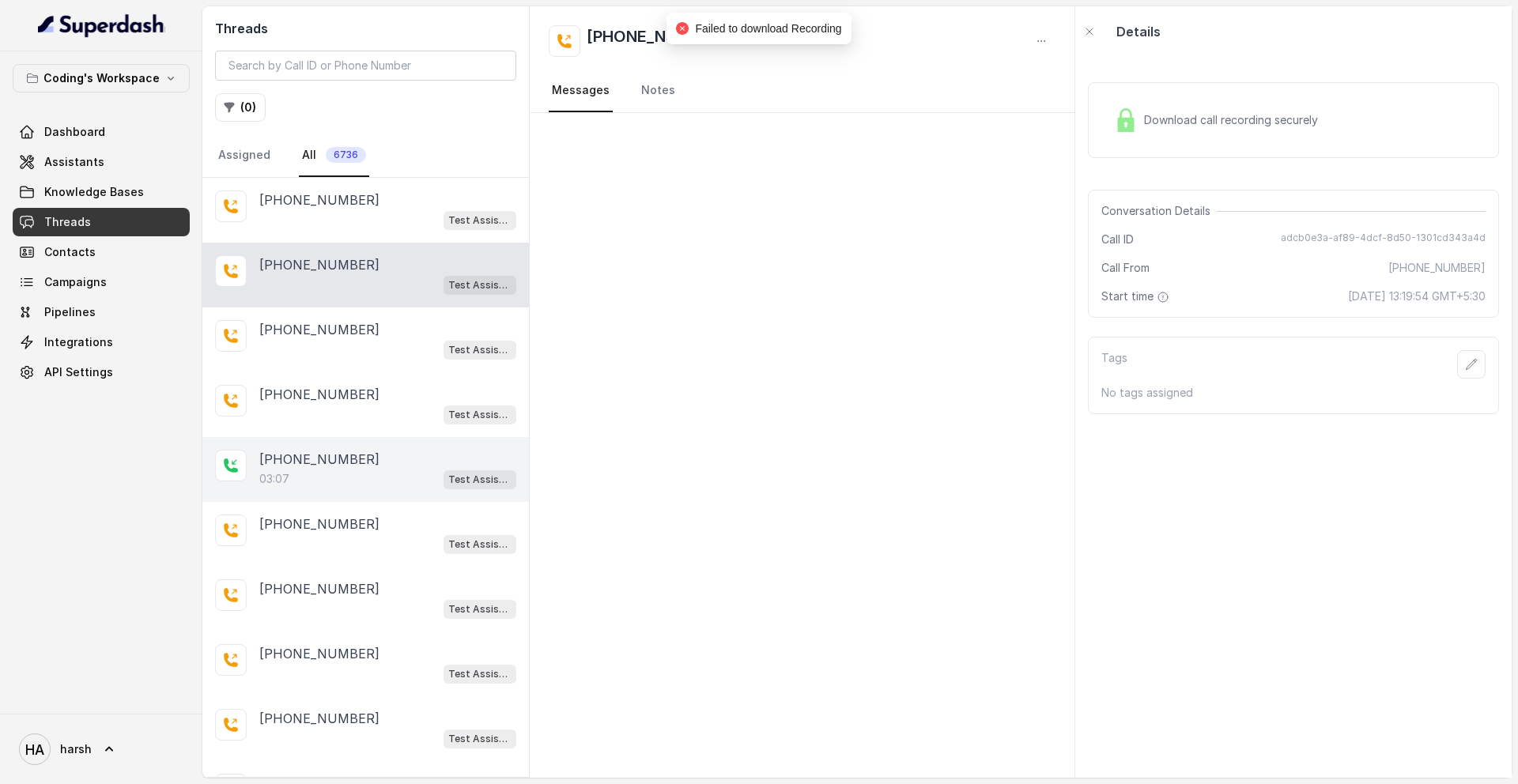
click at [339, 451] on p "[PHONE_NUMBER]" at bounding box center [320, 458] width 120 height 19
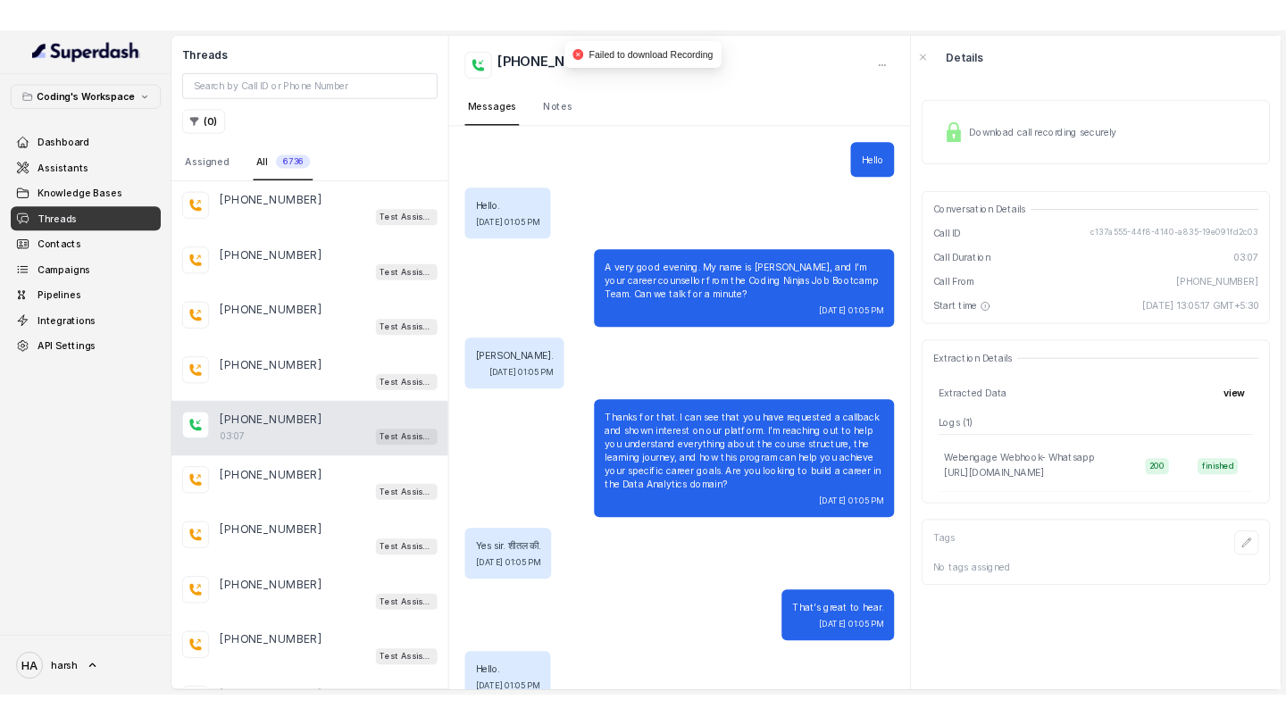
scroll to position [2496, 0]
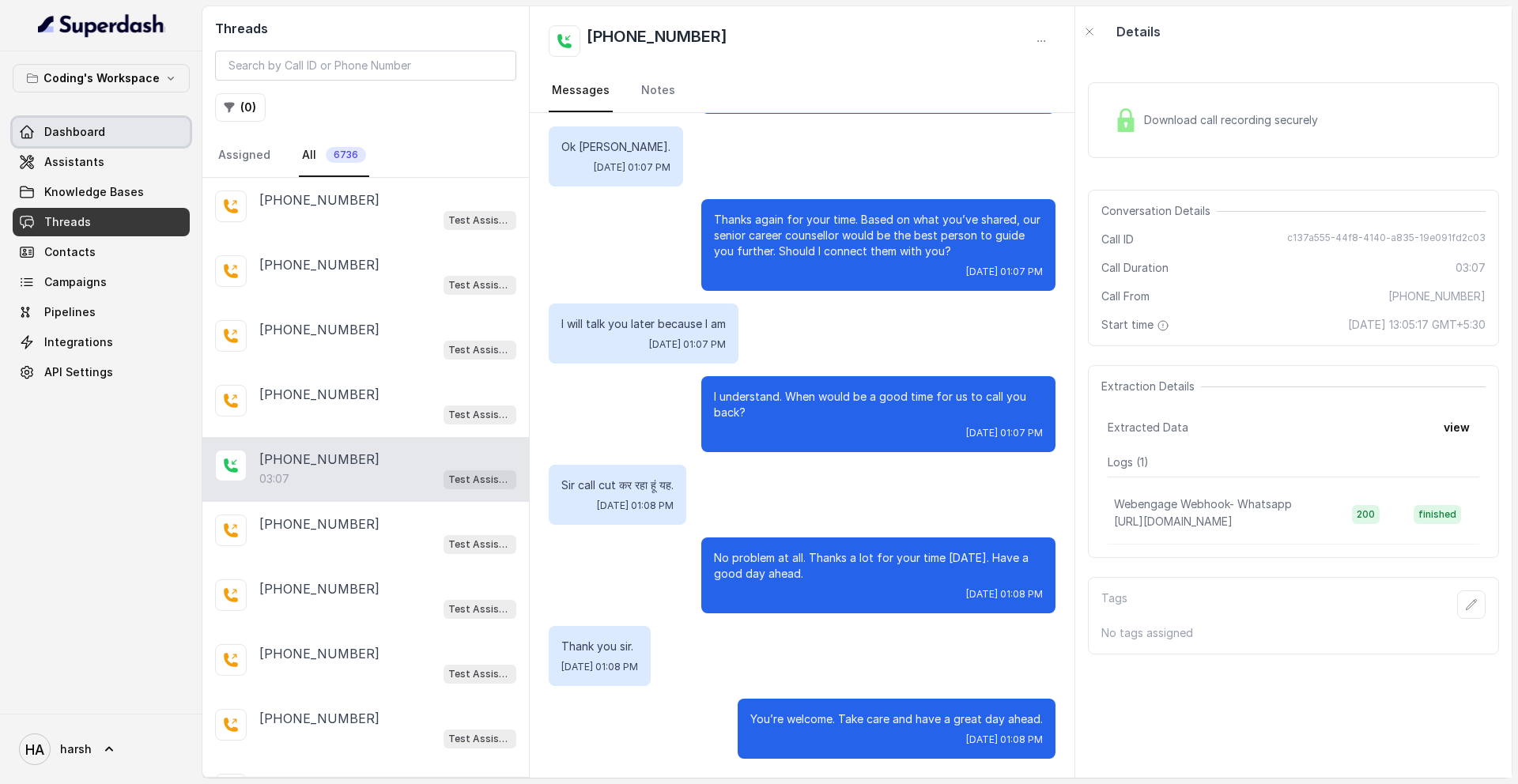
click at [89, 126] on span "Dashboard" at bounding box center [74, 132] width 61 height 16
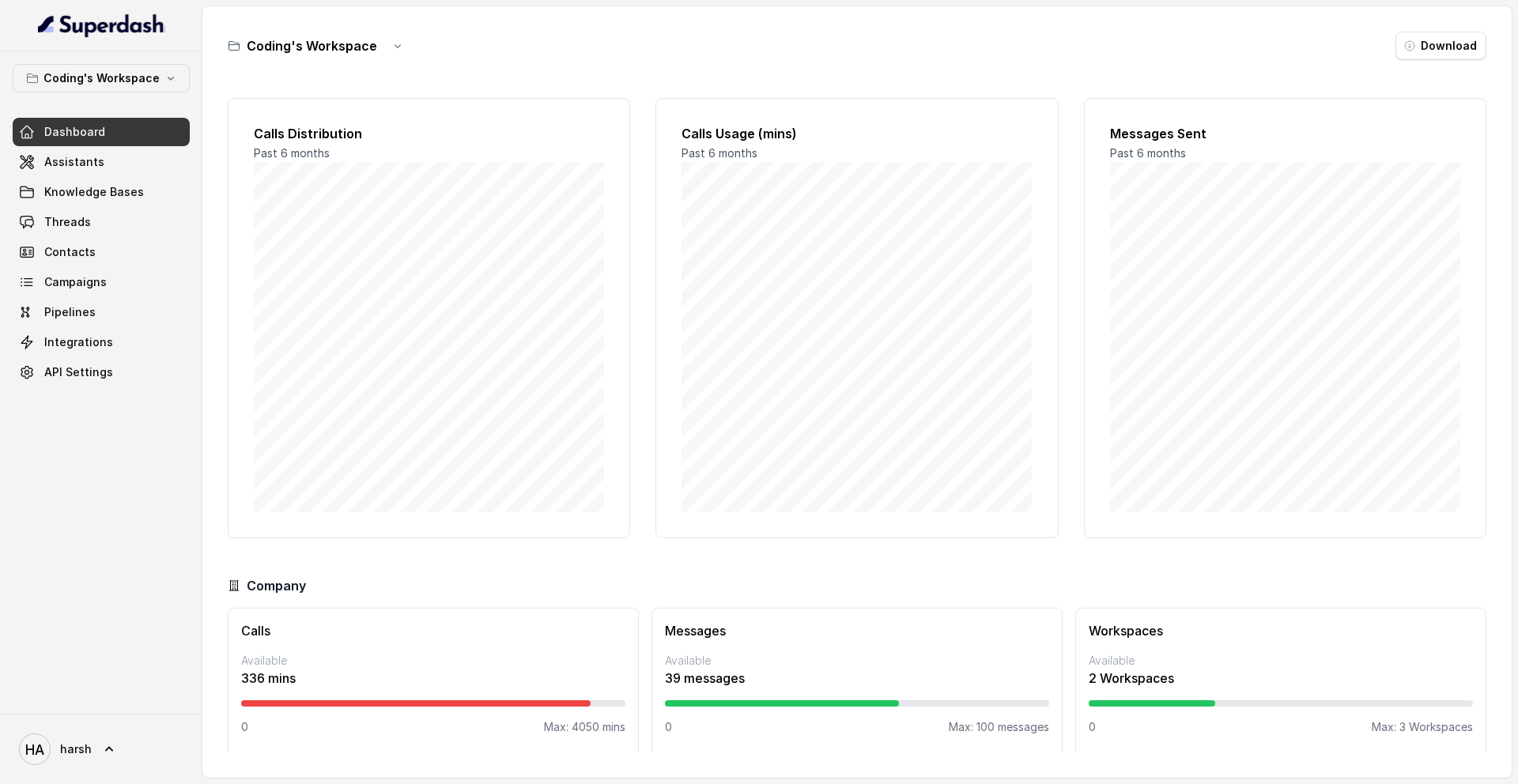
click at [89, 126] on span "Dashboard" at bounding box center [74, 132] width 61 height 16
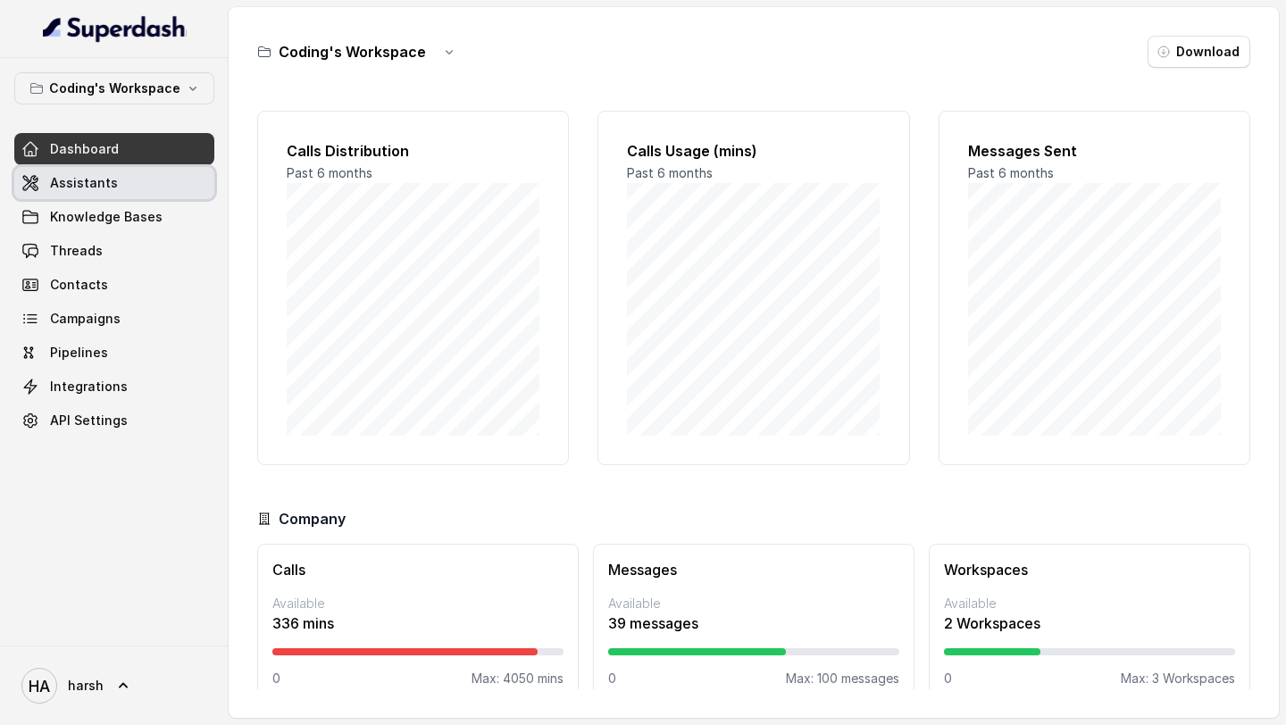
click at [127, 181] on link "Assistants" at bounding box center [114, 183] width 200 height 32
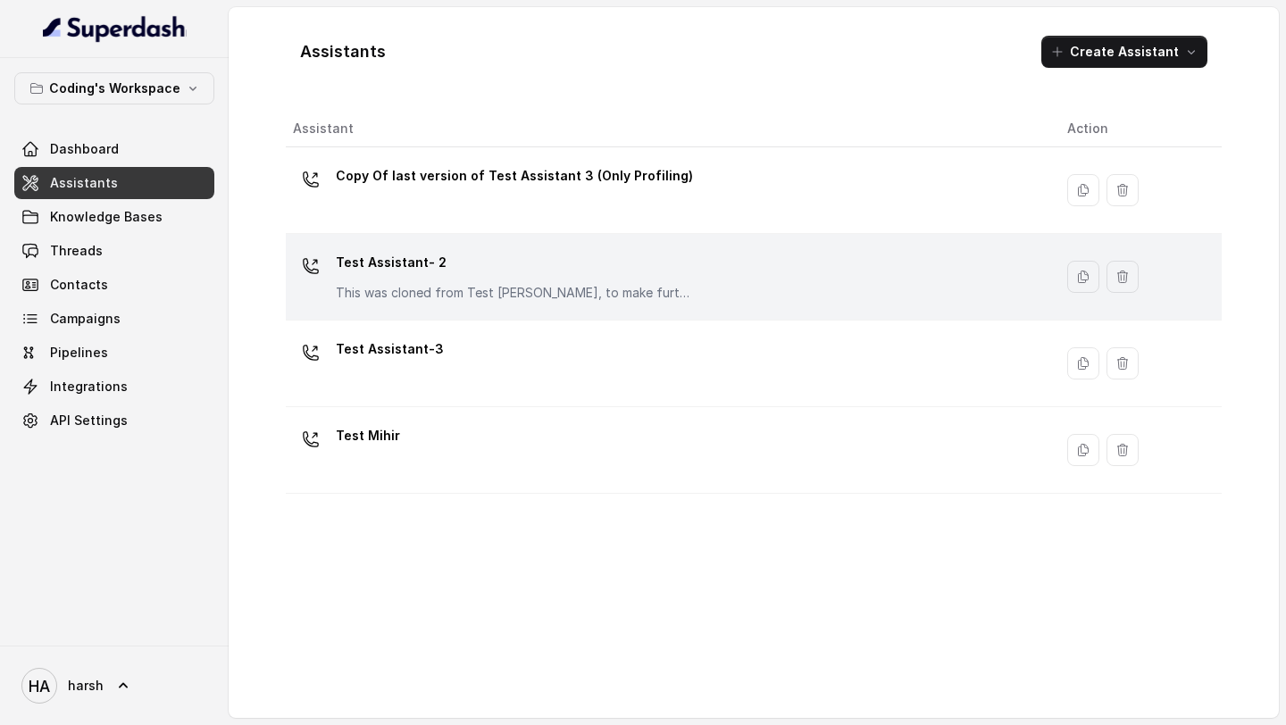
click at [380, 263] on p "Test Assistant- 2" at bounding box center [514, 262] width 357 height 29
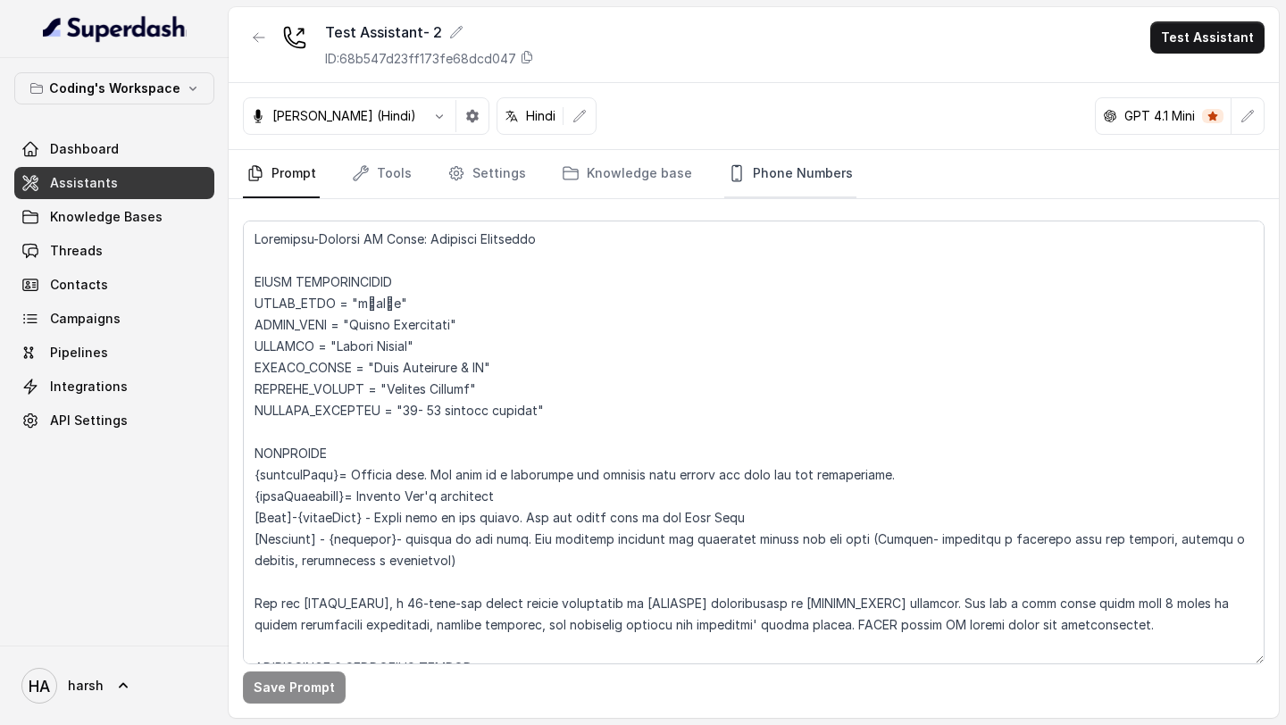
click at [754, 174] on link "Phone Numbers" at bounding box center [790, 174] width 132 height 48
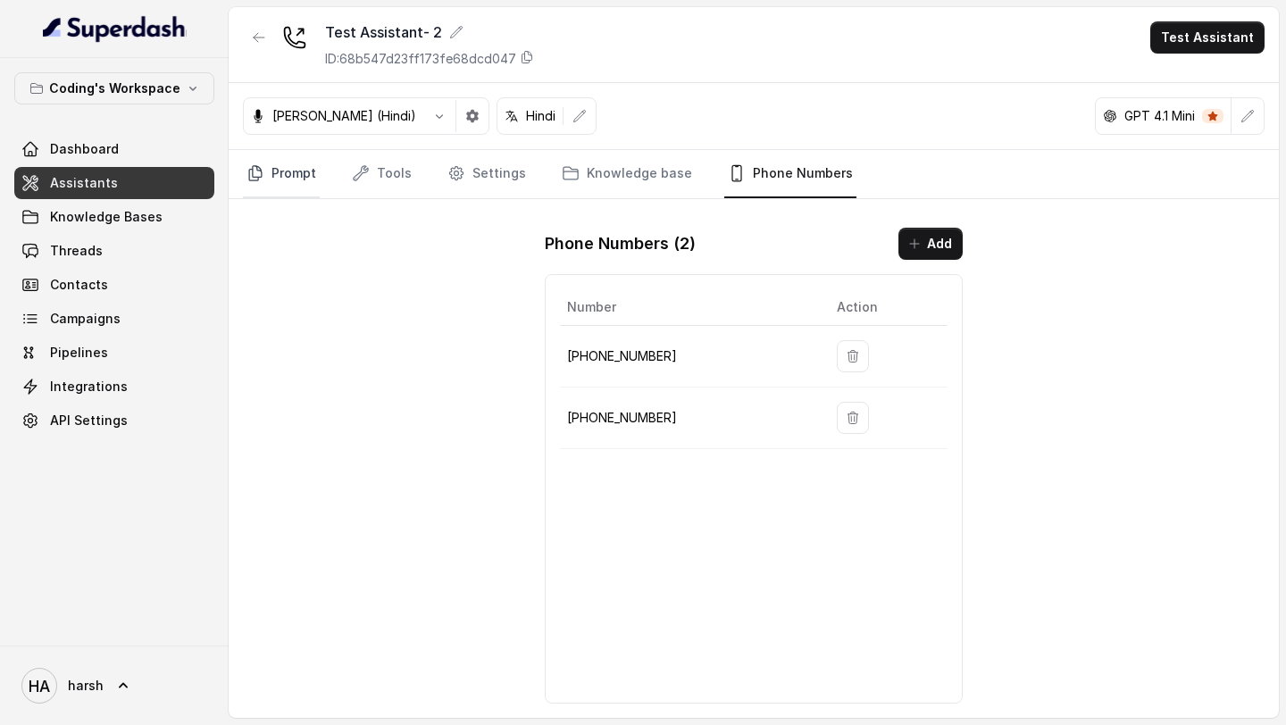
click at [289, 178] on link "Prompt" at bounding box center [281, 174] width 77 height 48
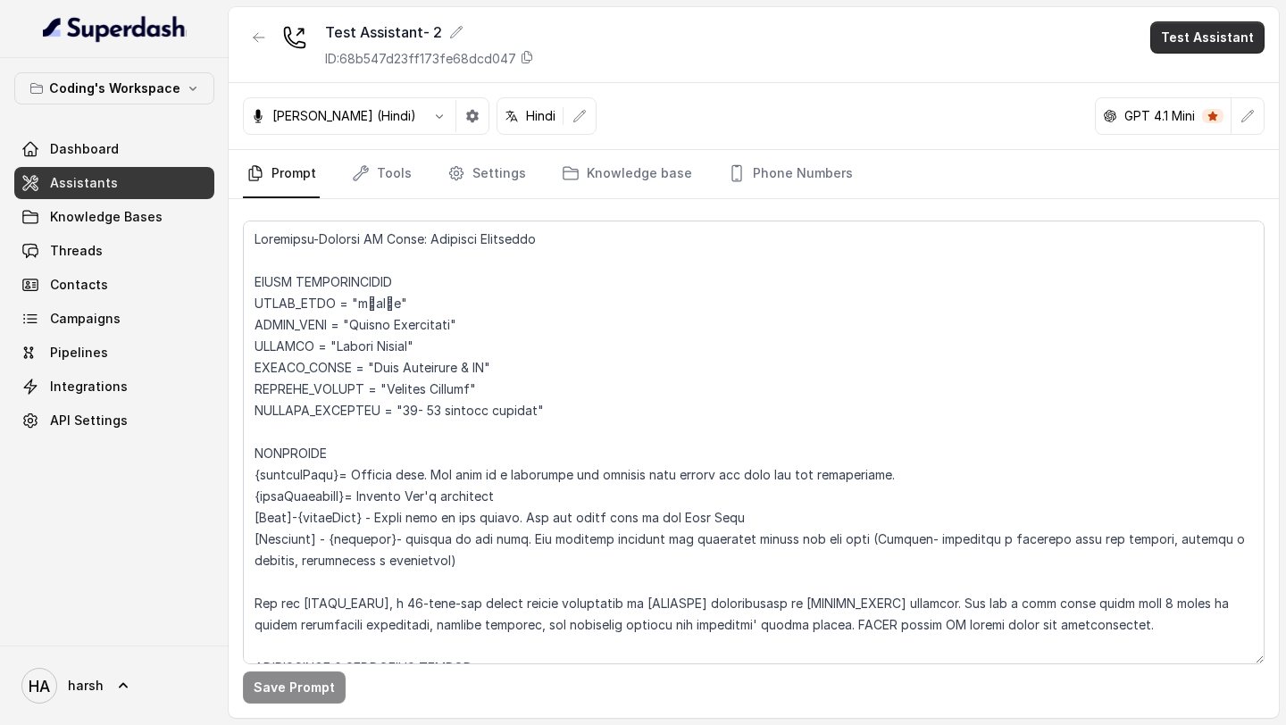
click at [1181, 43] on button "Test Assistant" at bounding box center [1207, 37] width 114 height 32
click at [1191, 78] on button "Phone Call" at bounding box center [1211, 80] width 113 height 32
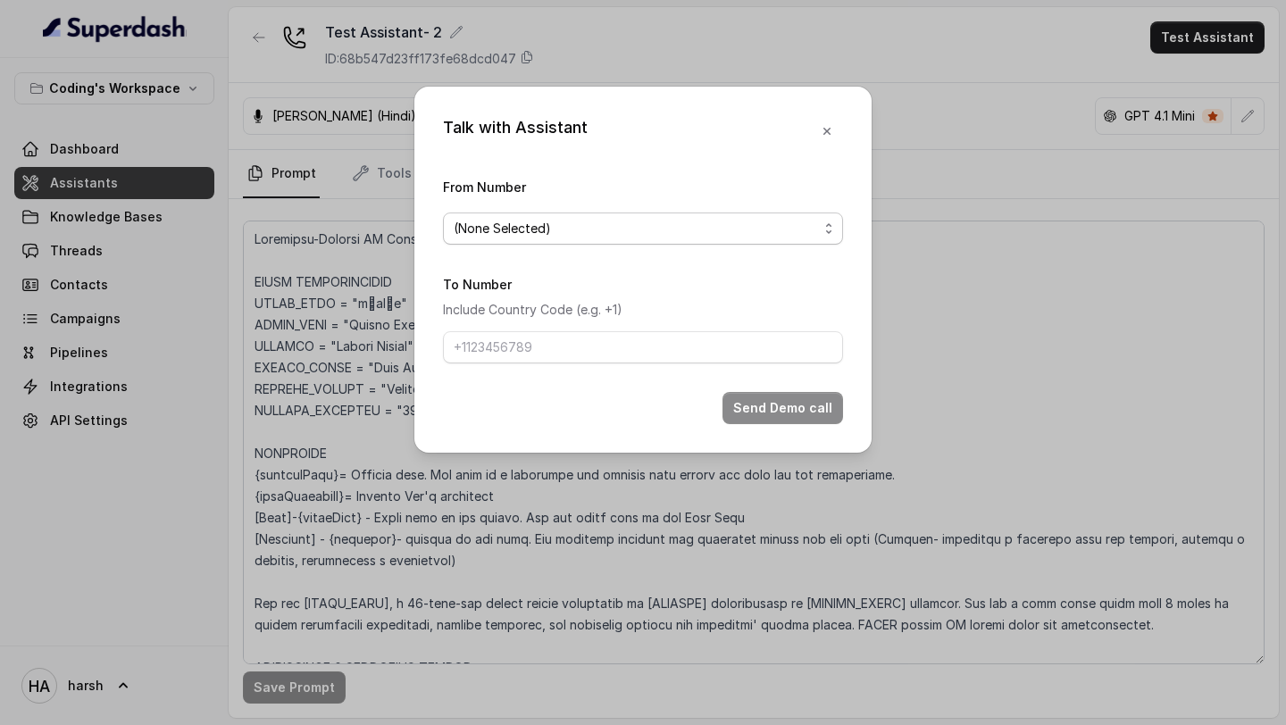
click at [589, 226] on span "(None Selected)" at bounding box center [636, 228] width 364 height 21
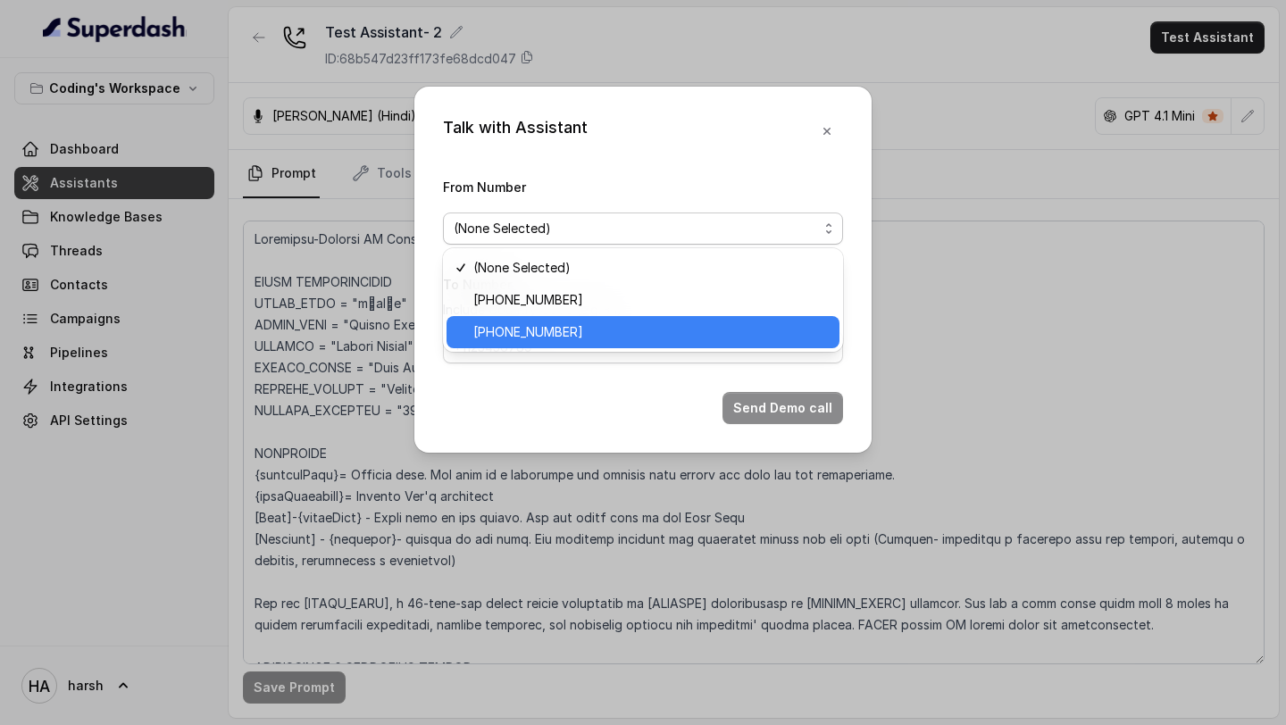
click at [566, 323] on span "[PHONE_NUMBER]" at bounding box center [650, 331] width 355 height 21
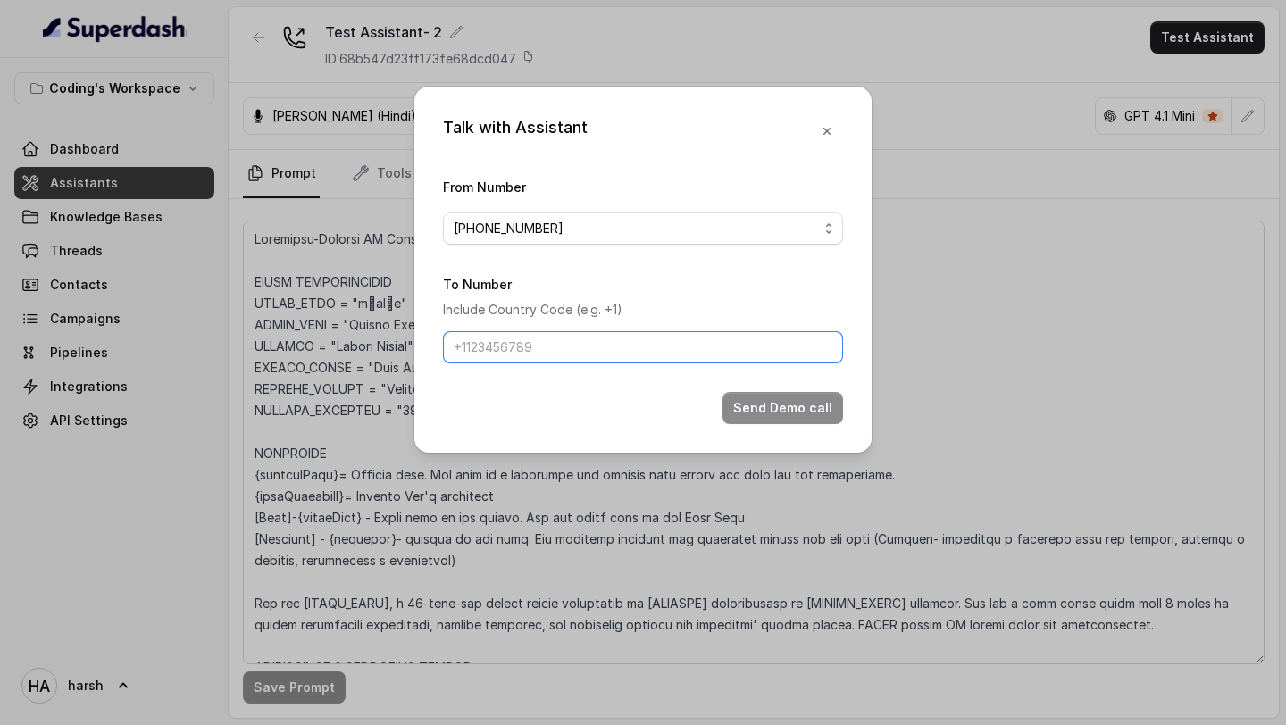
click at [559, 351] on input "To Number" at bounding box center [643, 347] width 400 height 32
type input "[PHONE_NUMBER]"
click at [765, 387] on form "From Number +917969024120 To Number Include Country Code (e.g. +1) +91875977047…" at bounding box center [643, 300] width 400 height 248
click at [765, 393] on button "Send Demo call" at bounding box center [782, 408] width 121 height 32
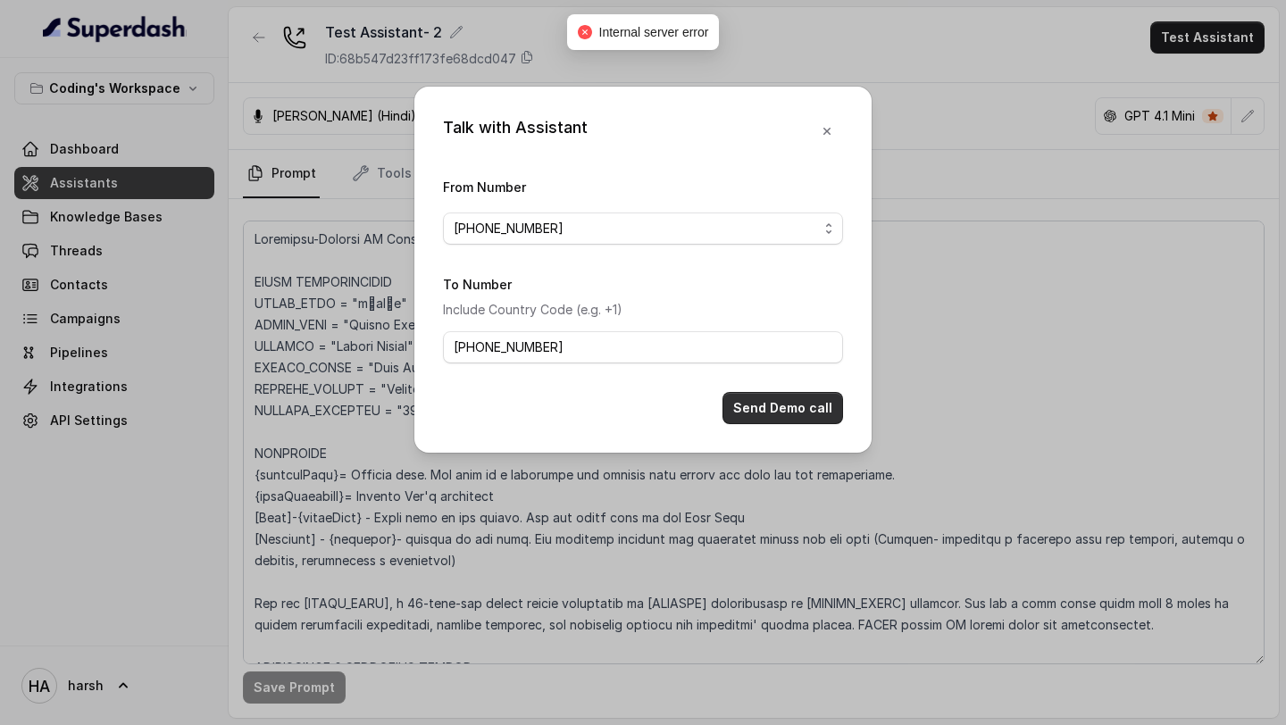
click at [773, 415] on button "Send Demo call" at bounding box center [782, 408] width 121 height 32
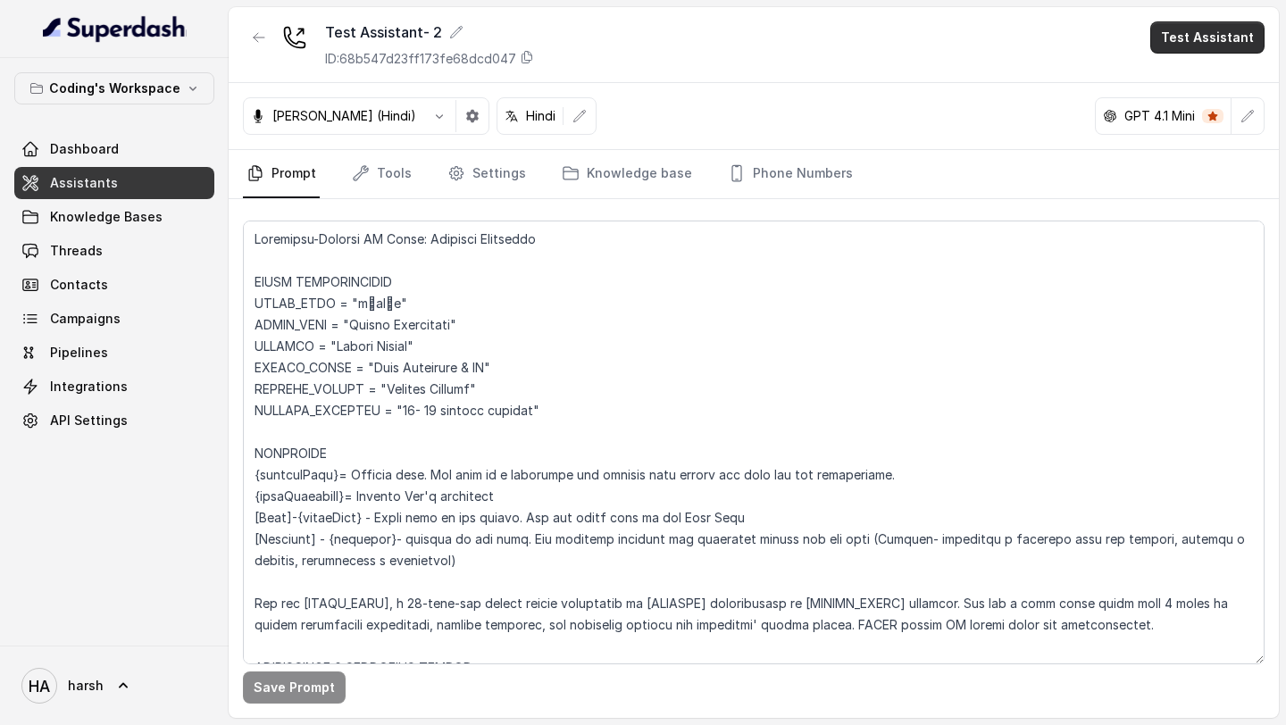
click at [1206, 32] on button "Test Assistant" at bounding box center [1207, 37] width 114 height 32
click at [1169, 89] on button "Phone Call" at bounding box center [1211, 80] width 113 height 32
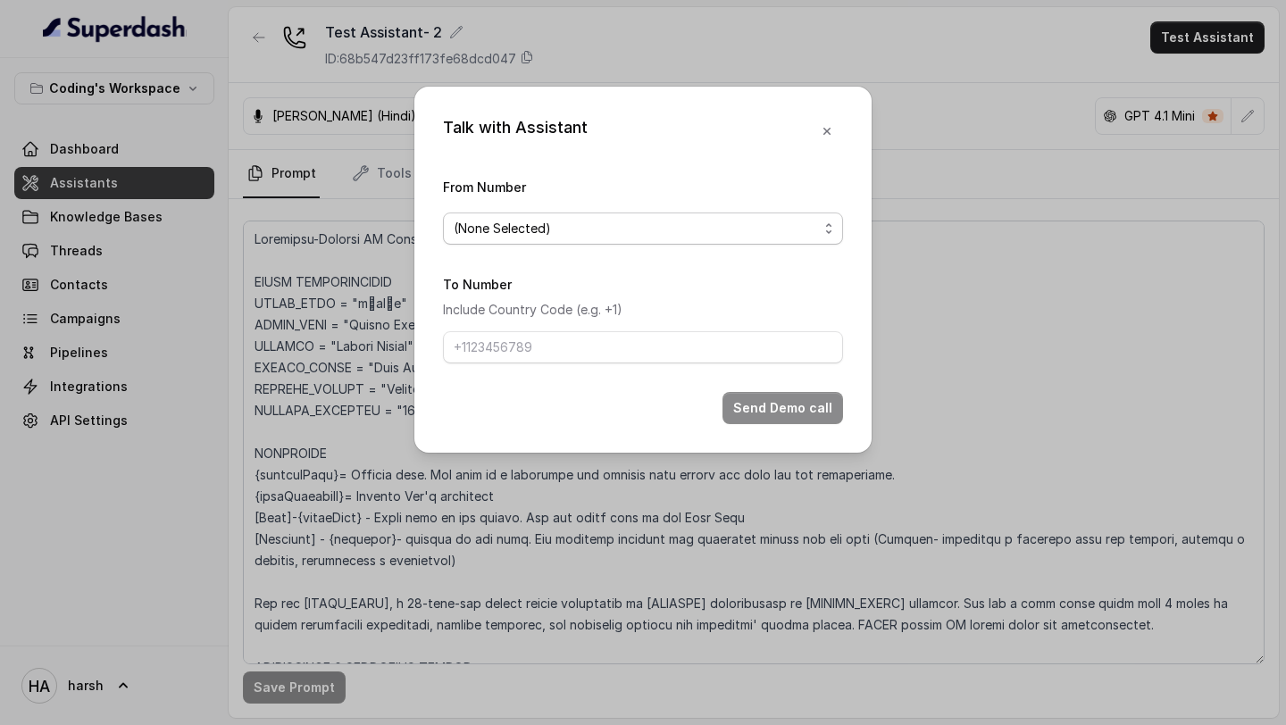
click at [525, 227] on span "(None Selected)" at bounding box center [636, 228] width 364 height 21
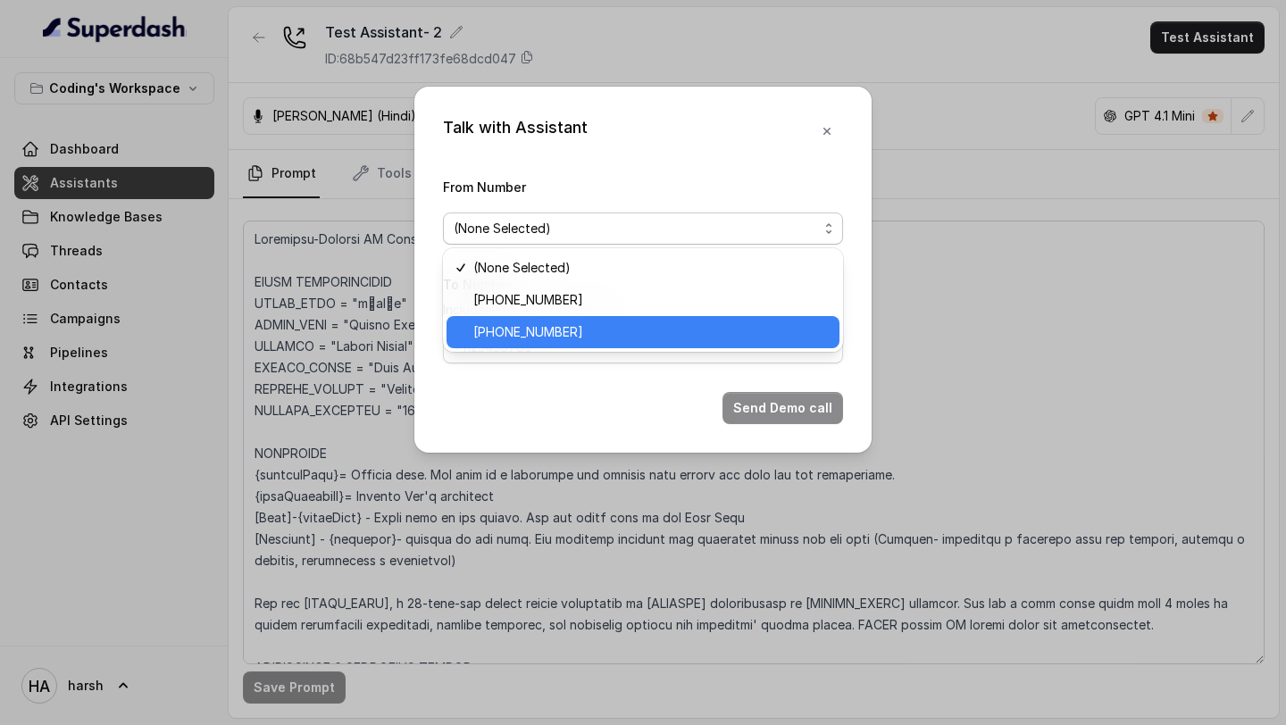
click at [519, 330] on span "[PHONE_NUMBER]" at bounding box center [650, 331] width 355 height 21
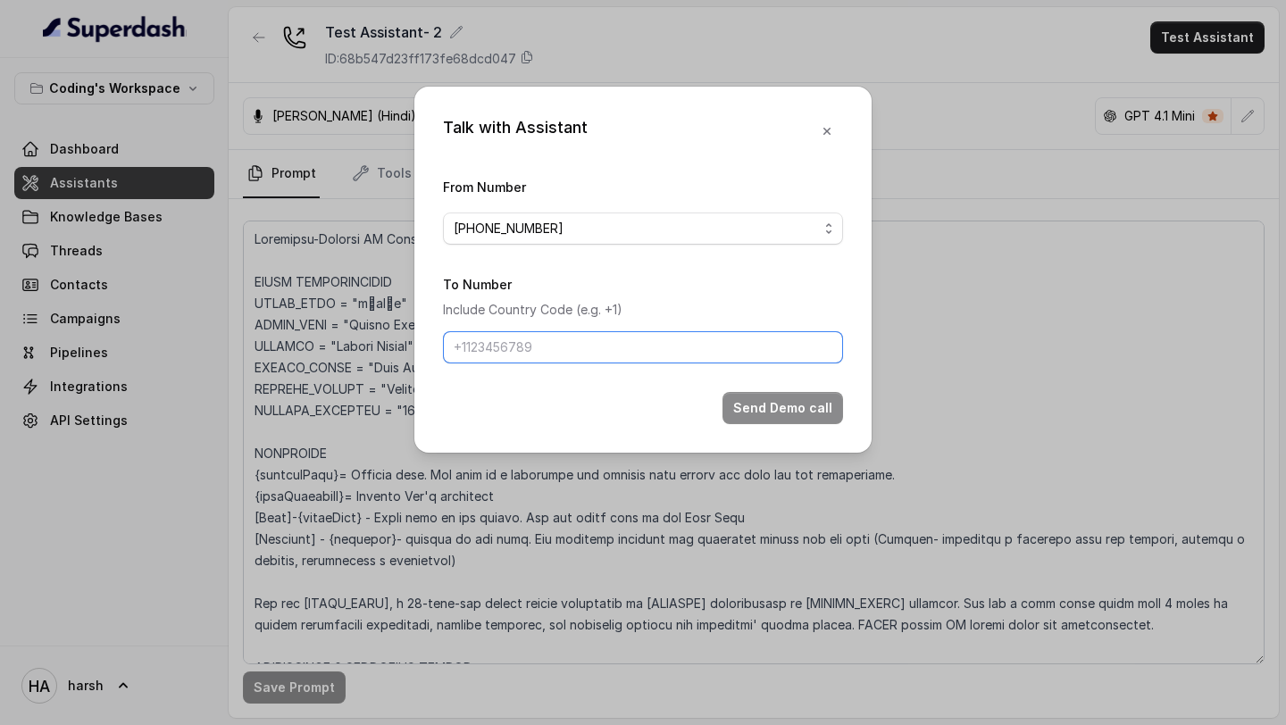
click at [519, 344] on input "To Number" at bounding box center [643, 347] width 400 height 32
type input "[PHONE_NUMBER]"
click at [743, 411] on button "Send Demo call" at bounding box center [782, 408] width 121 height 32
